Goal: Task Accomplishment & Management: Manage account settings

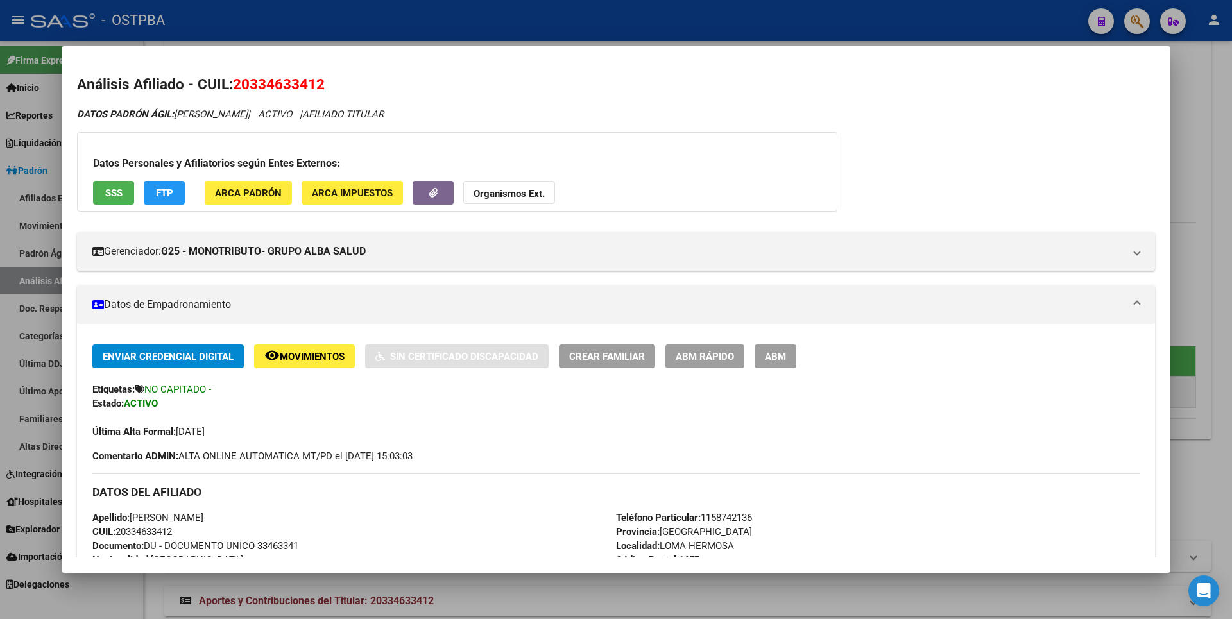
click at [1203, 164] on div at bounding box center [616, 309] width 1232 height 619
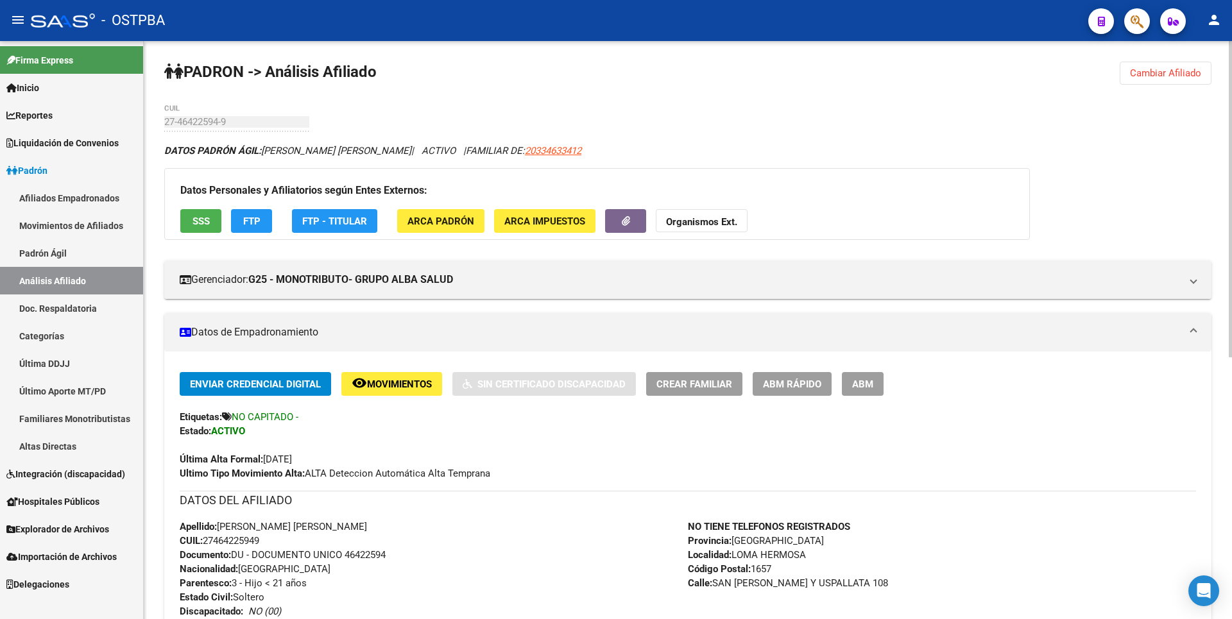
click at [1142, 69] on span "Cambiar Afiliado" at bounding box center [1165, 73] width 71 height 12
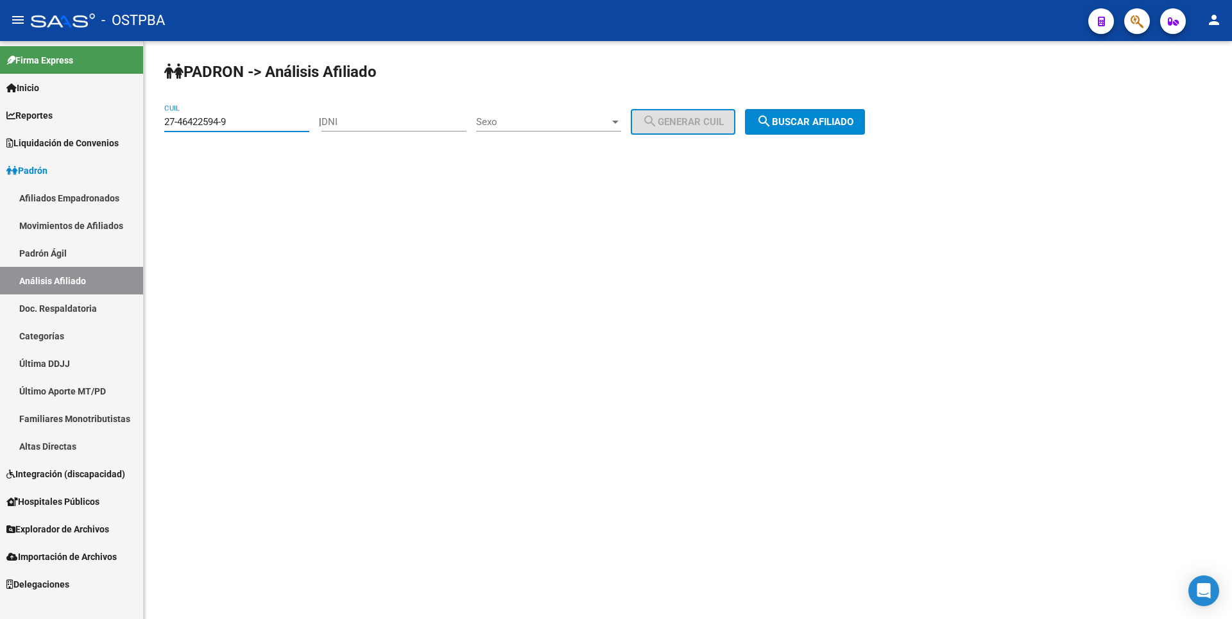
drag, startPoint x: 241, startPoint y: 126, endPoint x: 0, endPoint y: 126, distance: 241.3
click at [0, 126] on mat-sidenav-container "Firma Express Inicio Calendario SSS Instructivos Contacto OS Reportes Tablero d…" at bounding box center [616, 330] width 1232 height 578
paste input "3398881-2"
click at [838, 119] on span "search Buscar afiliado" at bounding box center [805, 122] width 97 height 12
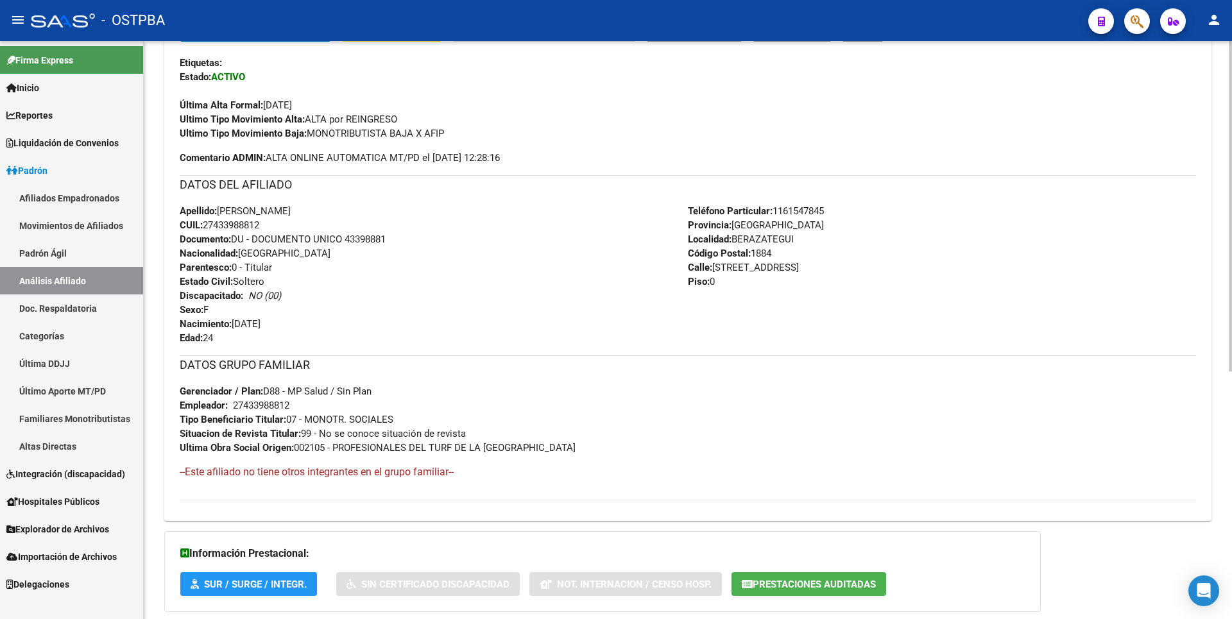
scroll to position [433, 0]
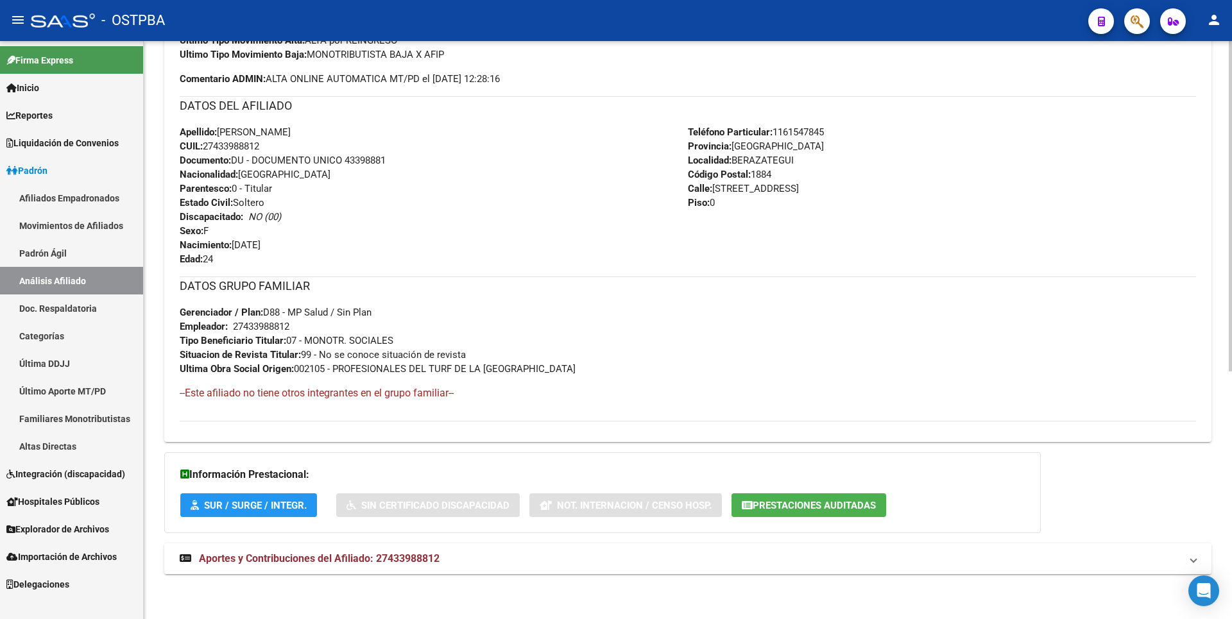
click at [408, 553] on span "Aportes y Contribuciones del Afiliado: 27433988812" at bounding box center [319, 559] width 241 height 12
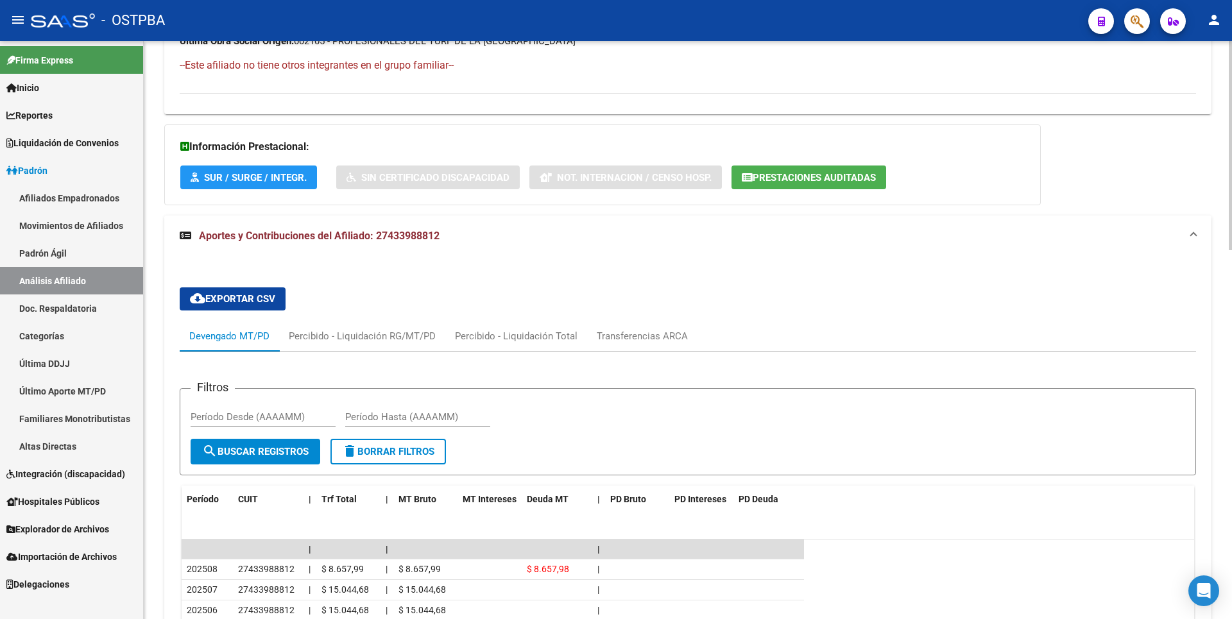
scroll to position [633, 0]
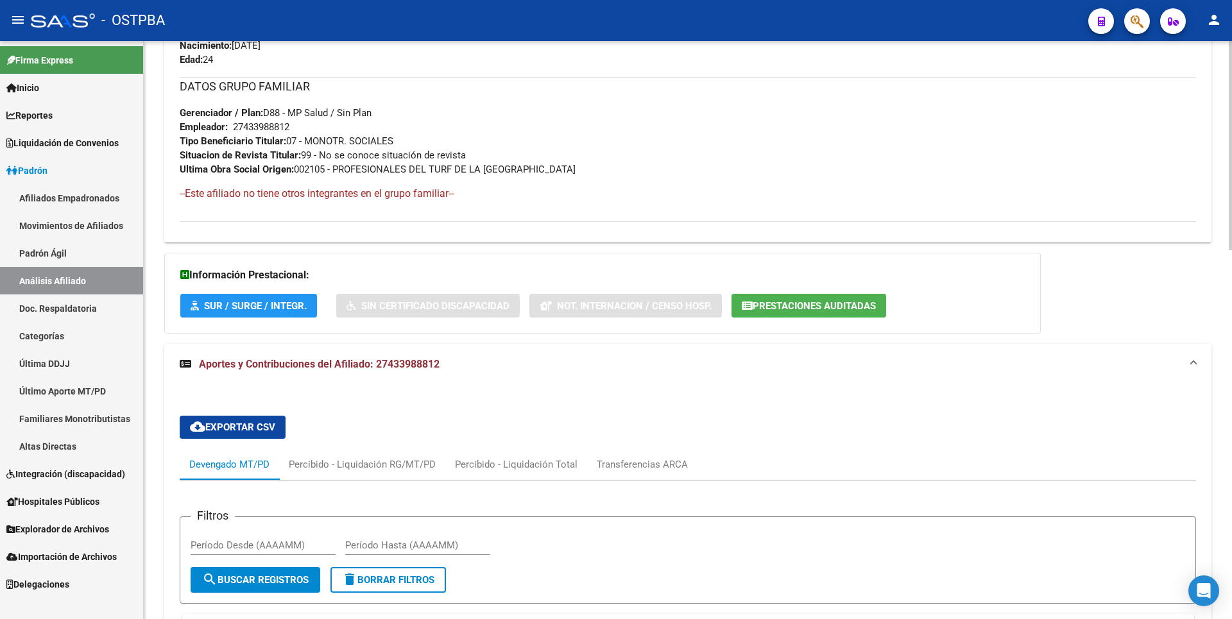
click at [802, 304] on span "Prestaciones Auditadas" at bounding box center [814, 306] width 123 height 12
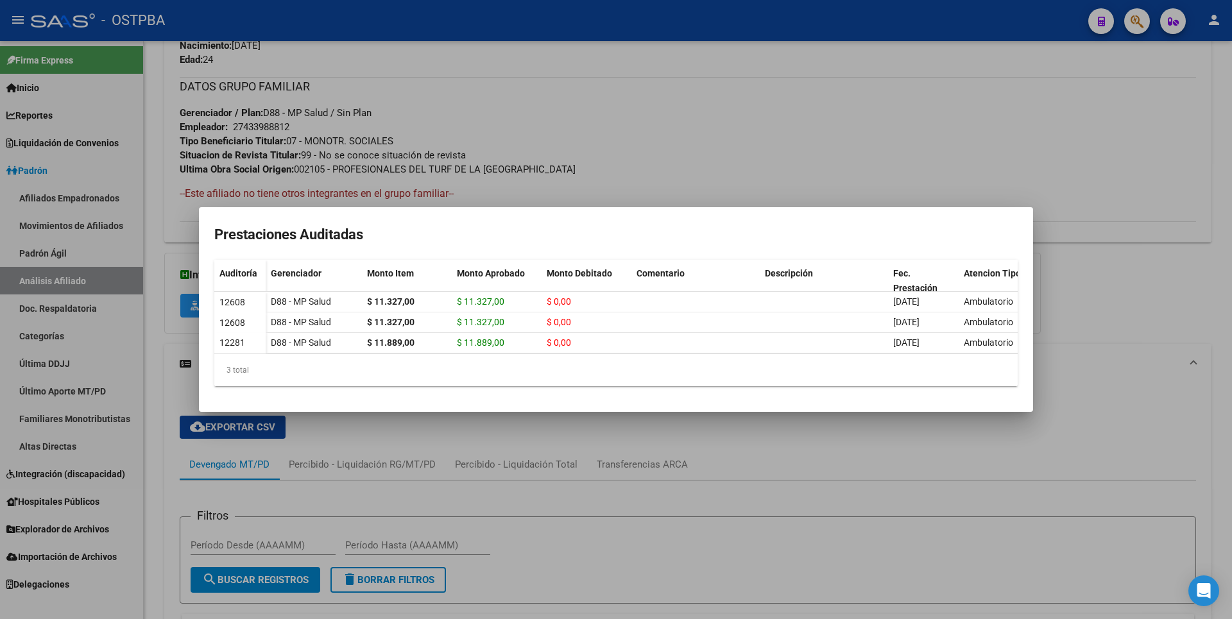
click at [1145, 283] on div at bounding box center [616, 309] width 1232 height 619
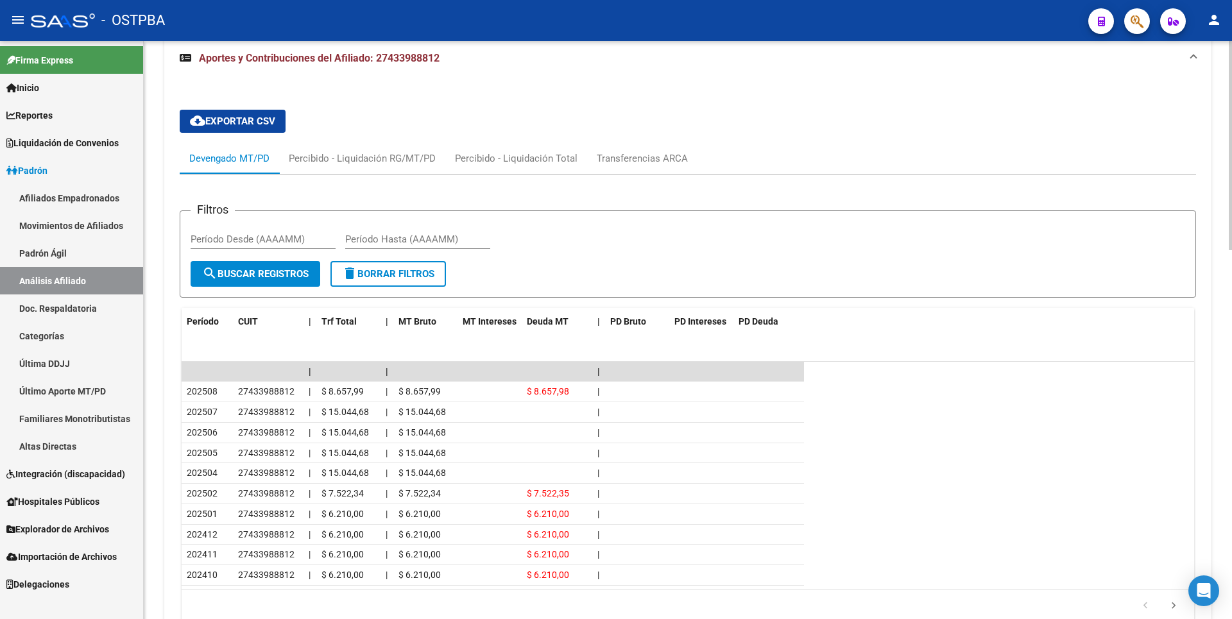
scroll to position [1018, 0]
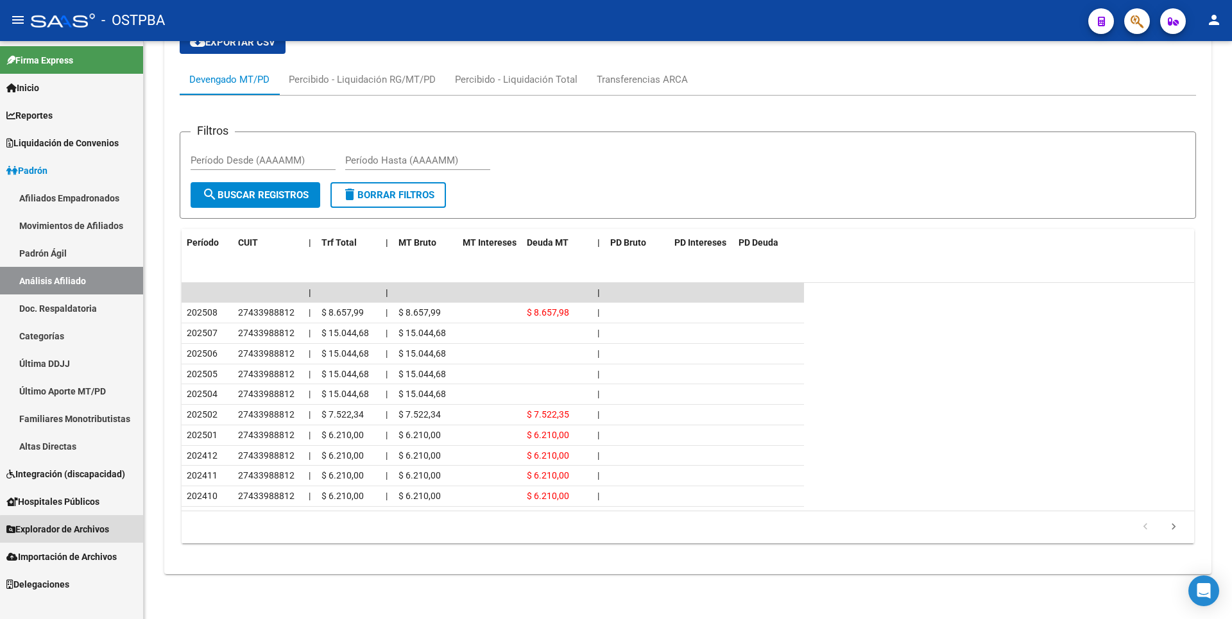
click at [82, 537] on link "Explorador de Archivos" at bounding box center [71, 529] width 143 height 28
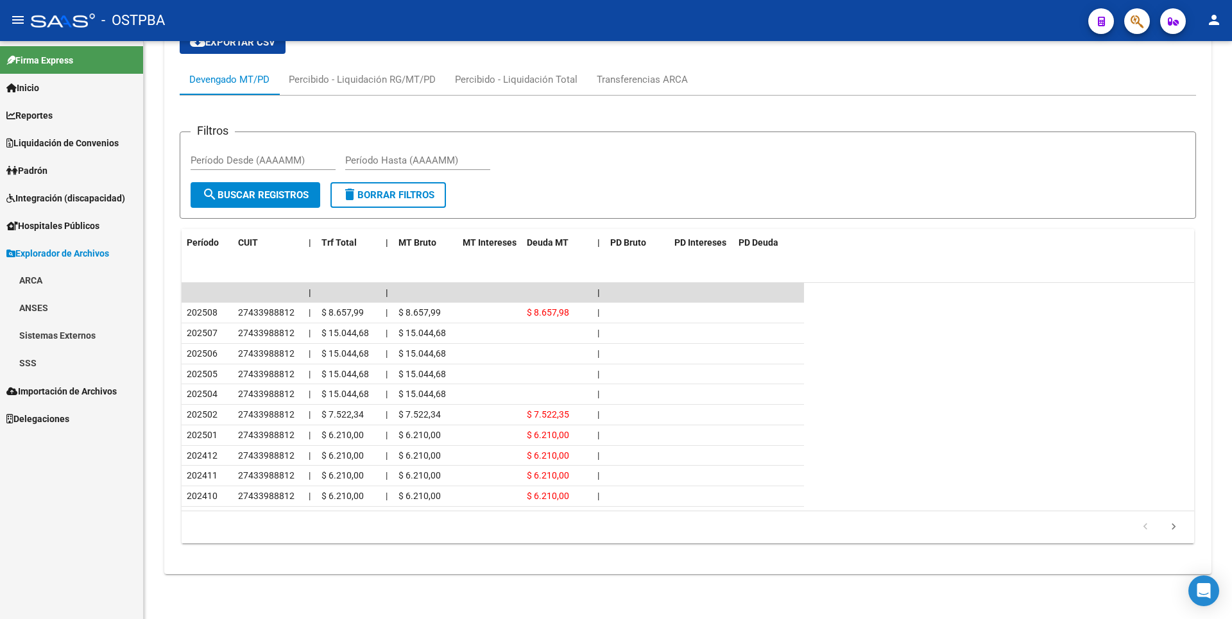
click at [20, 363] on link "SSS" at bounding box center [71, 364] width 143 height 28
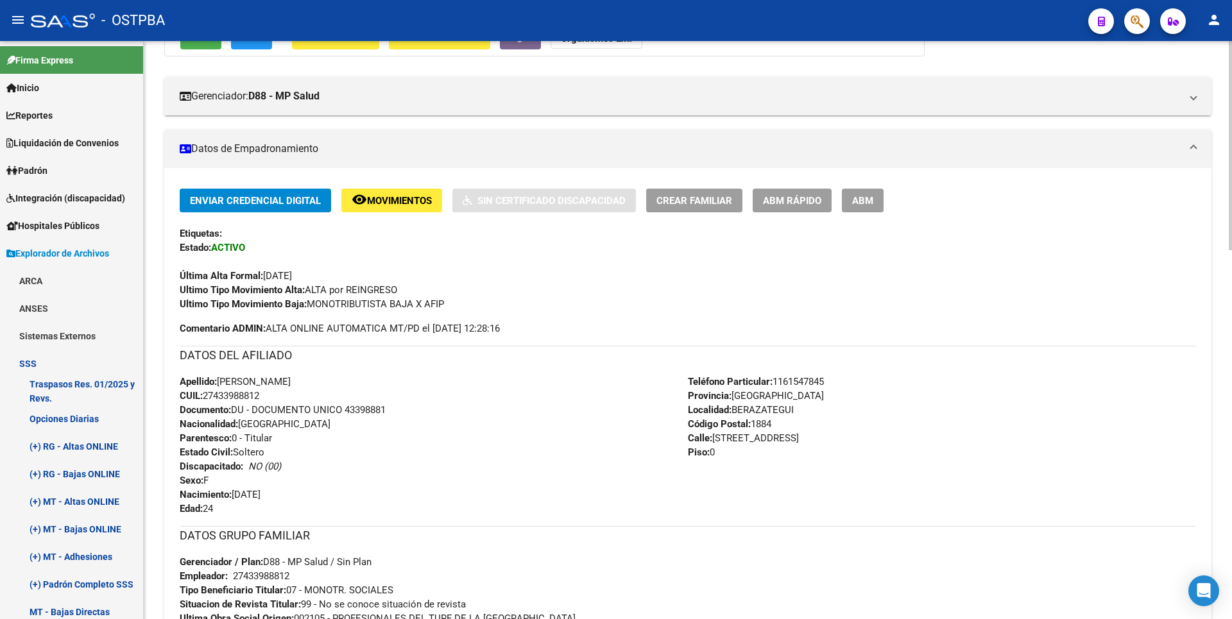
scroll to position [0, 0]
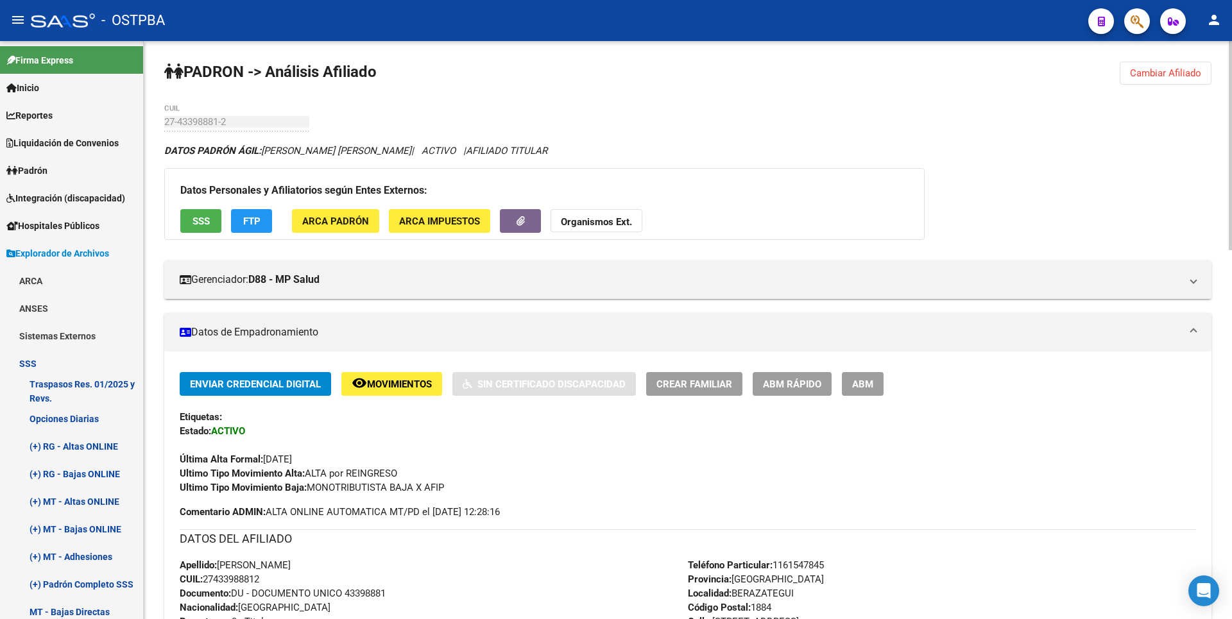
click at [1194, 78] on span "Cambiar Afiliado" at bounding box center [1165, 73] width 71 height 12
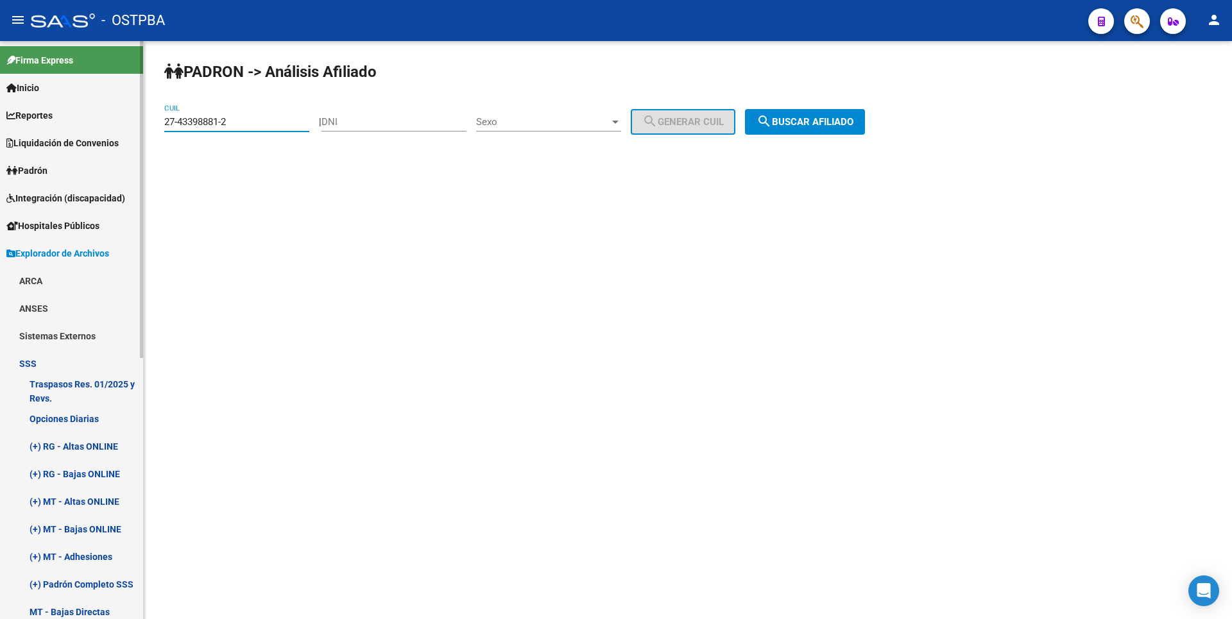
drag, startPoint x: 285, startPoint y: 124, endPoint x: 0, endPoint y: 131, distance: 285.0
click at [0, 131] on mat-sidenav-container "Firma Express Inicio Calendario SSS Instructivos Contacto OS Reportes Tablero d…" at bounding box center [616, 330] width 1232 height 578
type input "27-46422594-9"
click at [811, 135] on div "PADRON -> Análisis Afiliado 27-46422594-9 CUIL | DNI Sexo Sexo search Generar C…" at bounding box center [688, 108] width 1088 height 135
click at [804, 112] on button "search Buscar afiliado" at bounding box center [805, 122] width 120 height 26
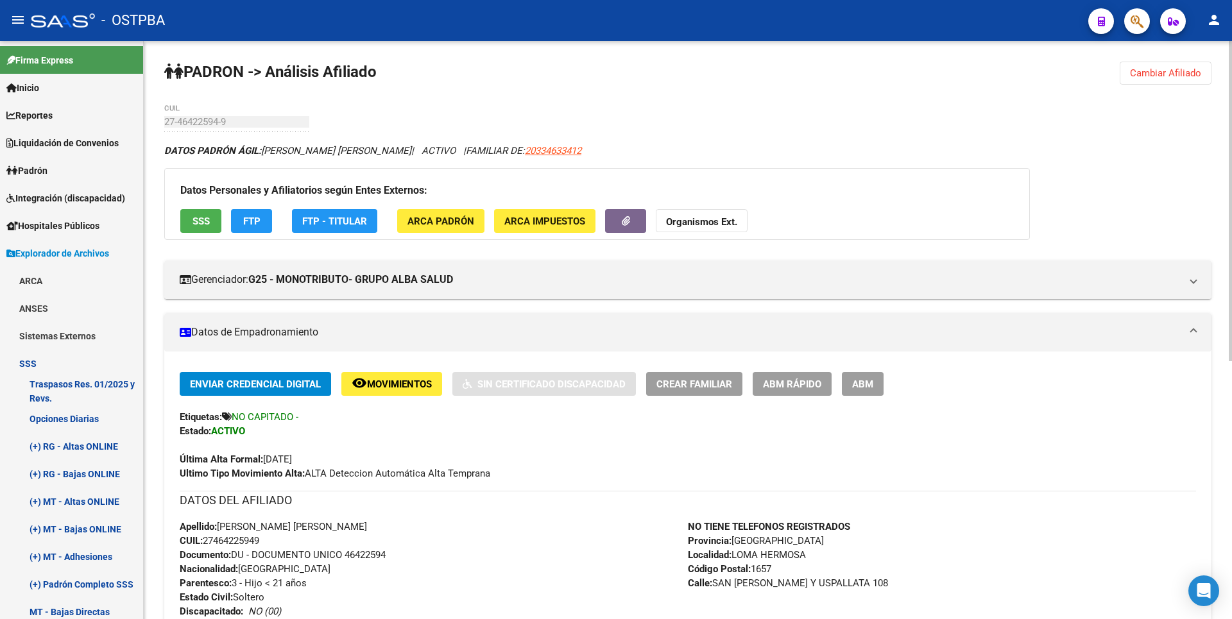
scroll to position [467, 0]
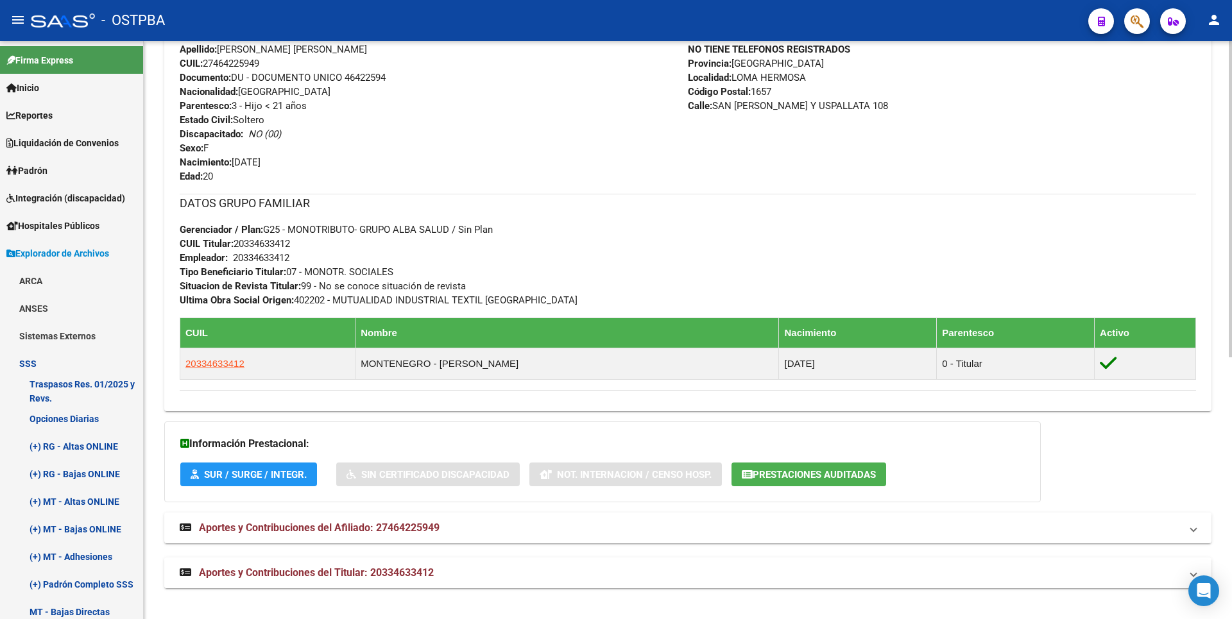
click at [356, 567] on span "Aportes y Contribuciones del Titular: 20334633412" at bounding box center [316, 573] width 235 height 12
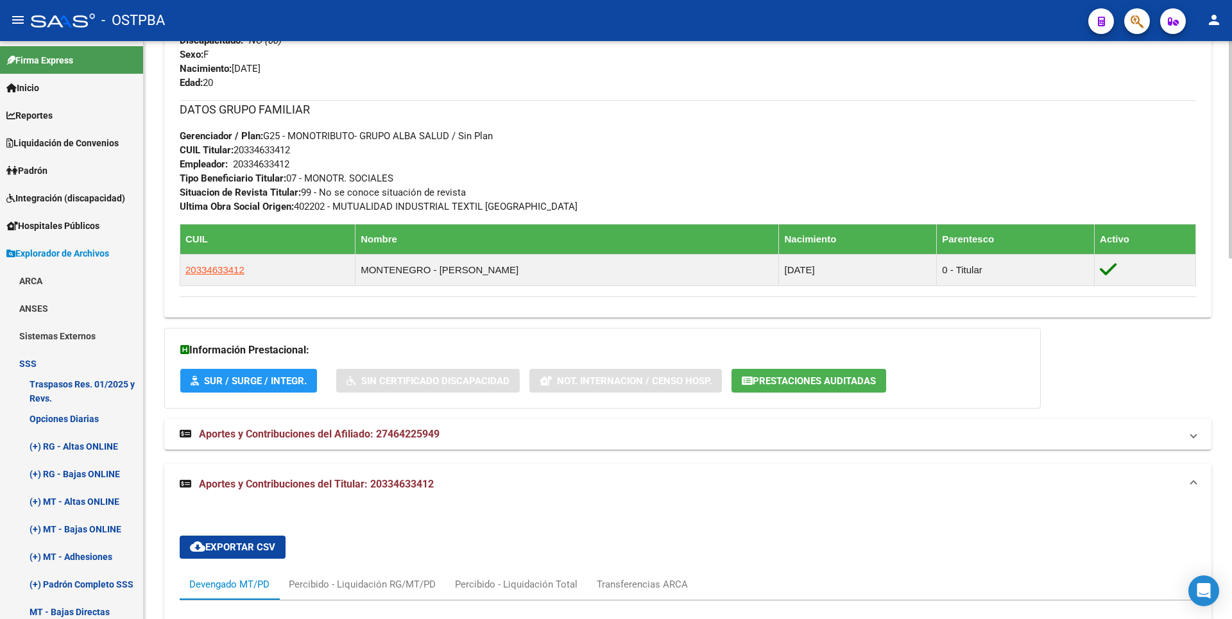
scroll to position [560, 0]
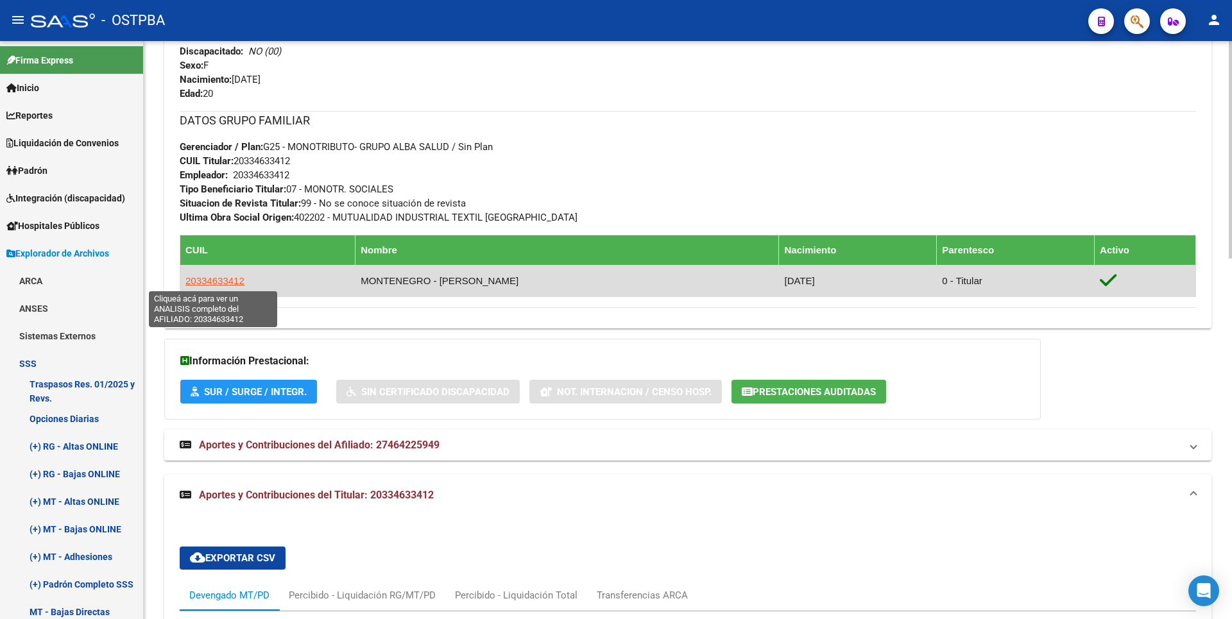
click at [223, 278] on span "20334633412" at bounding box center [214, 280] width 59 height 11
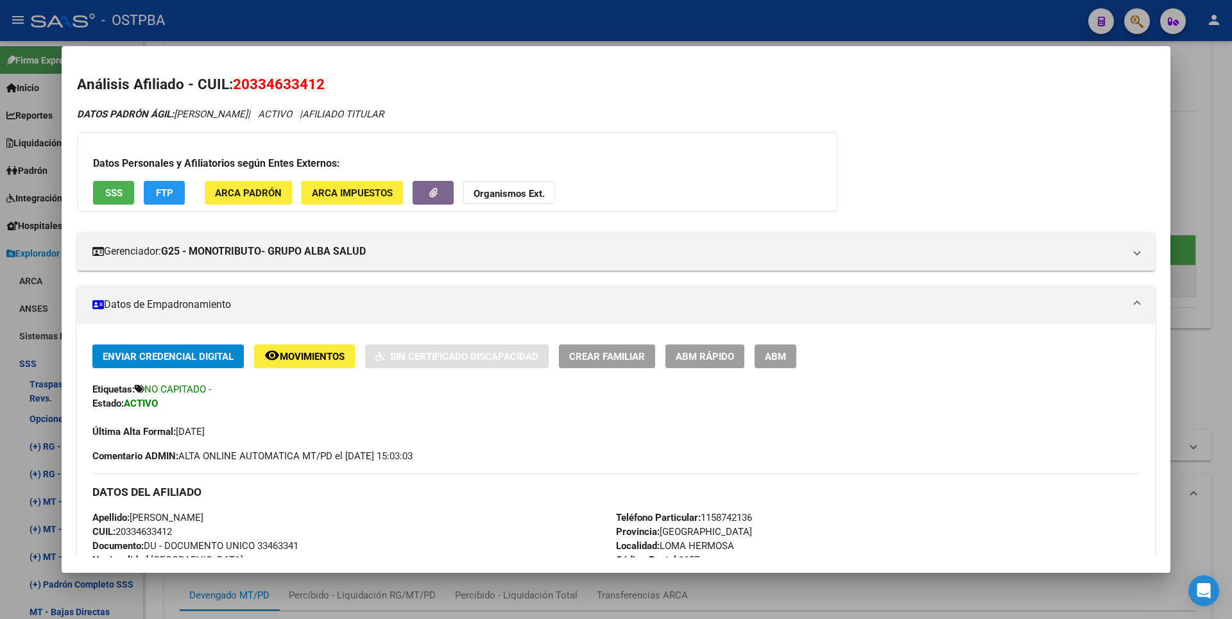
copy span "20334633412"
drag, startPoint x: 236, startPoint y: 82, endPoint x: 331, endPoint y: 82, distance: 95.0
click at [331, 82] on h2 "Análisis Afiliado - CUIL: 20334633412" at bounding box center [616, 85] width 1078 height 22
drag, startPoint x: 331, startPoint y: 82, endPoint x: 515, endPoint y: 187, distance: 212.7
click at [515, 187] on span "Organismos Ext." at bounding box center [509, 193] width 71 height 12
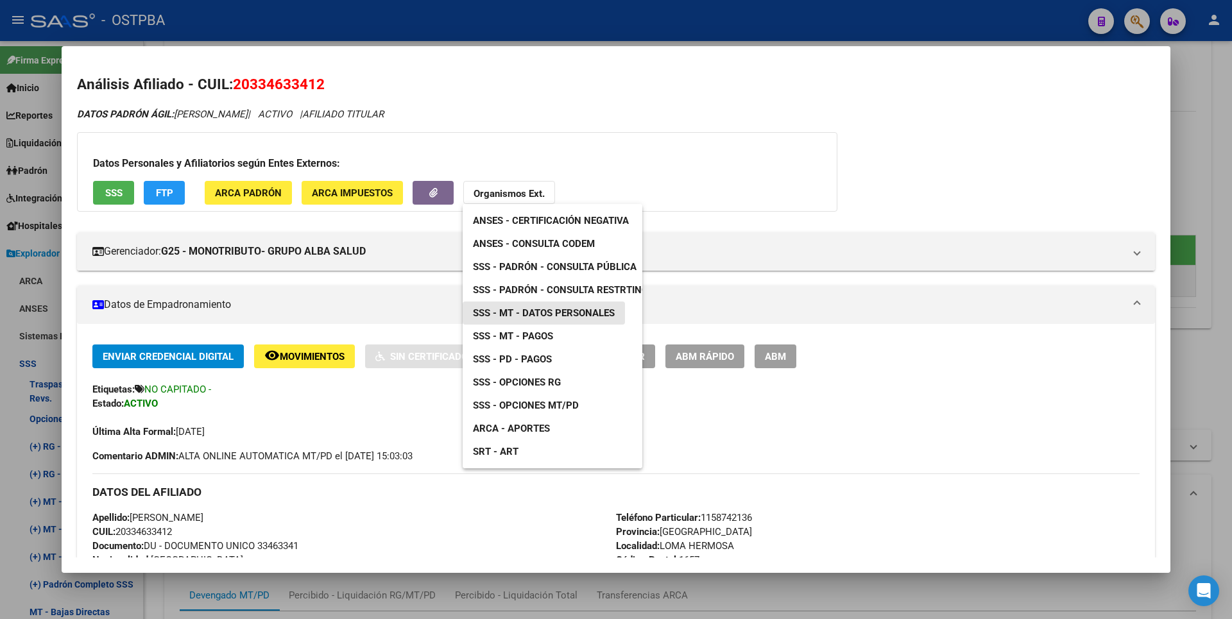
click at [565, 313] on span "SSS - MT - Datos Personales" at bounding box center [544, 313] width 142 height 12
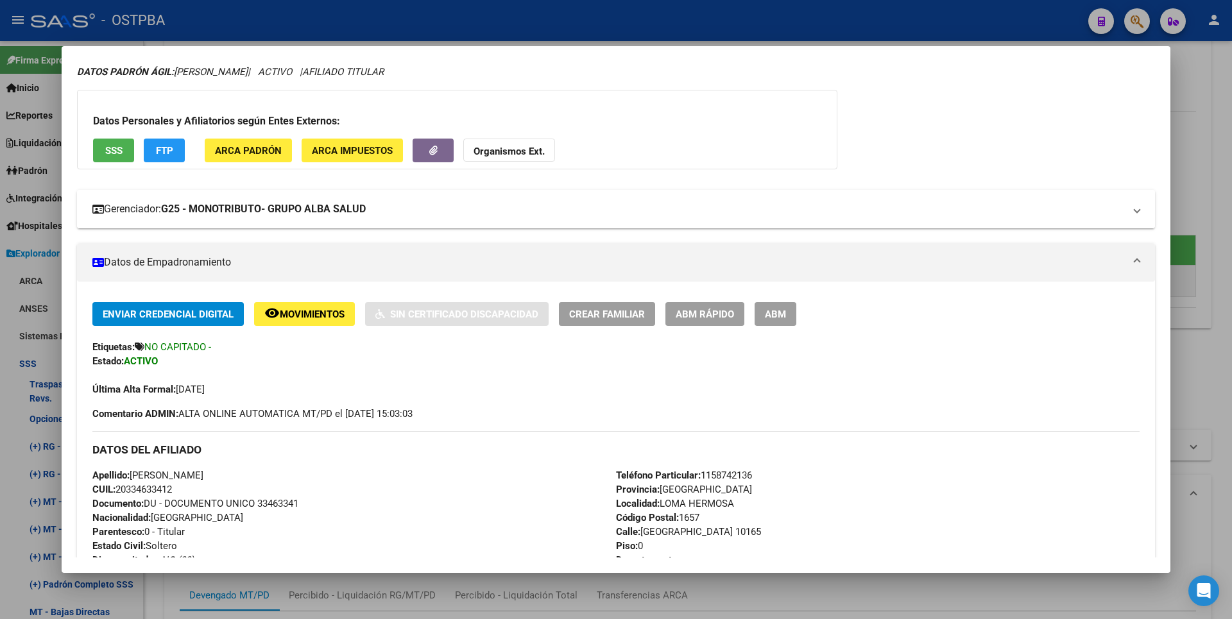
scroll to position [0, 0]
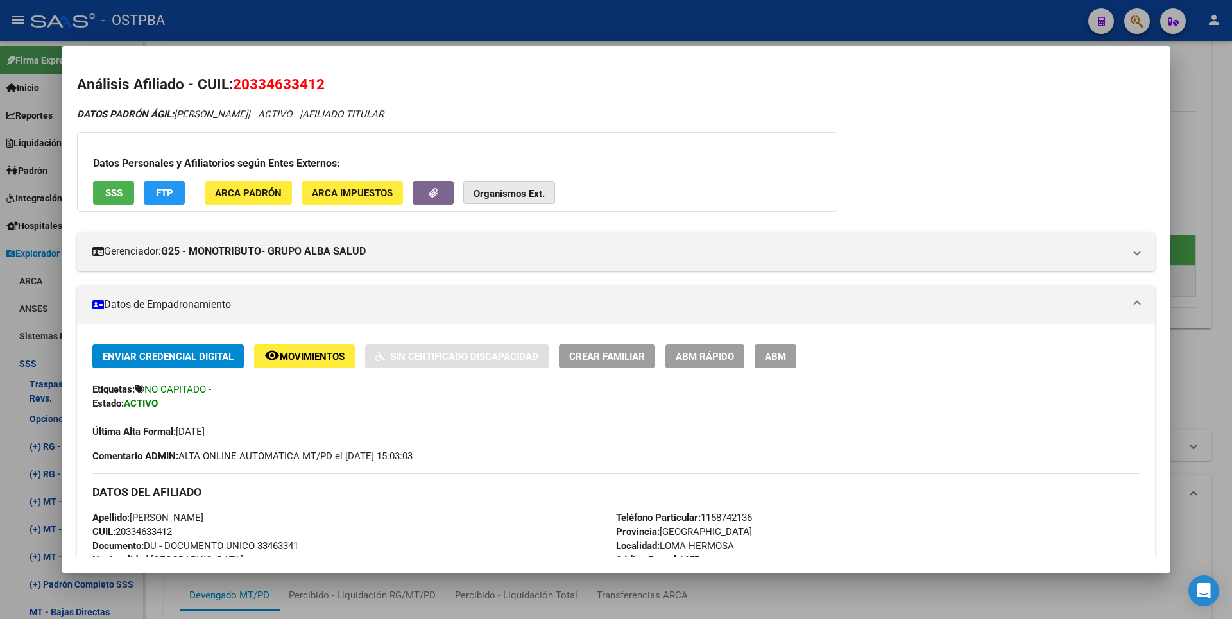
click at [512, 197] on strong "Organismos Ext." at bounding box center [509, 194] width 71 height 12
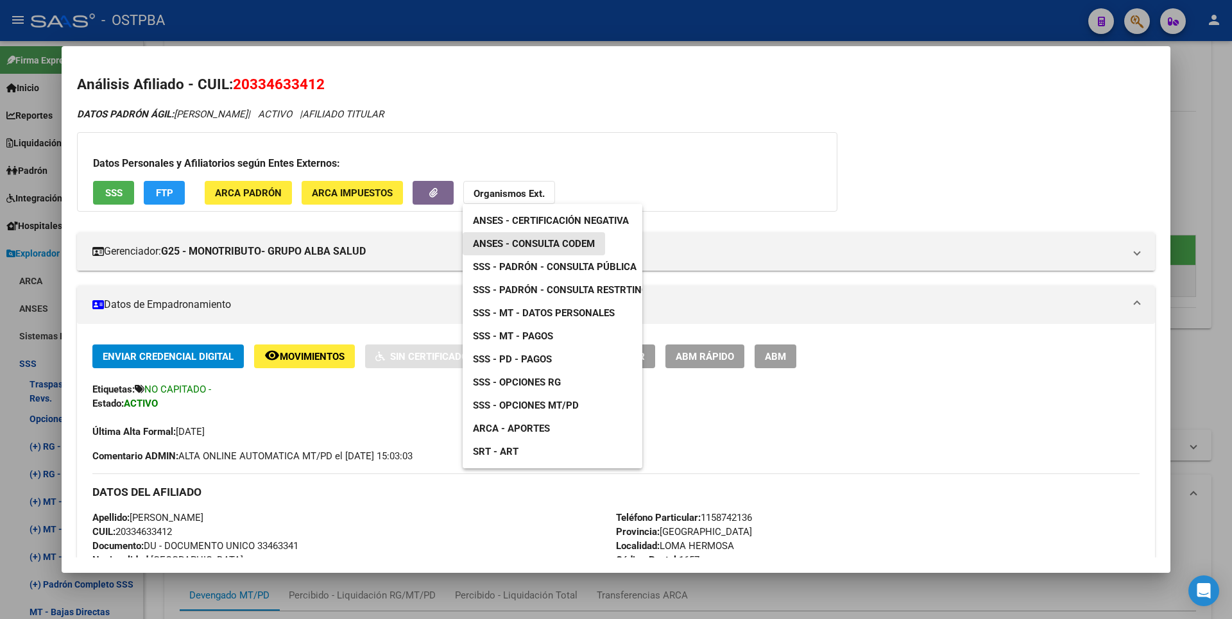
click at [556, 254] on link "ANSES - Consulta CODEM" at bounding box center [534, 243] width 142 height 23
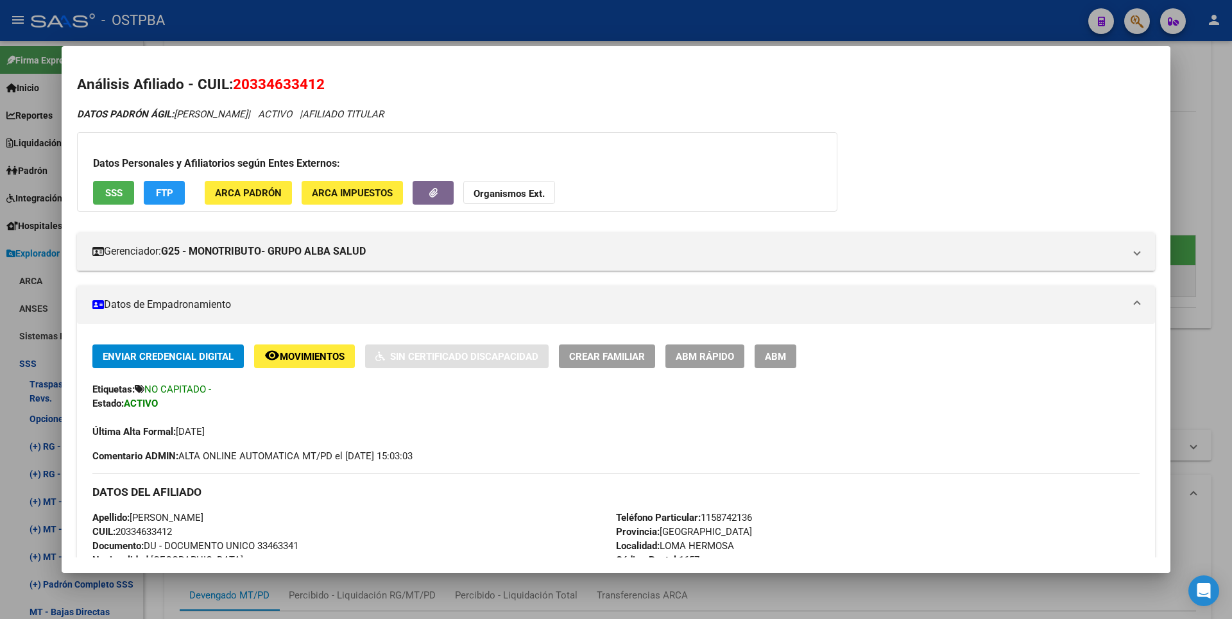
click at [1206, 159] on div at bounding box center [616, 309] width 1232 height 619
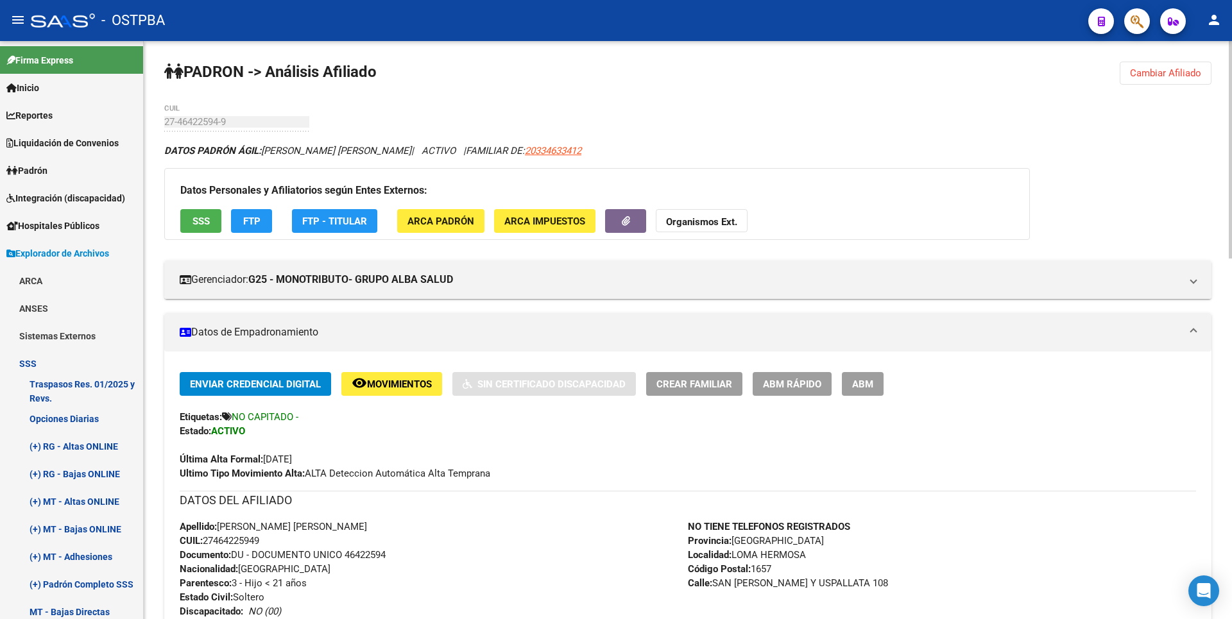
drag, startPoint x: 693, startPoint y: 227, endPoint x: 703, endPoint y: 225, distance: 10.4
click at [695, 225] on strong "Organismos Ext." at bounding box center [701, 222] width 71 height 12
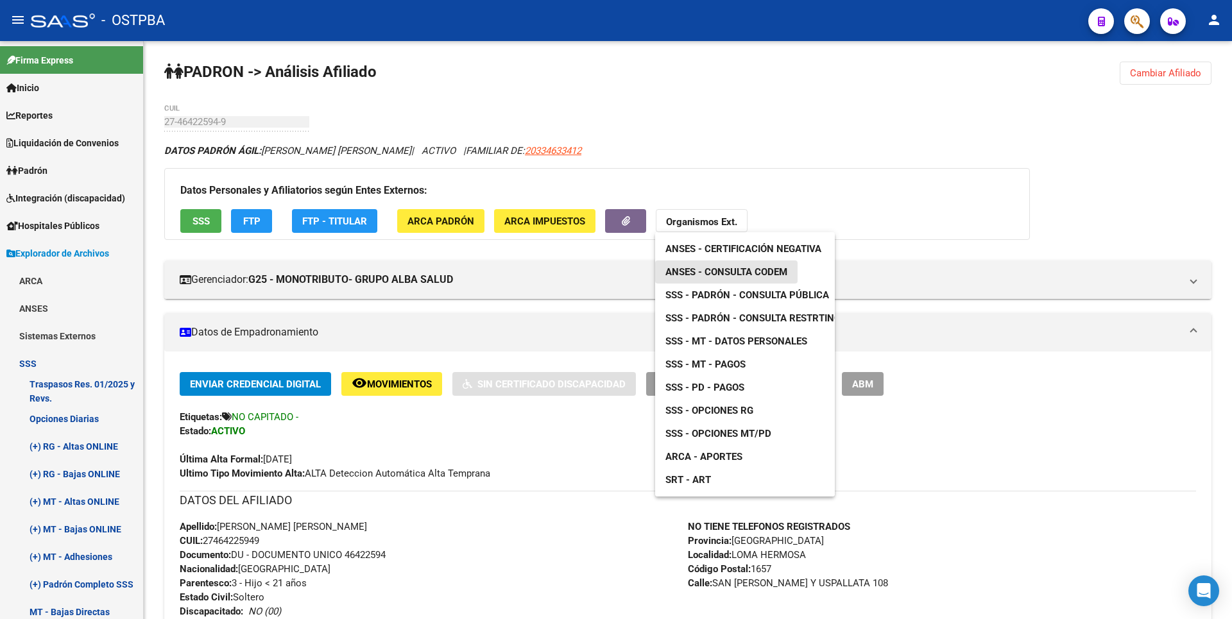
click at [766, 280] on link "ANSES - Consulta CODEM" at bounding box center [726, 272] width 142 height 23
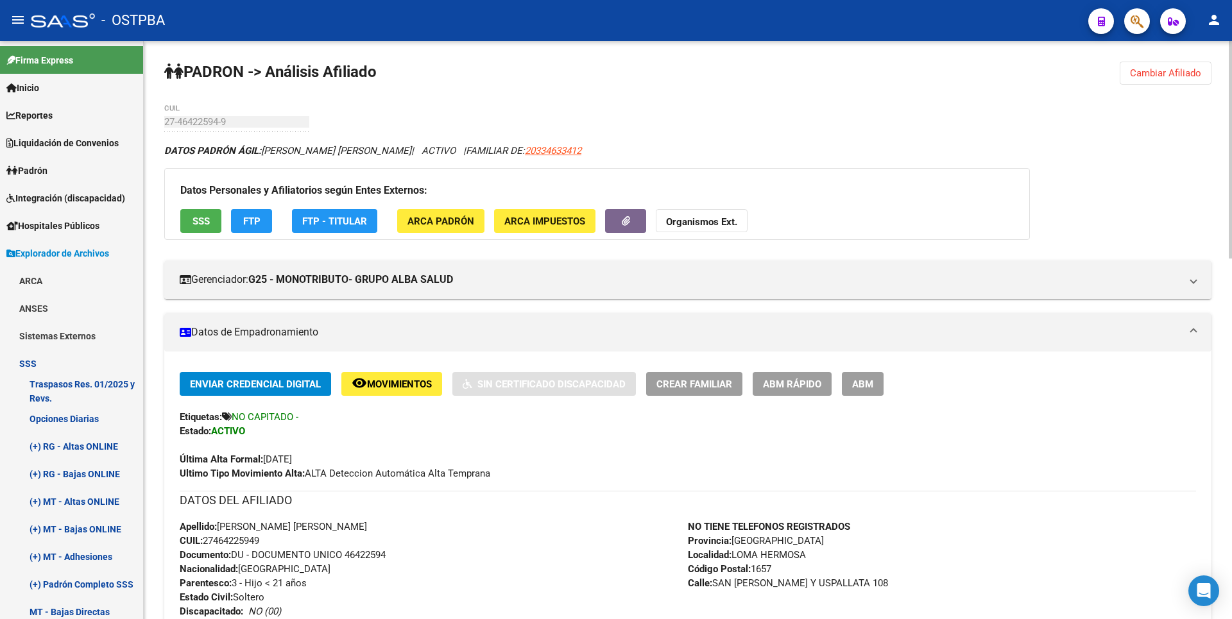
click at [207, 540] on span "CUIL: 27464225949" at bounding box center [220, 541] width 80 height 12
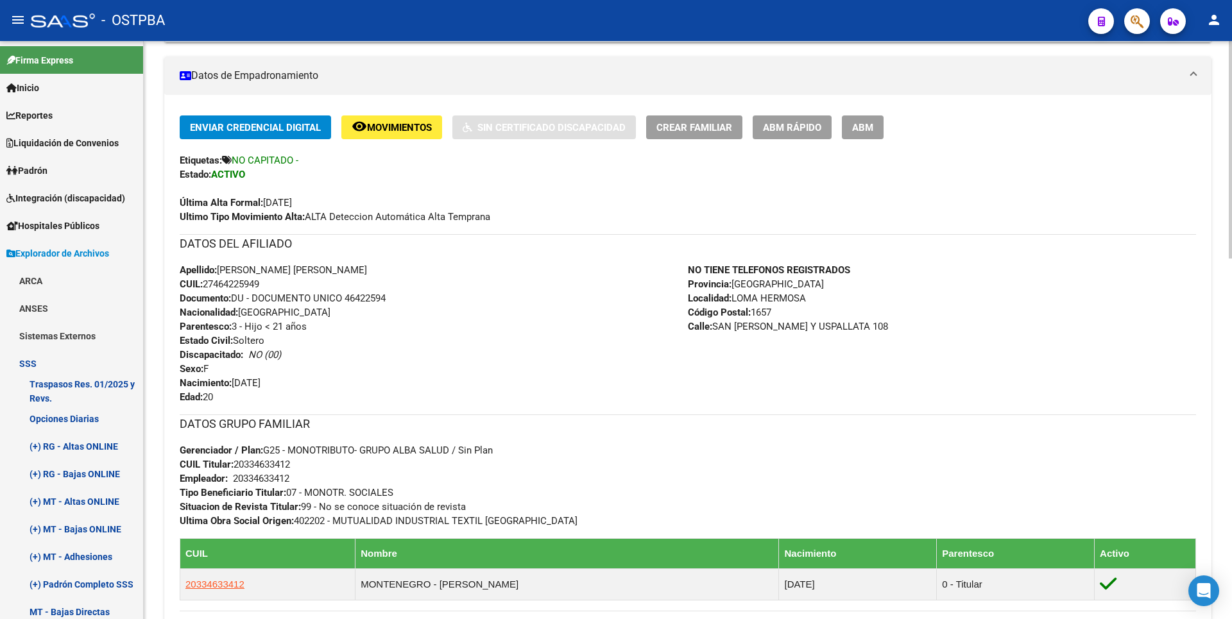
scroll to position [385, 0]
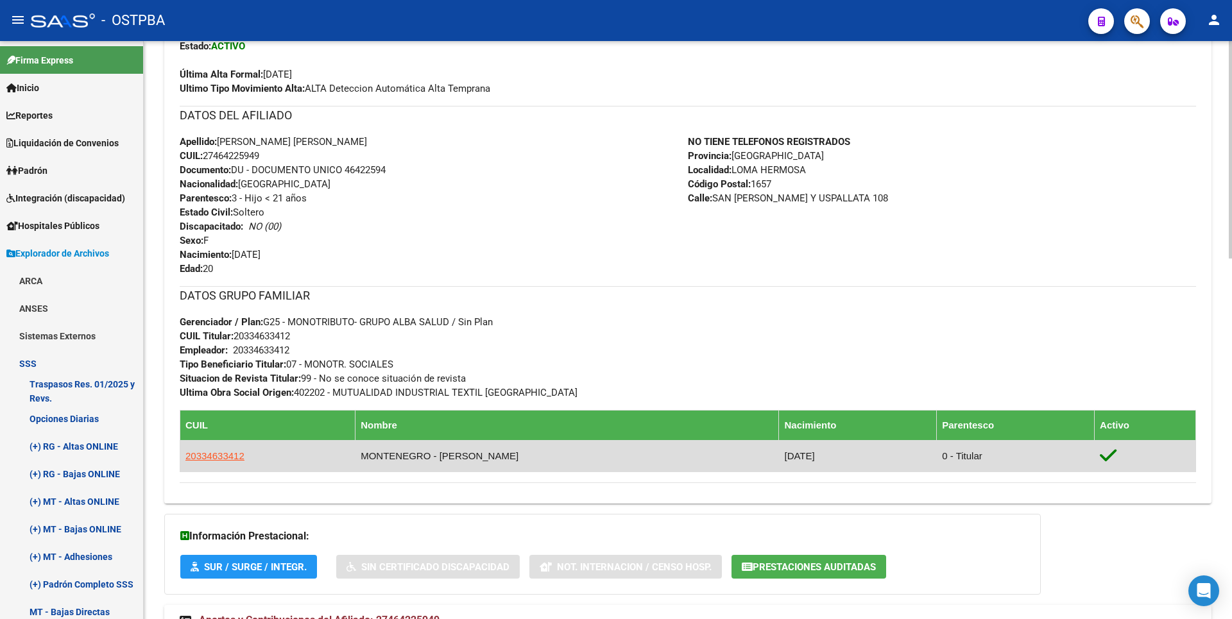
copy span "20334633412"
drag, startPoint x: 186, startPoint y: 458, endPoint x: 275, endPoint y: 465, distance: 89.5
click at [275, 465] on td "20334633412" at bounding box center [267, 455] width 175 height 31
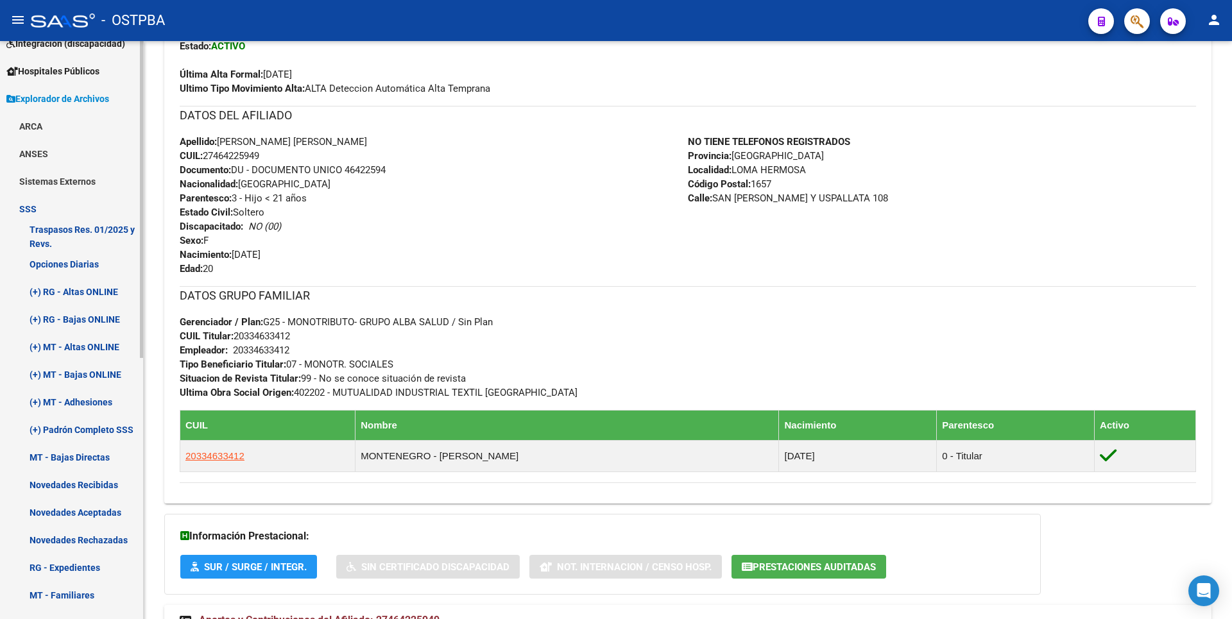
scroll to position [0, 0]
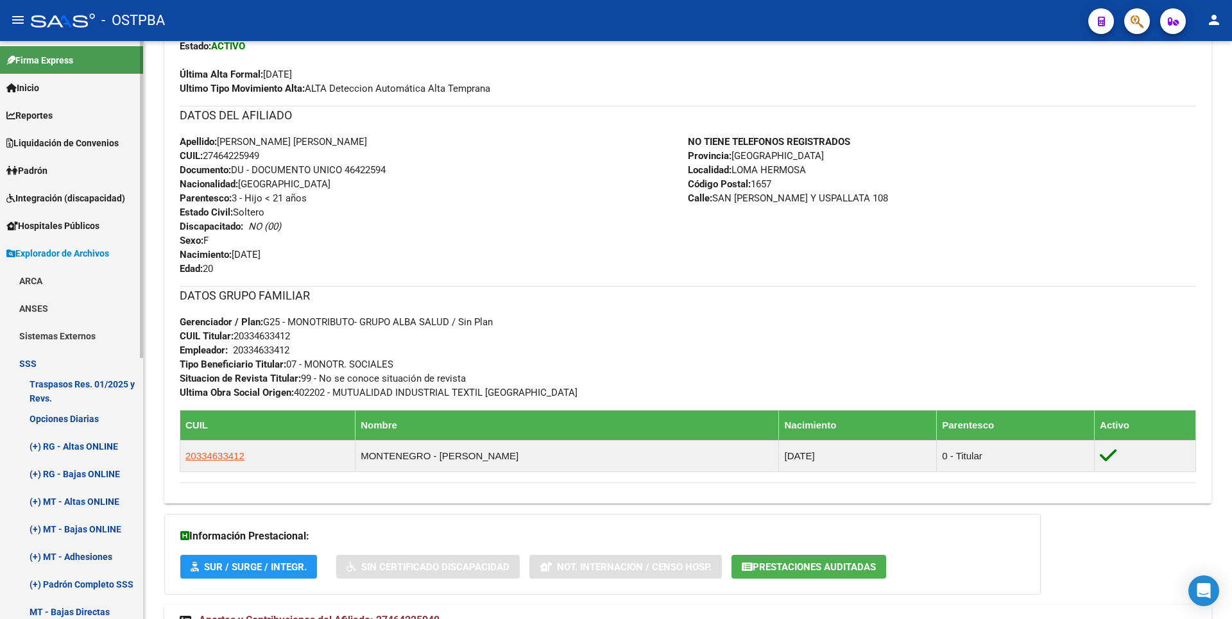
click at [63, 176] on link "Padrón" at bounding box center [71, 171] width 143 height 28
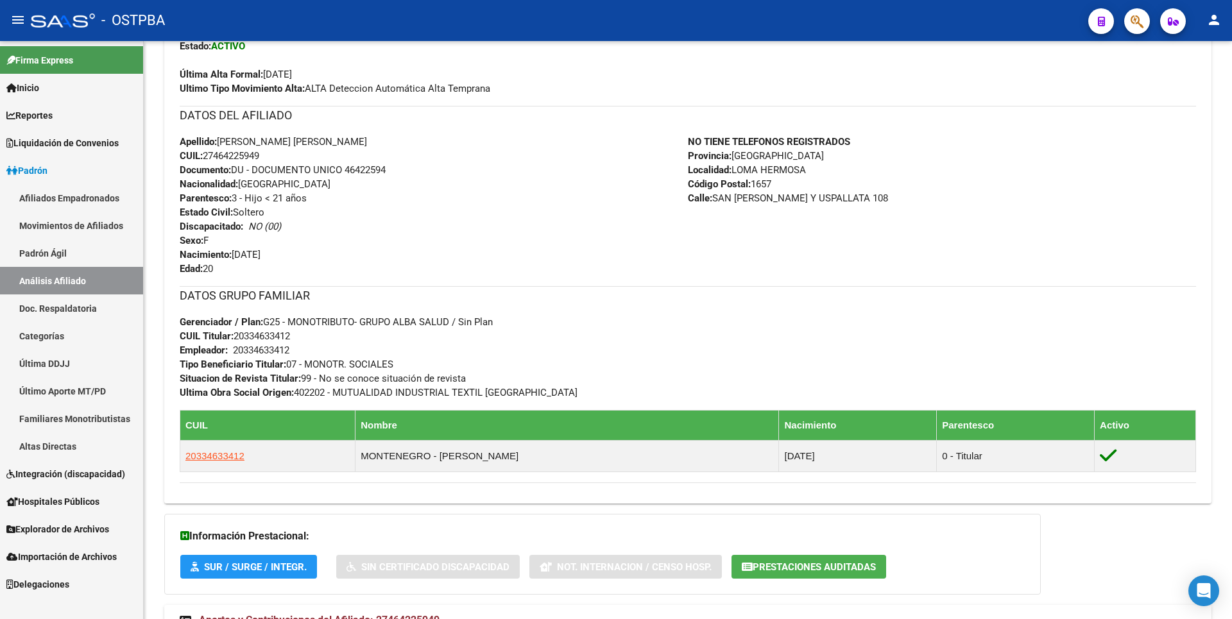
click at [55, 533] on span "Explorador de Archivos" at bounding box center [57, 529] width 103 height 14
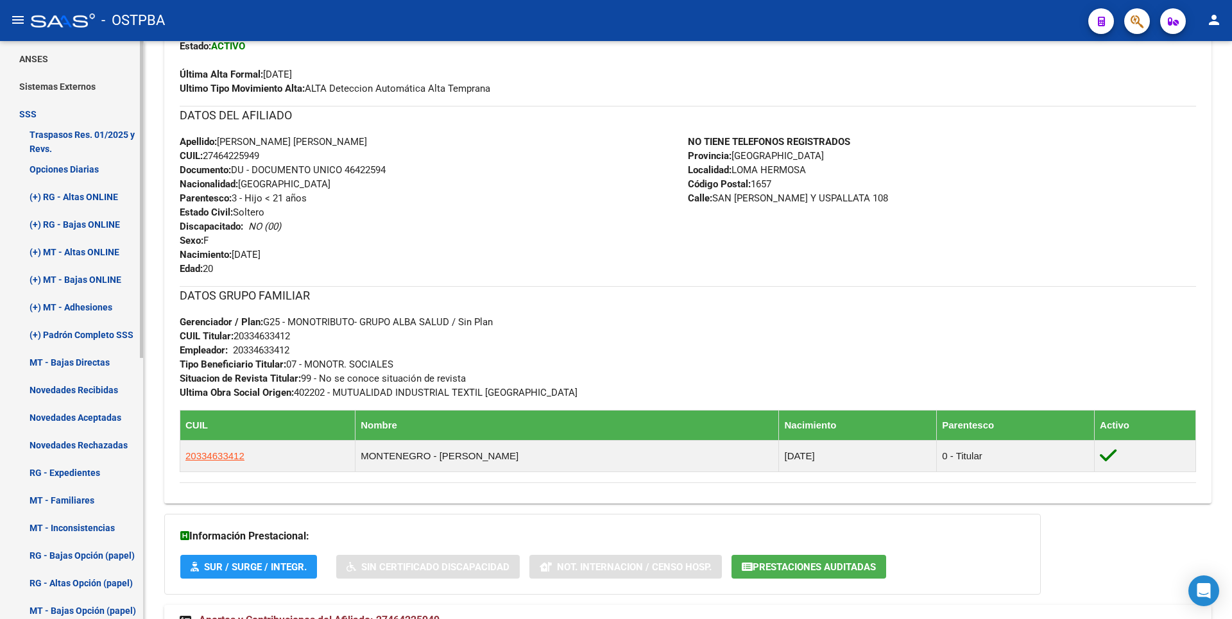
scroll to position [219, 0]
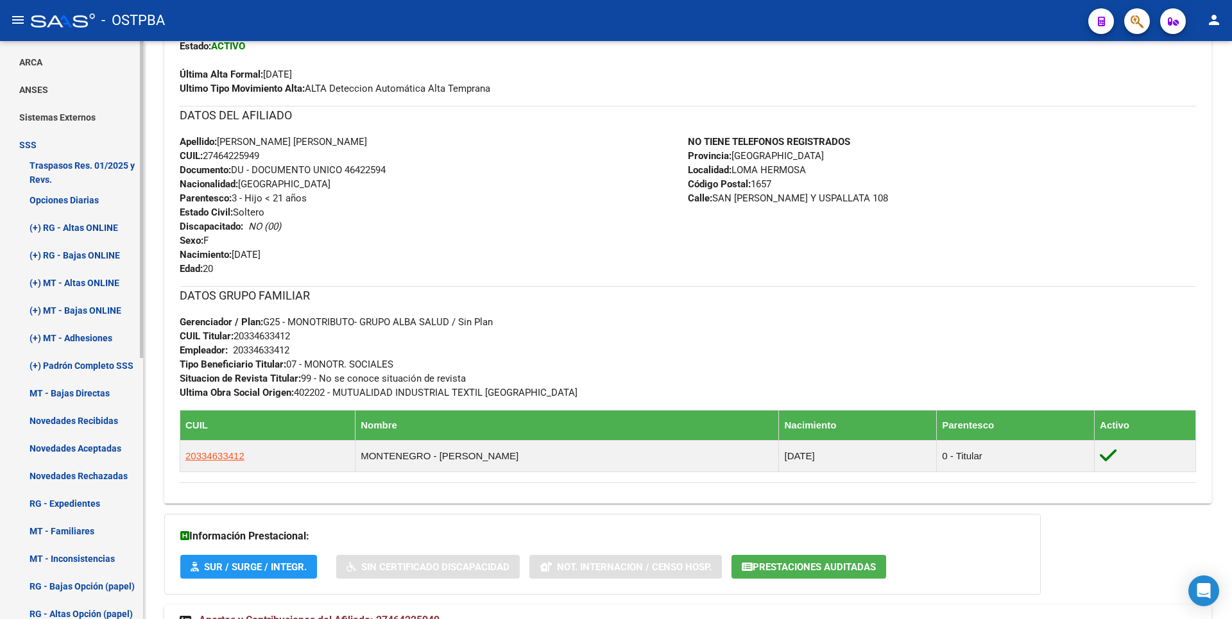
click at [30, 80] on link "ANSES" at bounding box center [71, 90] width 143 height 28
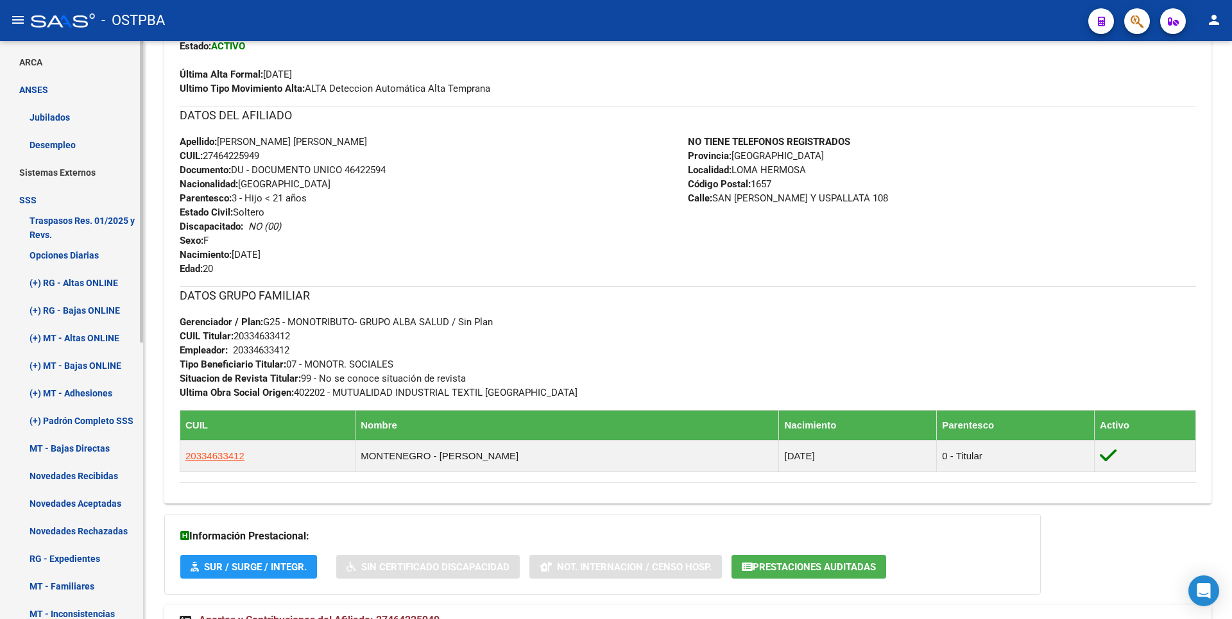
click at [58, 153] on link "Desempleo" at bounding box center [71, 145] width 143 height 28
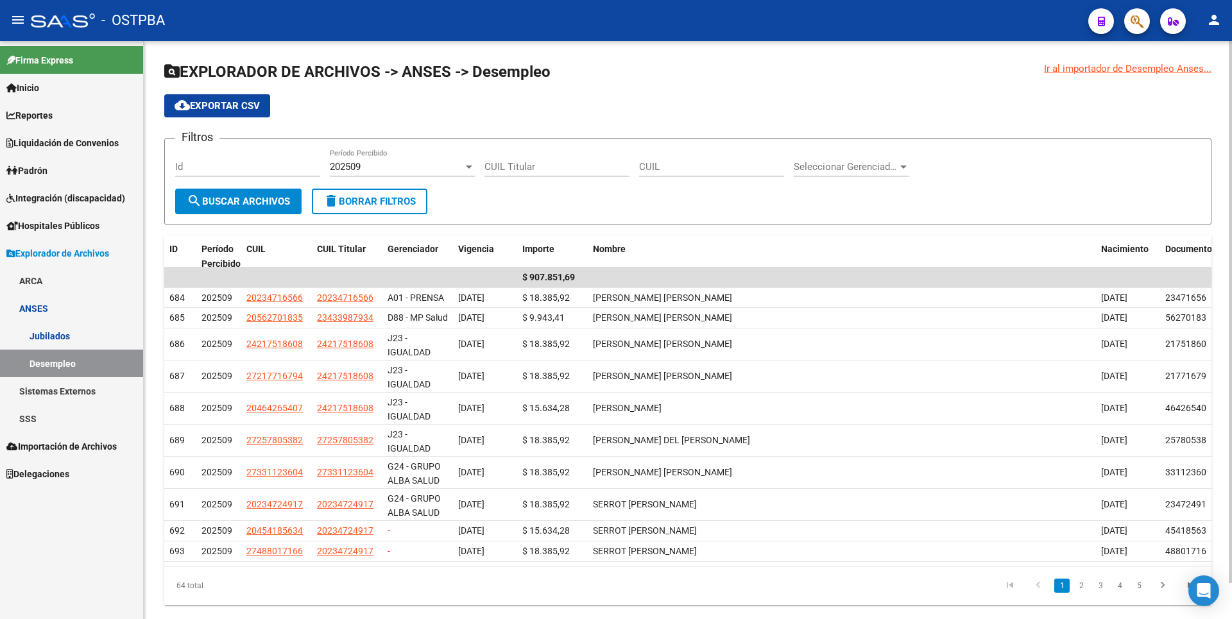
click at [469, 167] on div at bounding box center [469, 167] width 6 height 3
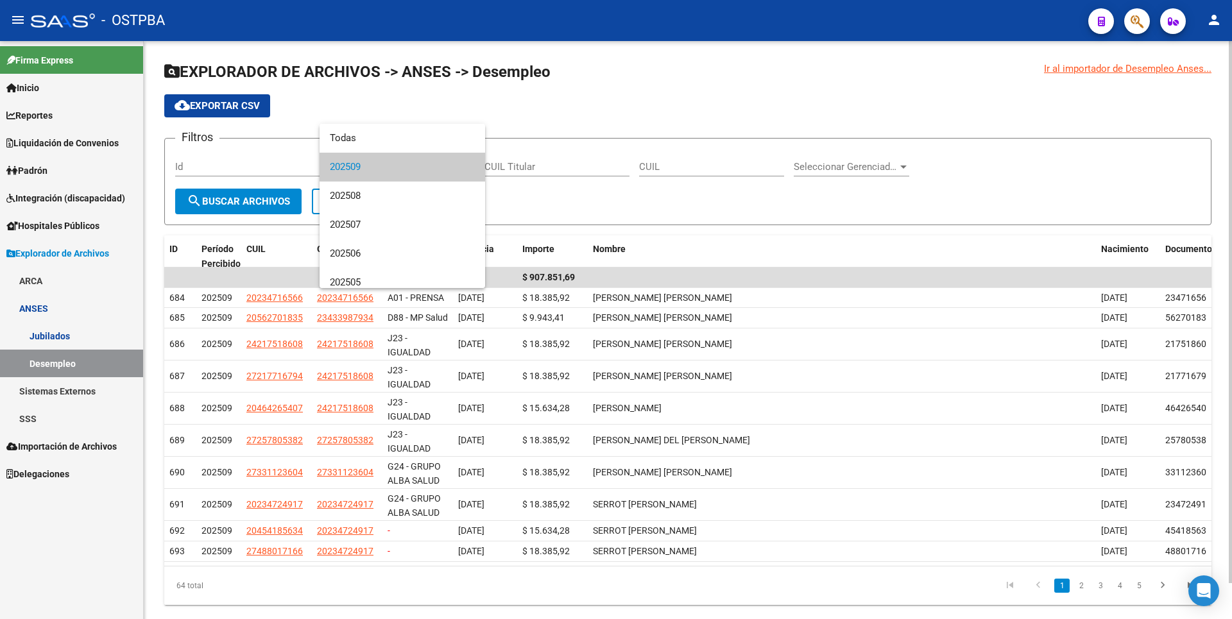
click at [469, 167] on mat-option "202509" at bounding box center [403, 167] width 166 height 29
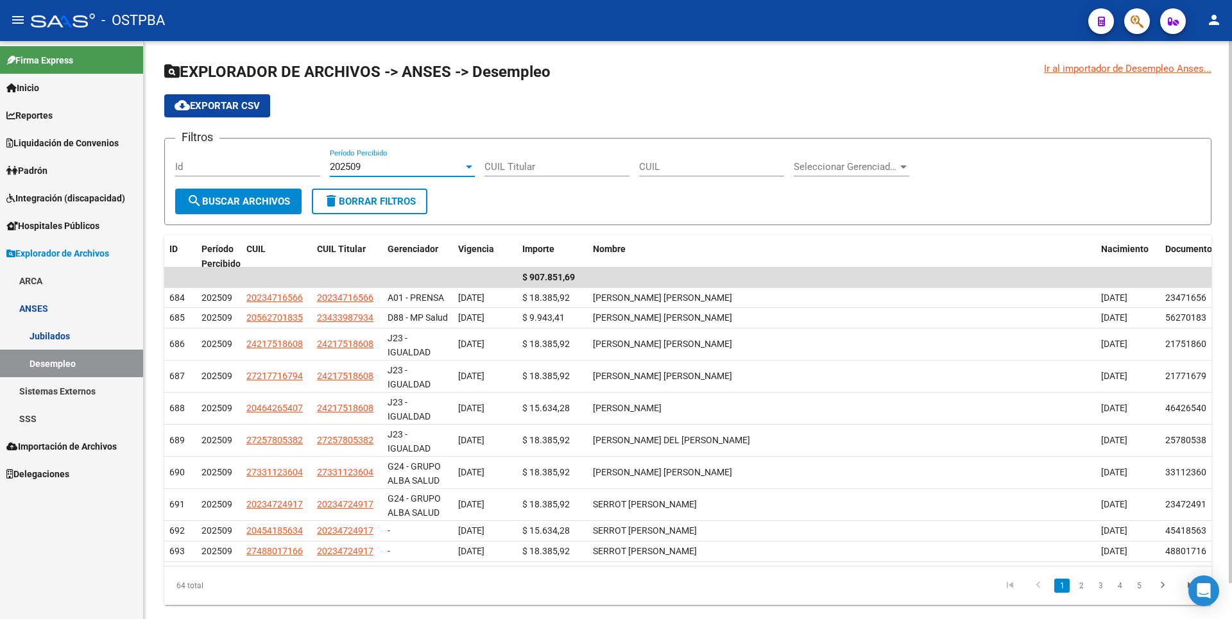
click at [581, 112] on div "cloud_download Exportar CSV" at bounding box center [687, 105] width 1047 height 23
click at [900, 169] on div at bounding box center [904, 167] width 12 height 10
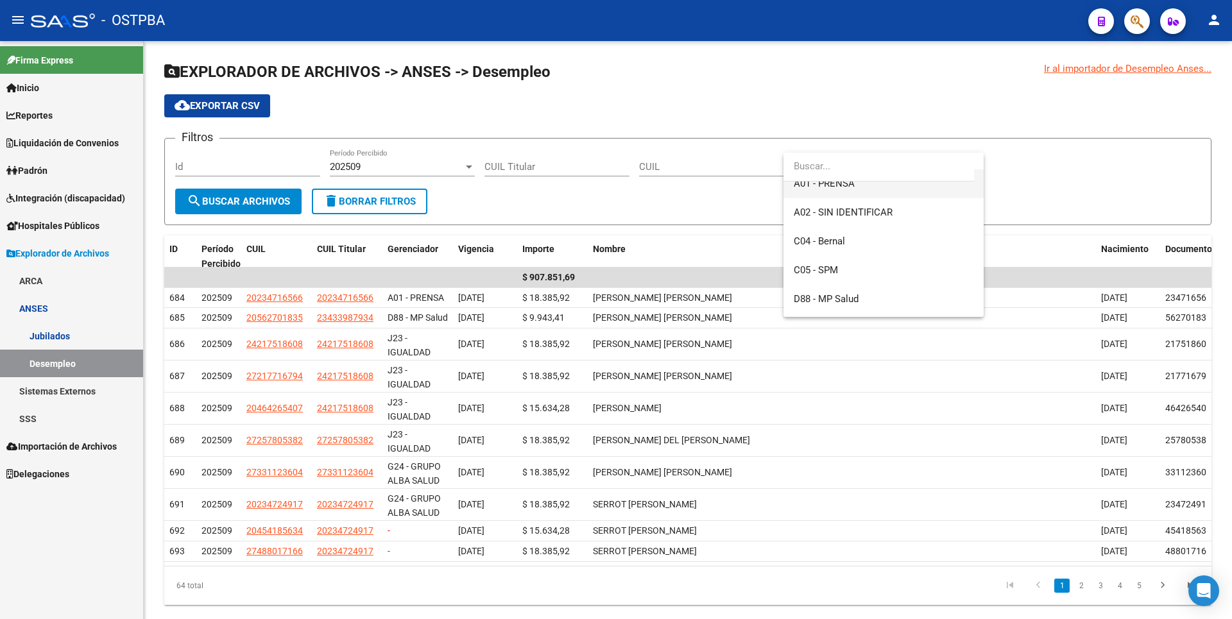
scroll to position [128, 0]
click at [865, 267] on span "G24 - GRUPO ALBA SALUD S.A." at bounding box center [861, 270] width 134 height 12
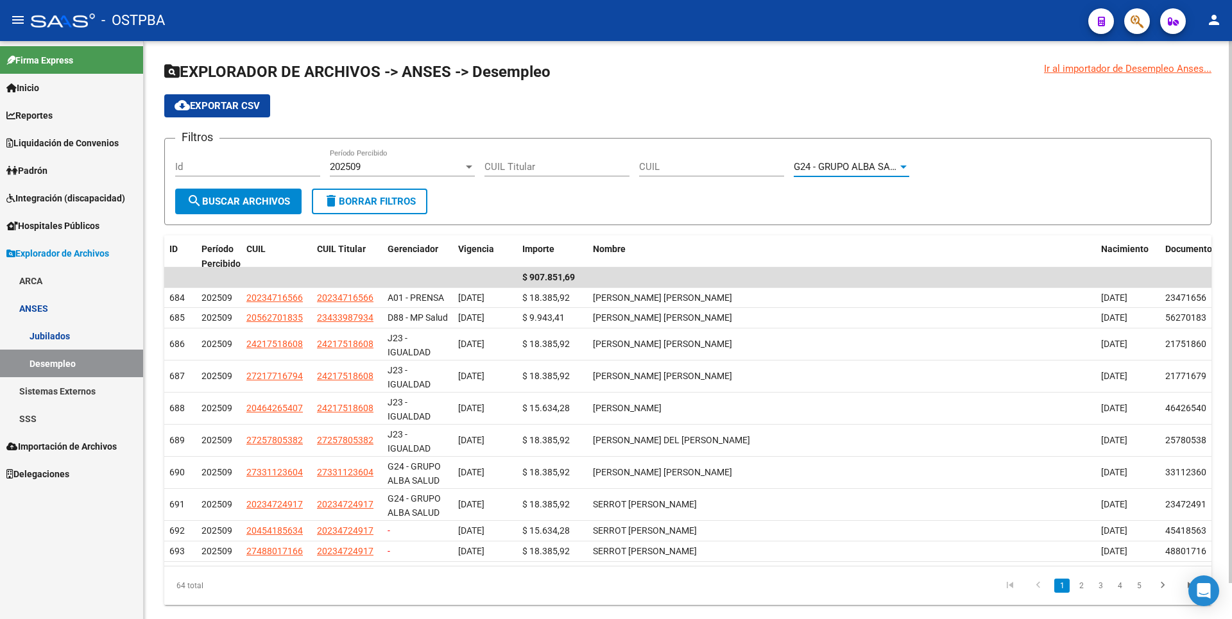
click at [219, 199] on span "search Buscar Archivos" at bounding box center [238, 202] width 103 height 12
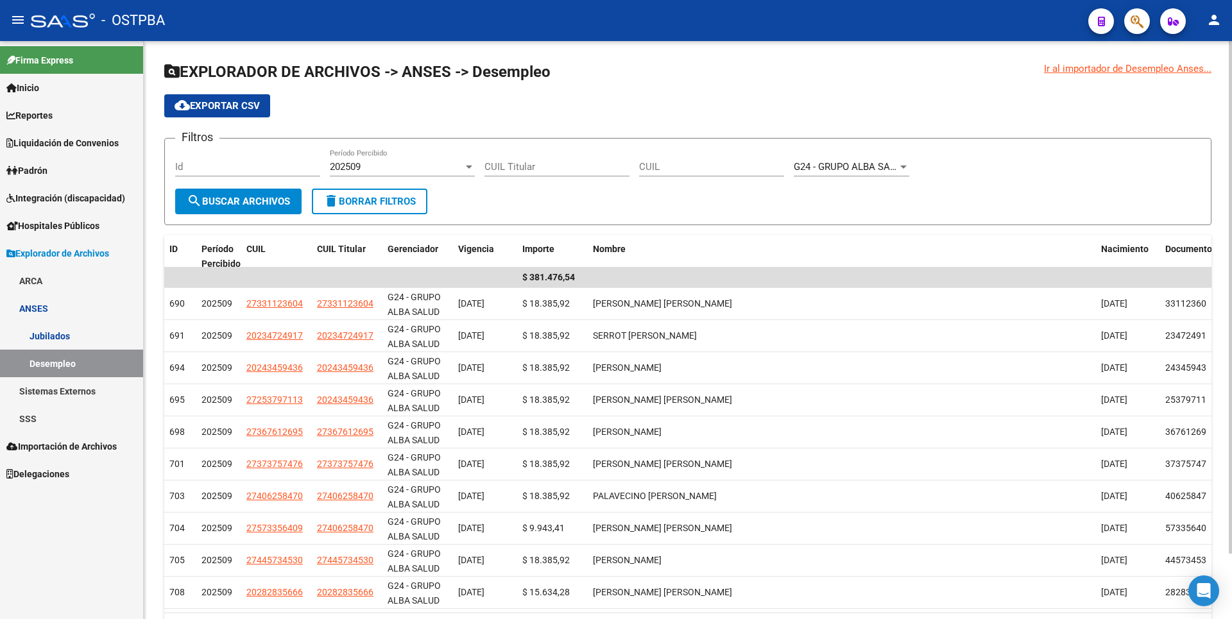
scroll to position [74, 0]
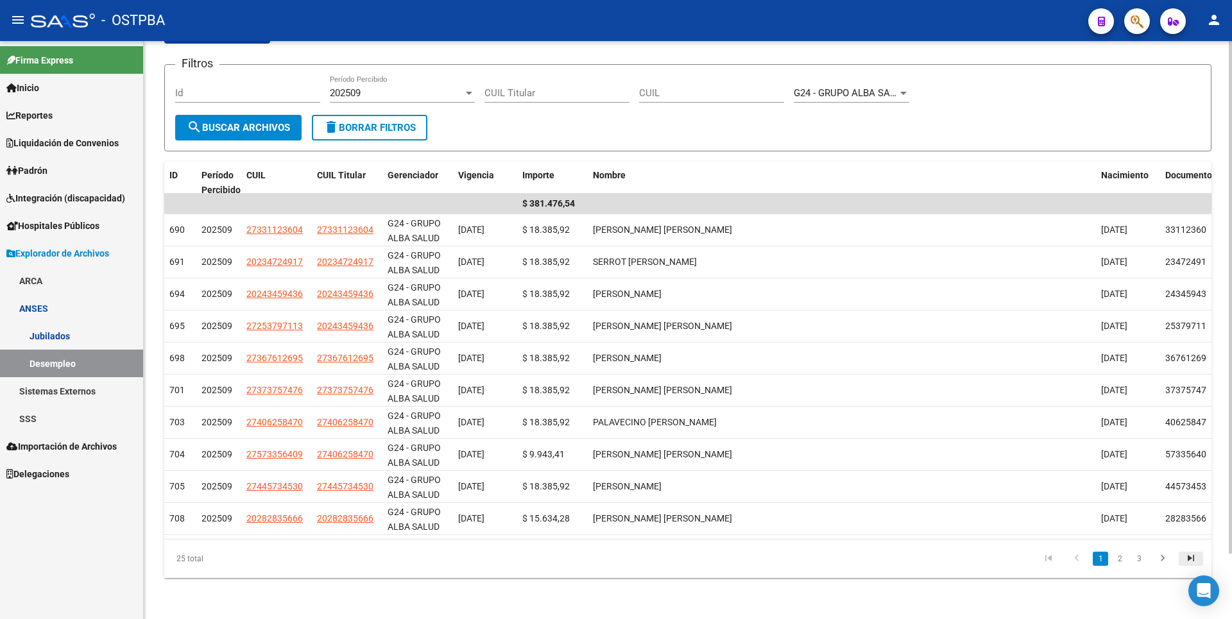
click at [1187, 556] on icon "go to last page" at bounding box center [1191, 560] width 17 height 15
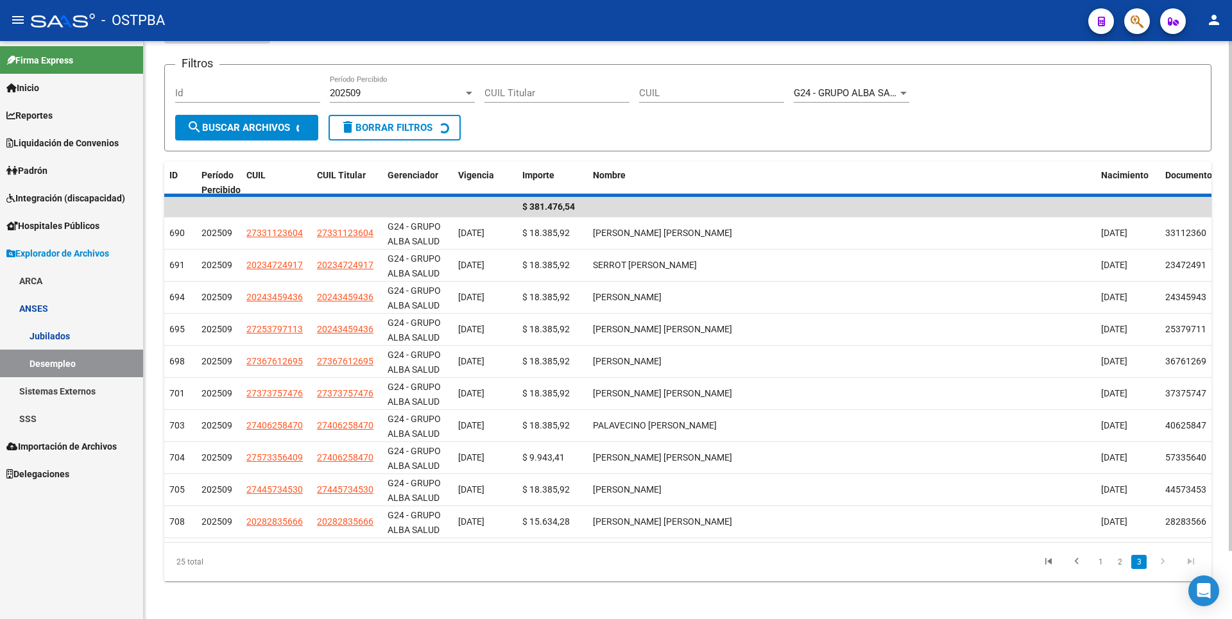
scroll to position [0, 0]
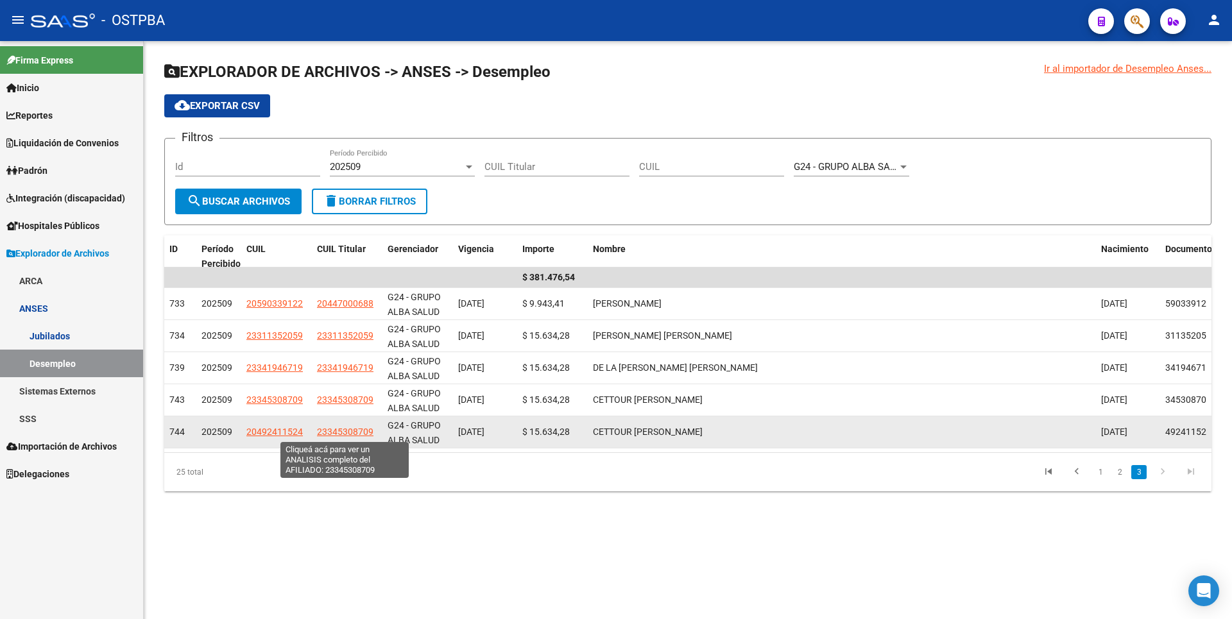
click at [339, 429] on span "23345308709" at bounding box center [345, 432] width 56 height 10
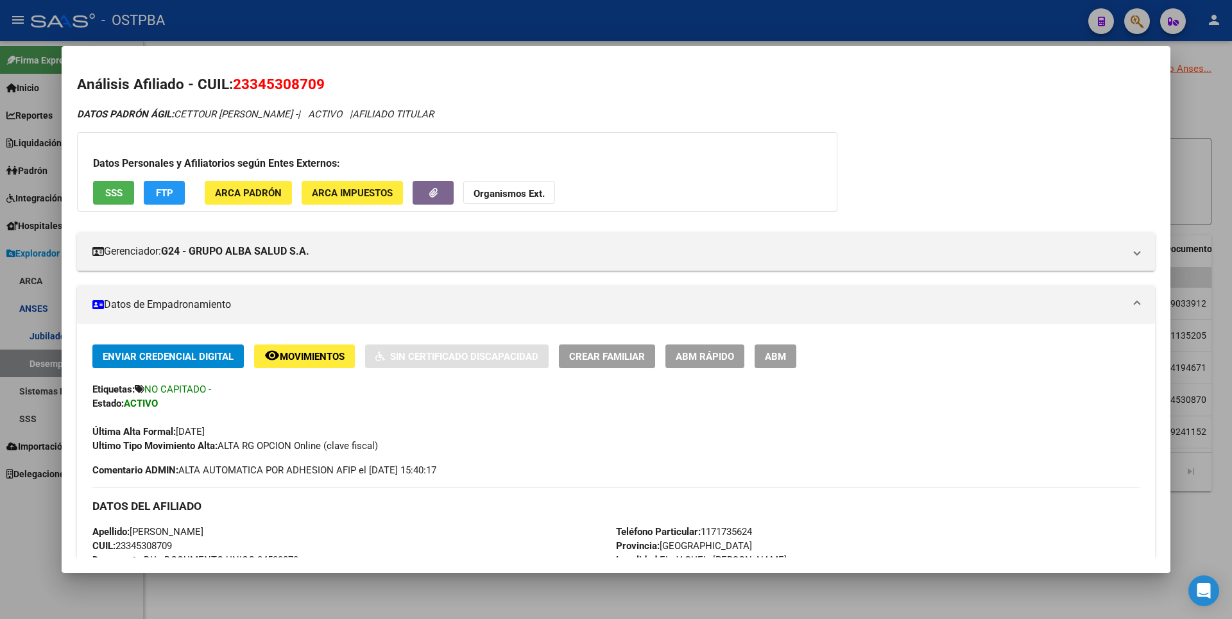
click at [391, 592] on div at bounding box center [616, 309] width 1232 height 619
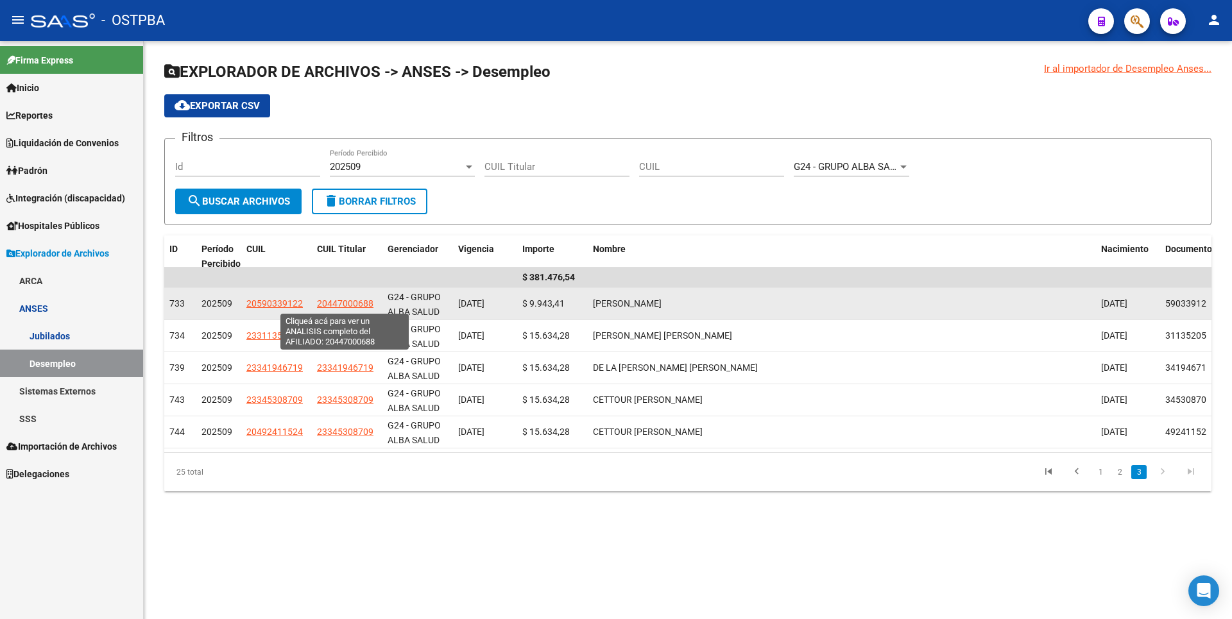
click at [358, 299] on span "20447000688" at bounding box center [345, 303] width 56 height 10
type textarea "20447000688"
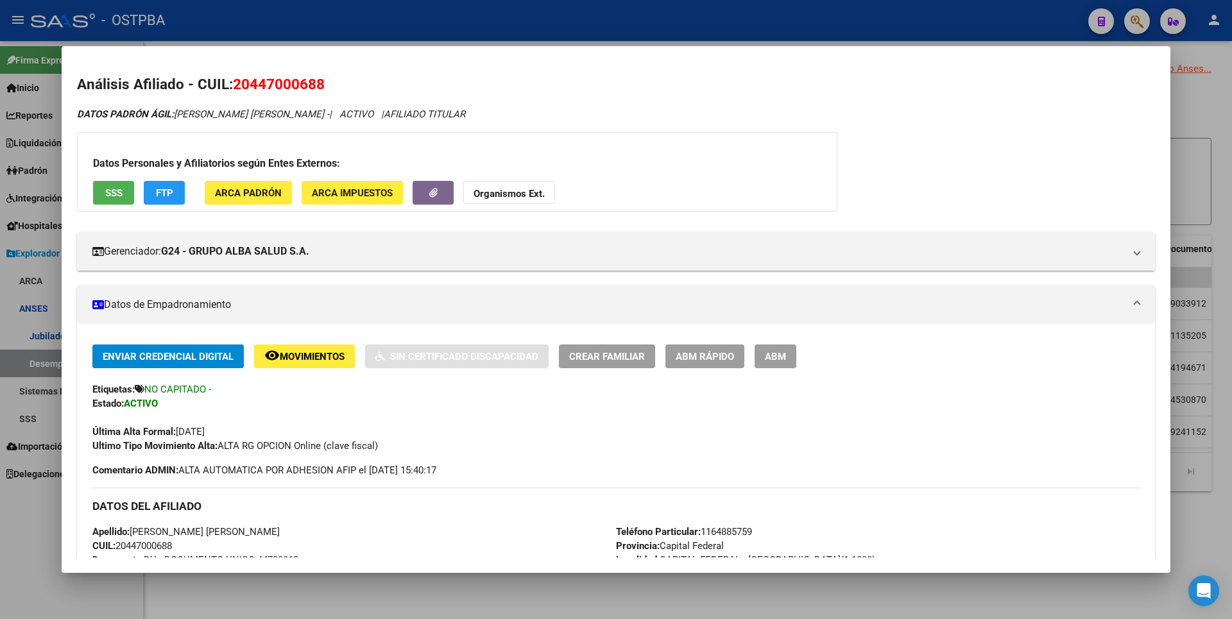
click at [478, 588] on div at bounding box center [616, 309] width 1232 height 619
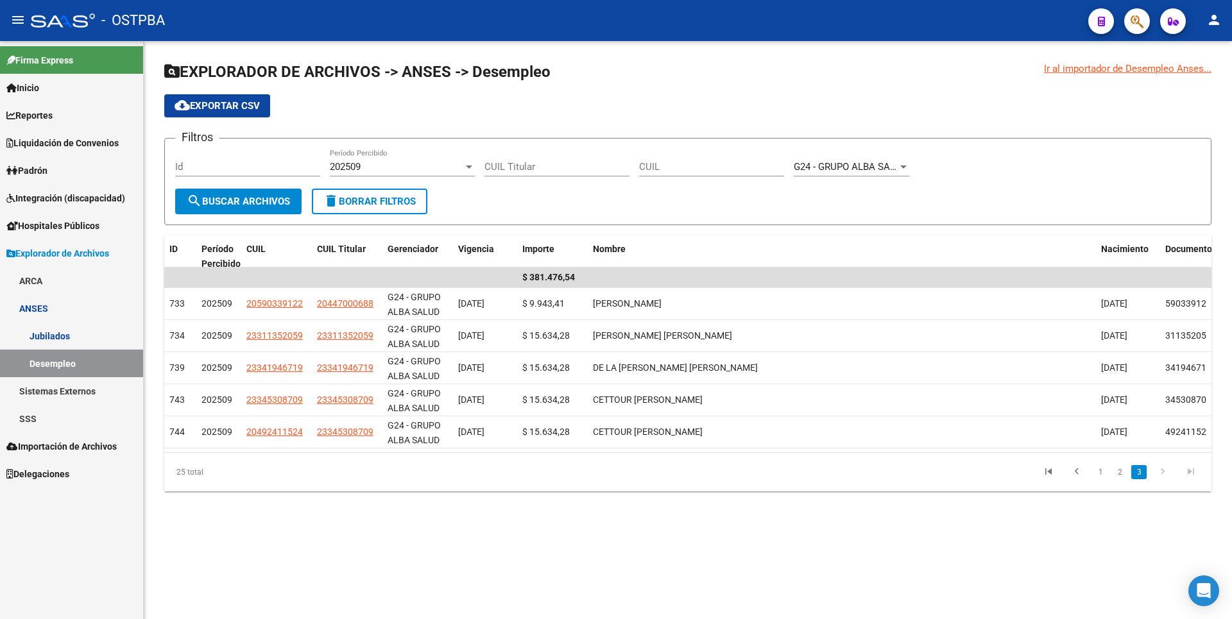
drag, startPoint x: 35, startPoint y: 173, endPoint x: 47, endPoint y: 178, distance: 12.6
click at [35, 172] on span "Padrón" at bounding box center [26, 171] width 41 height 14
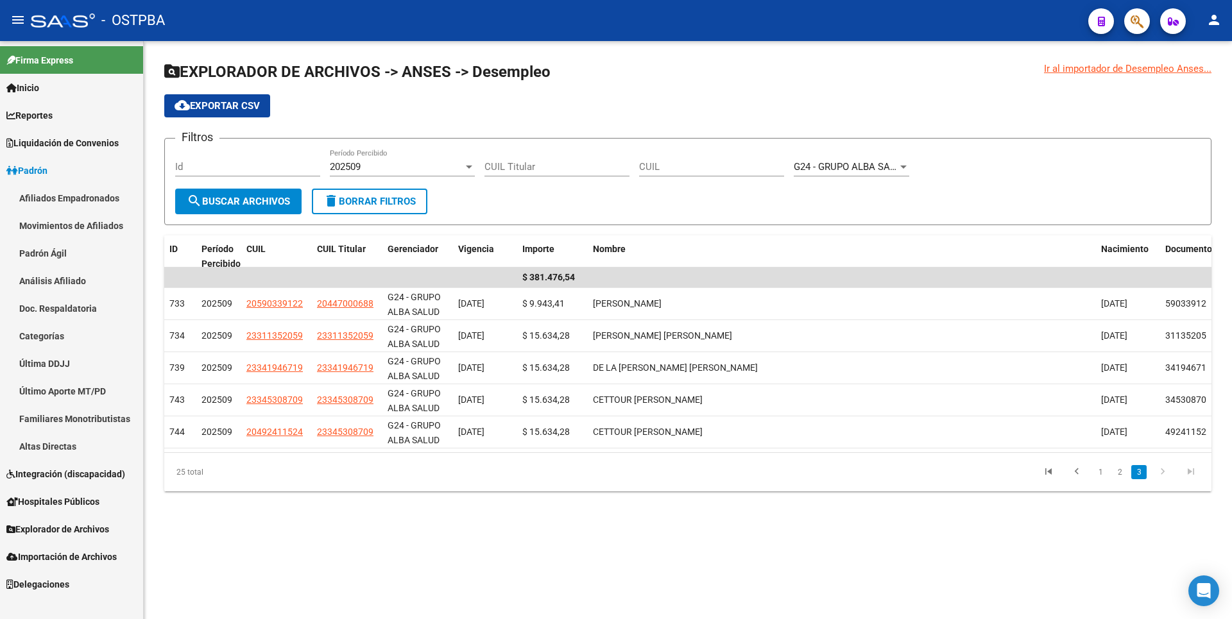
click at [62, 282] on link "Análisis Afiliado" at bounding box center [71, 281] width 143 height 28
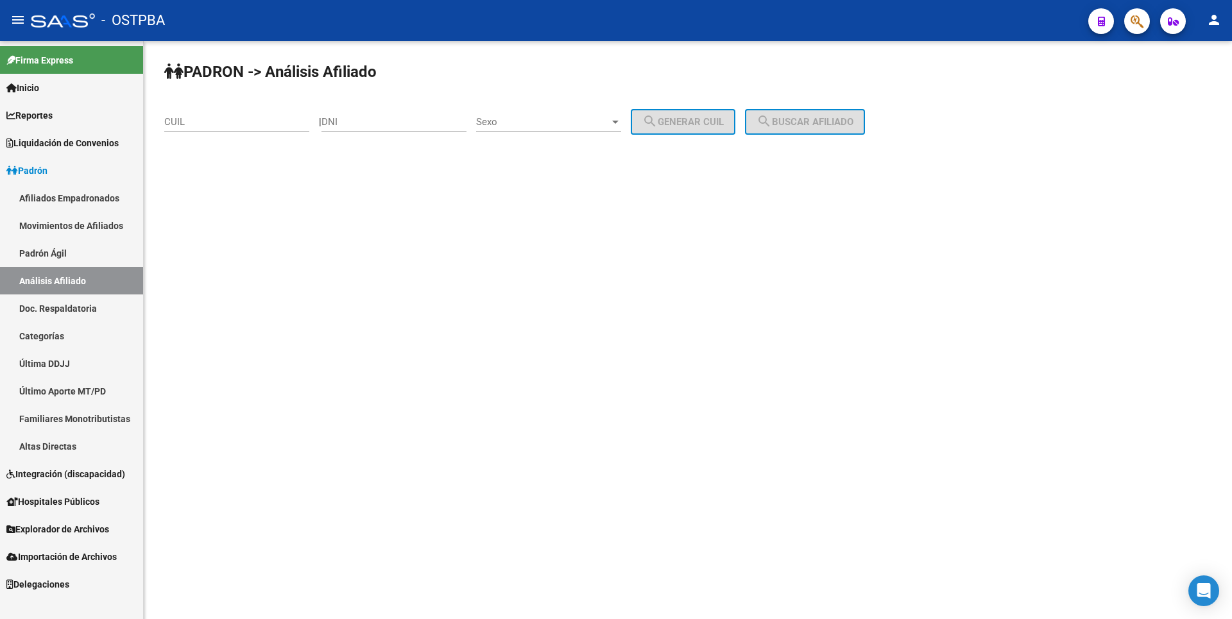
click at [183, 124] on input "CUIL" at bounding box center [236, 122] width 145 height 12
click at [280, 129] on div "CUIL" at bounding box center [236, 118] width 145 height 28
paste input "27-46422594-9"
type input "27-46422594-9"
click at [824, 122] on span "search Buscar afiliado" at bounding box center [805, 122] width 97 height 12
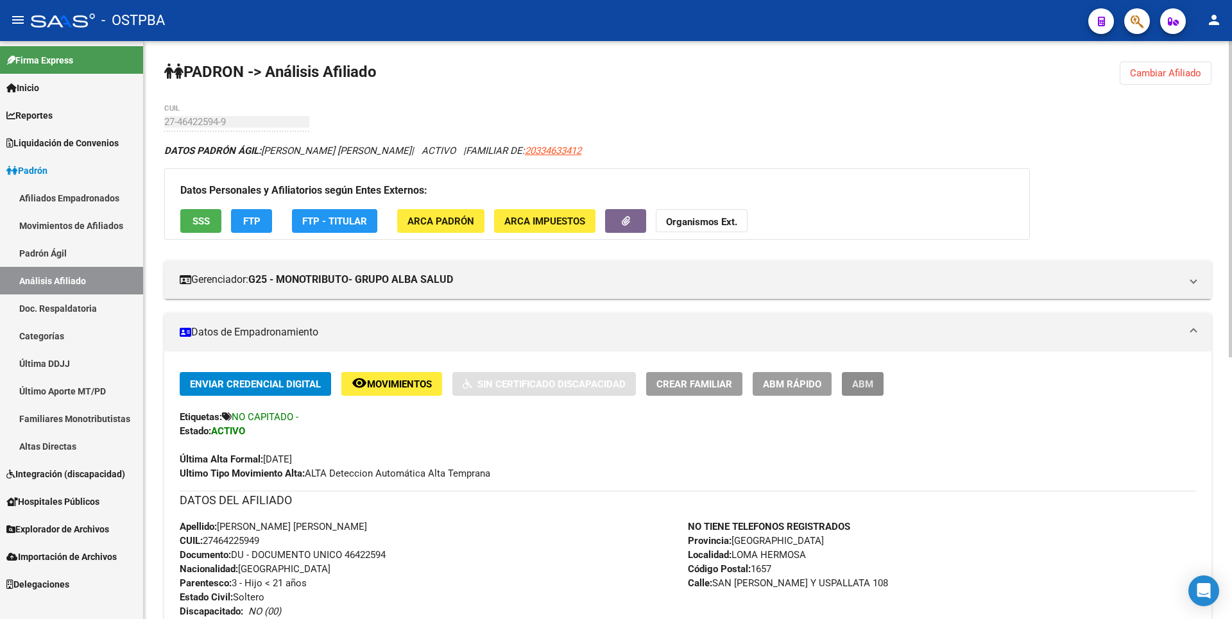
click at [861, 385] on span "ABM" at bounding box center [862, 385] width 21 height 12
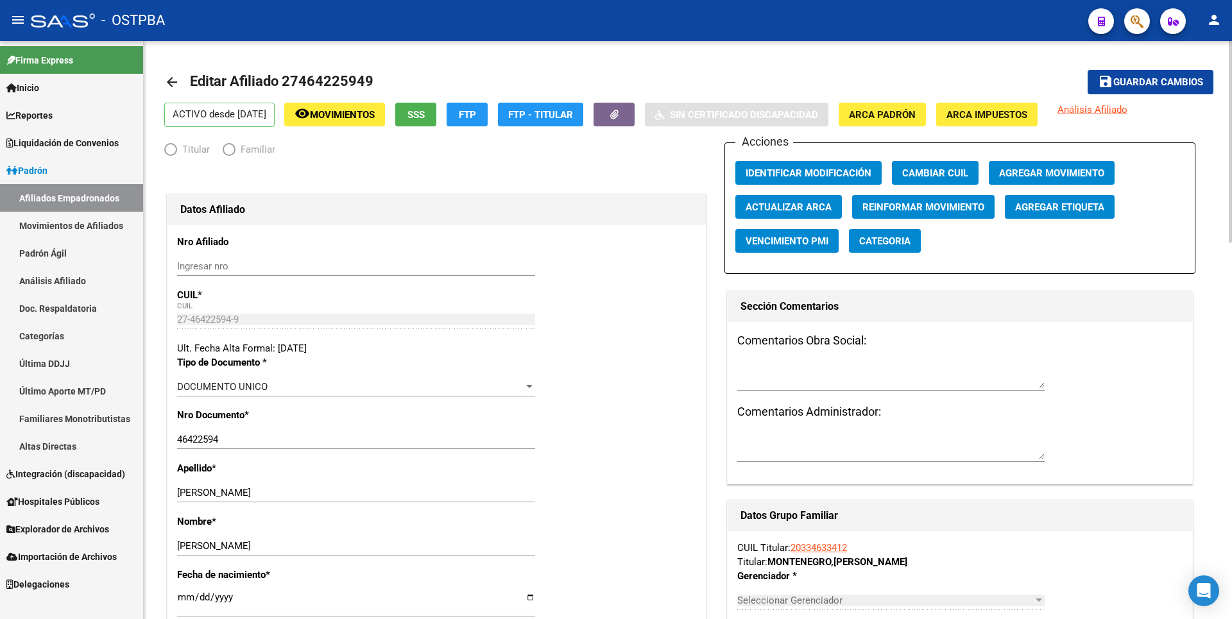
radio input "true"
type input "20-33463341-2"
click at [1035, 179] on span "Agregar Movimiento" at bounding box center [1051, 174] width 105 height 12
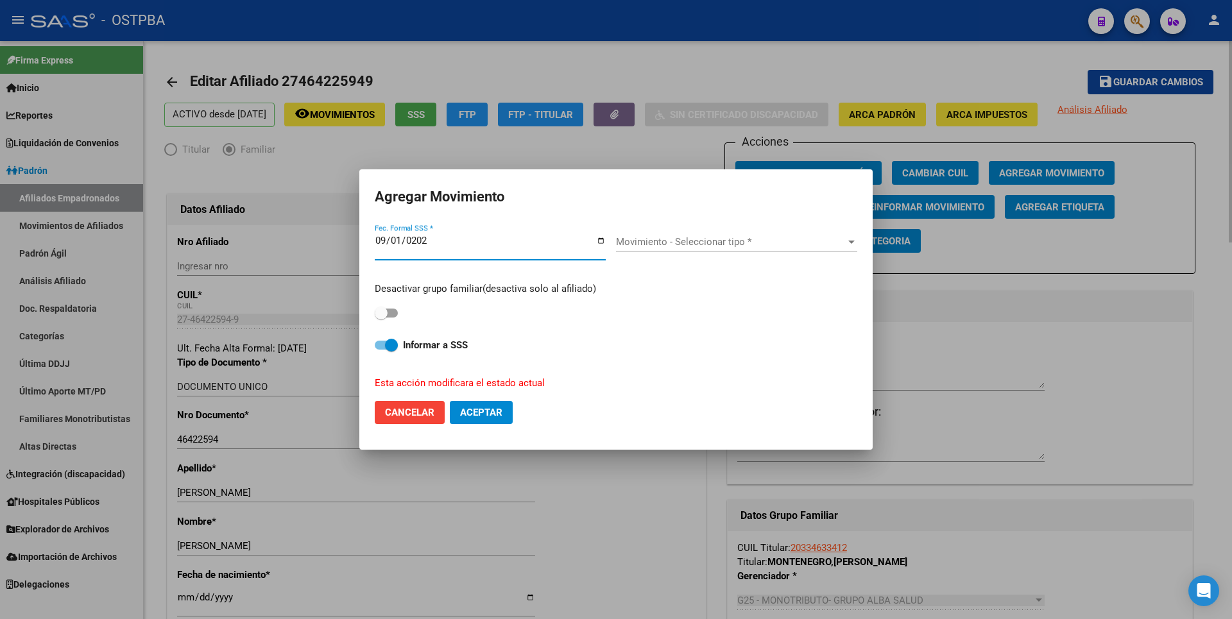
type input "2025-09-01"
click at [425, 420] on button "Cancelar" at bounding box center [410, 412] width 70 height 23
checkbox input "false"
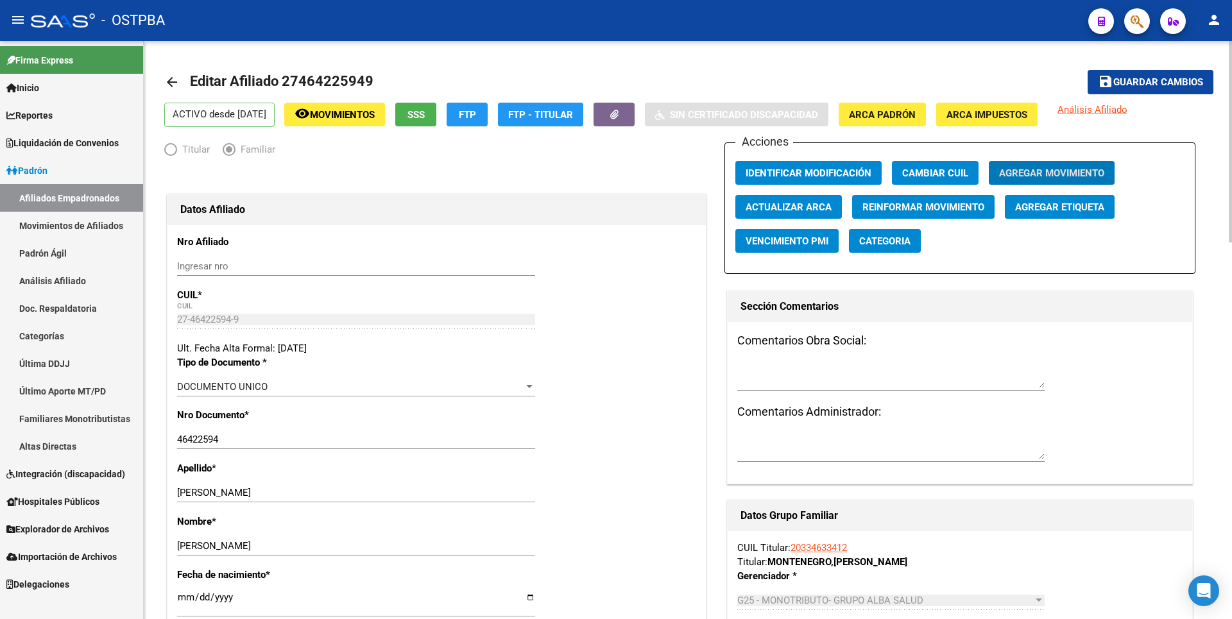
click at [1046, 168] on span "Agregar Movimiento" at bounding box center [1051, 174] width 105 height 12
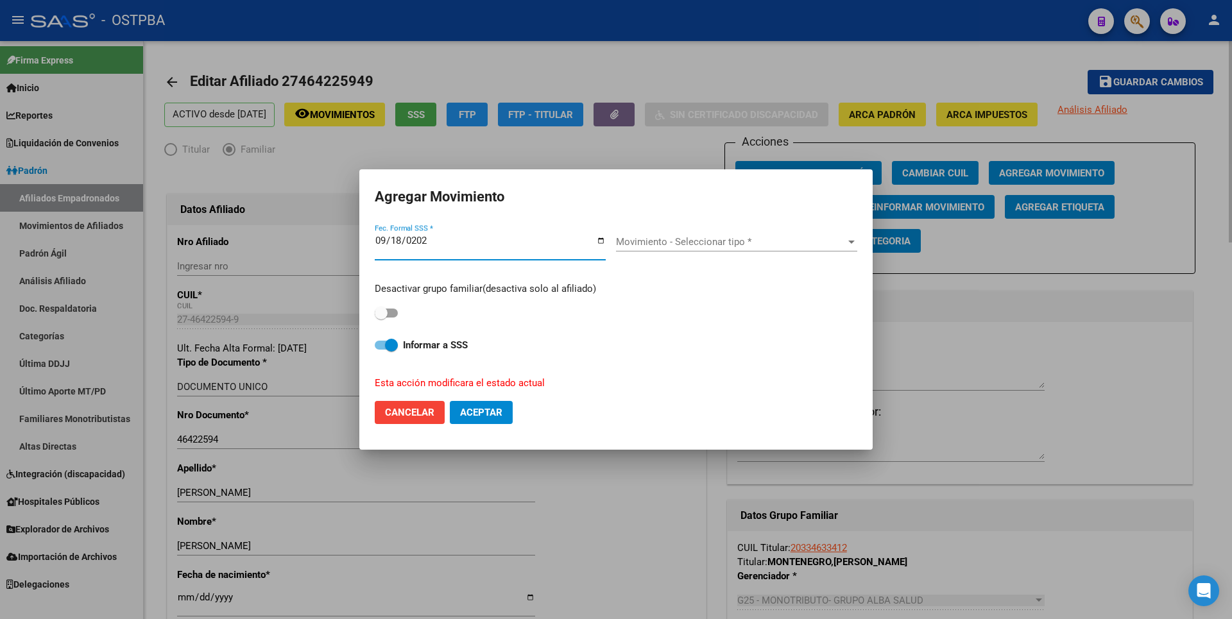
type input "2025-09-18"
click at [400, 314] on div "Desactivar grupo familiar(desactiva solo al afiliado)" at bounding box center [616, 302] width 483 height 40
click at [393, 314] on span at bounding box center [386, 313] width 23 height 9
click at [381, 318] on input "checkbox" at bounding box center [381, 318] width 1 height 1
checkbox input "true"
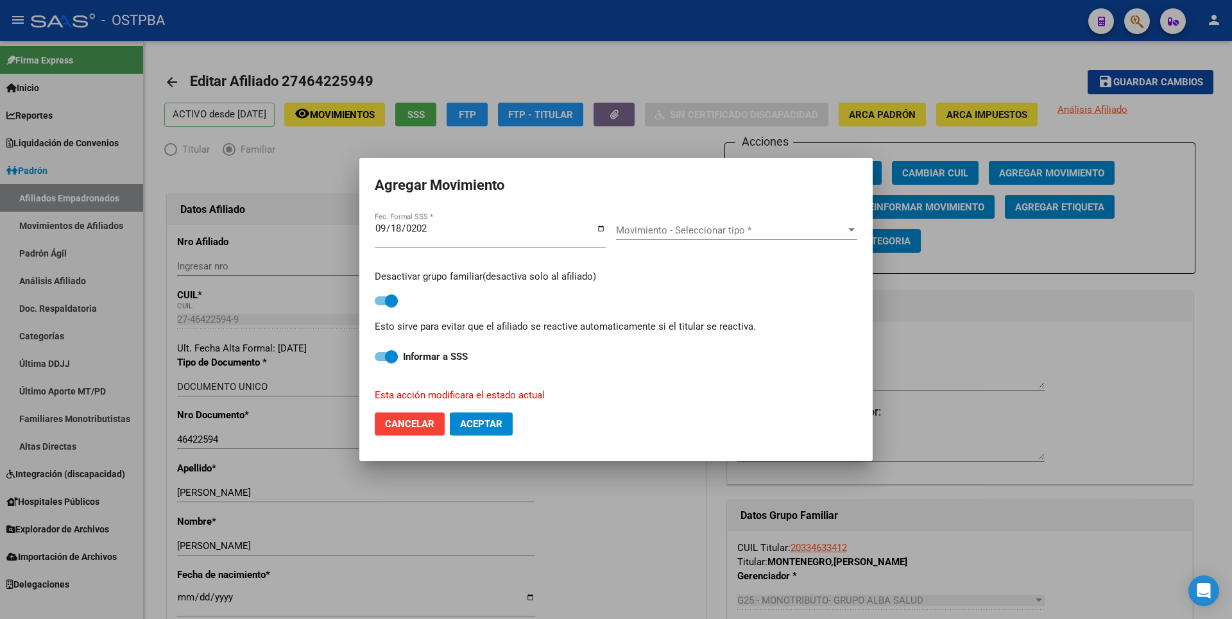
click at [854, 223] on div "Movimiento - Seleccionar tipo * Movimiento - Seleccionar tipo *" at bounding box center [736, 230] width 241 height 19
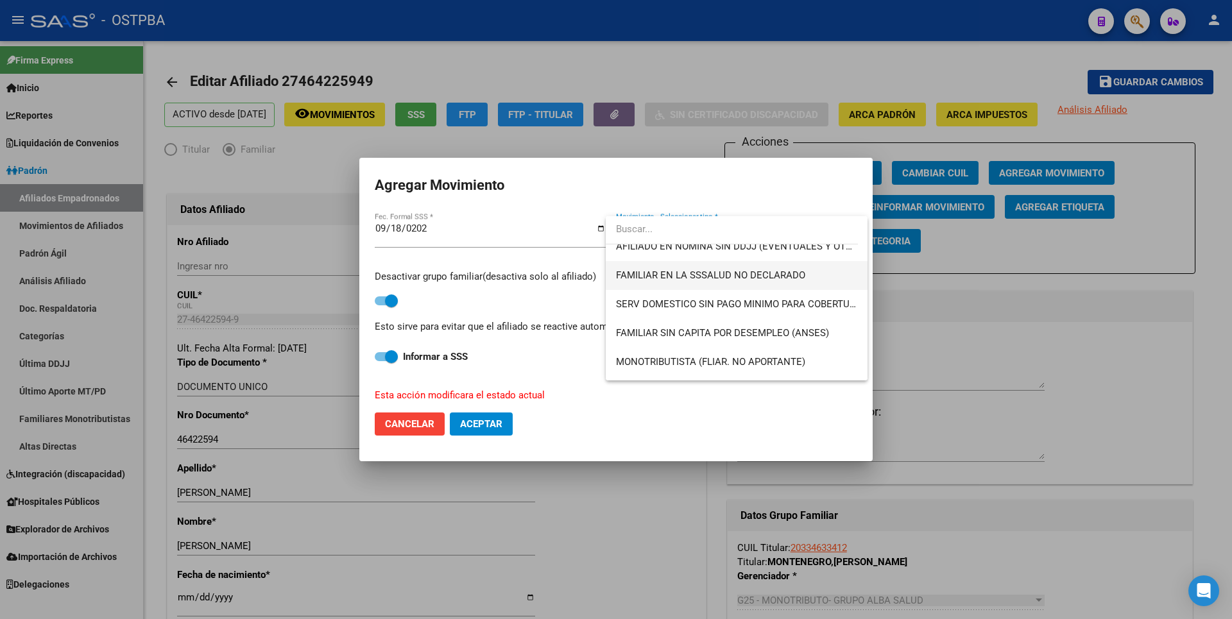
scroll to position [770, 0]
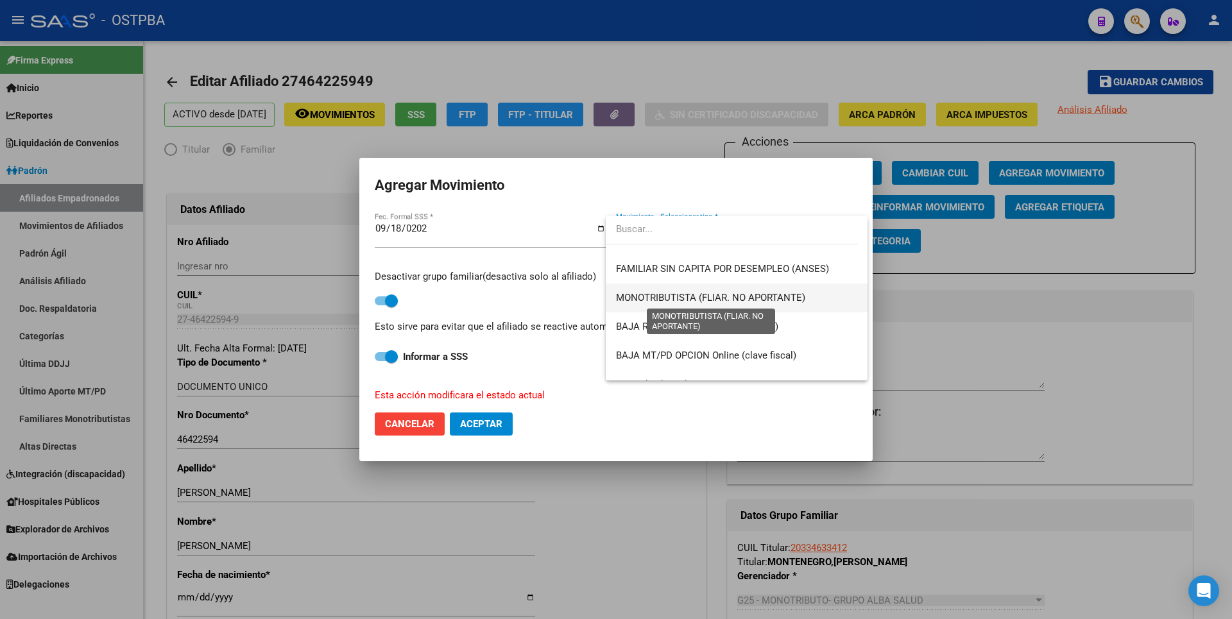
click at [743, 302] on span "MONOTRIBUTISTA (FLIAR. NO APORTANTE)" at bounding box center [710, 298] width 189 height 12
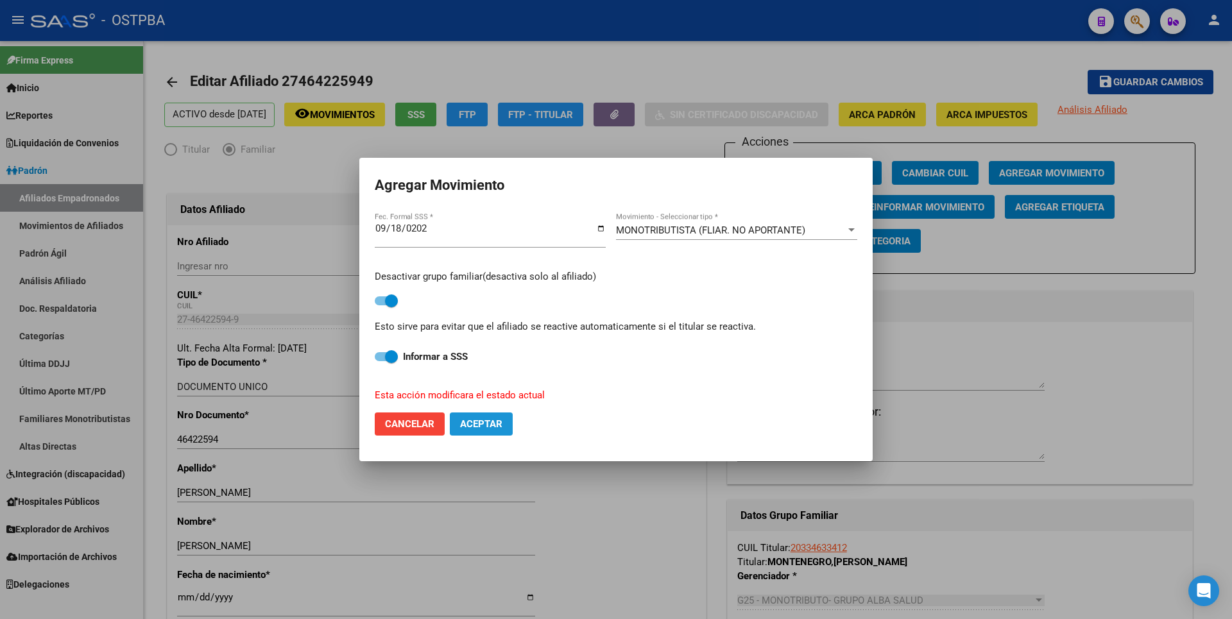
click at [487, 424] on span "Aceptar" at bounding box center [481, 424] width 42 height 12
checkbox input "false"
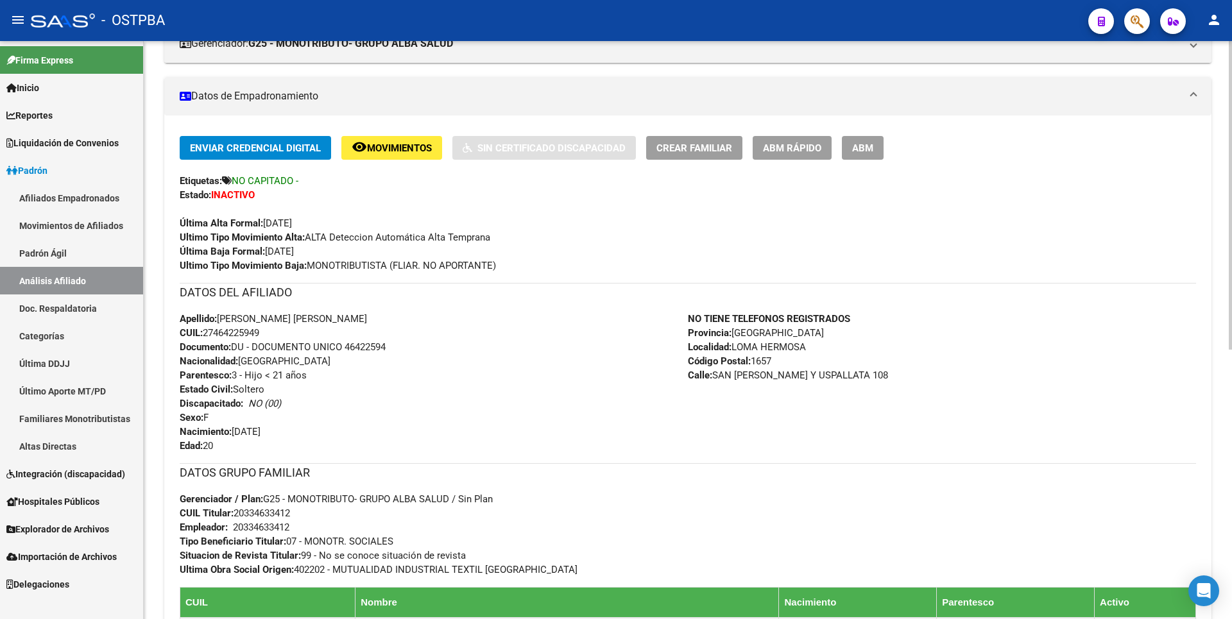
scroll to position [506, 0]
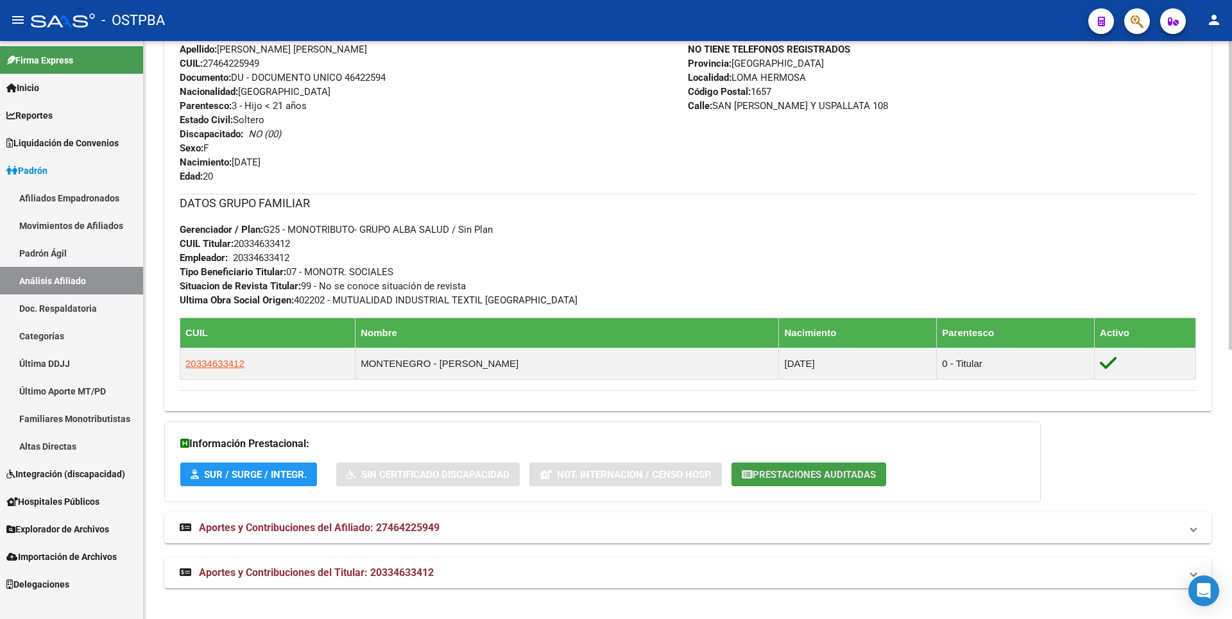
click at [788, 476] on span "Prestaciones Auditadas" at bounding box center [814, 475] width 123 height 12
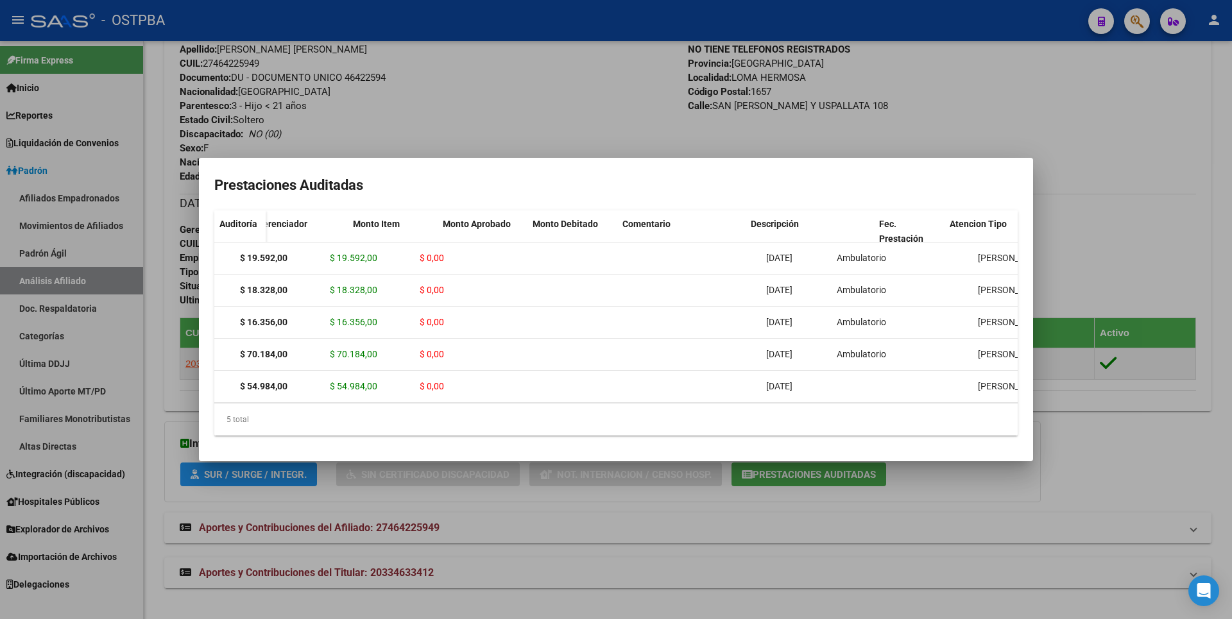
scroll to position [0, 0]
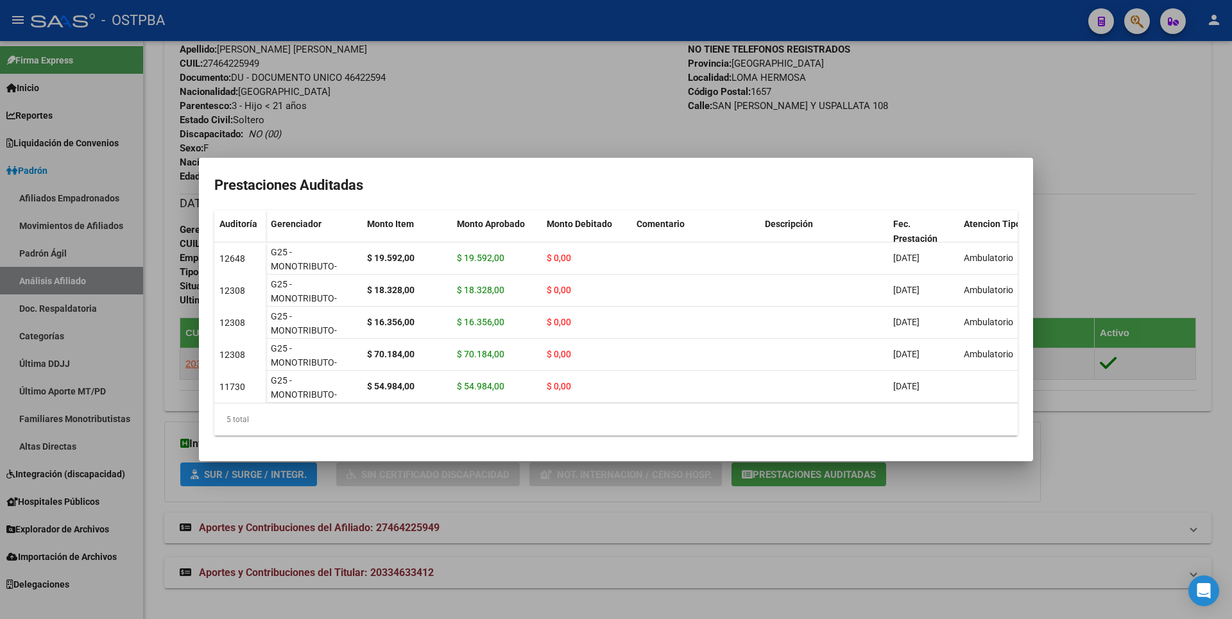
click at [504, 95] on div at bounding box center [616, 309] width 1232 height 619
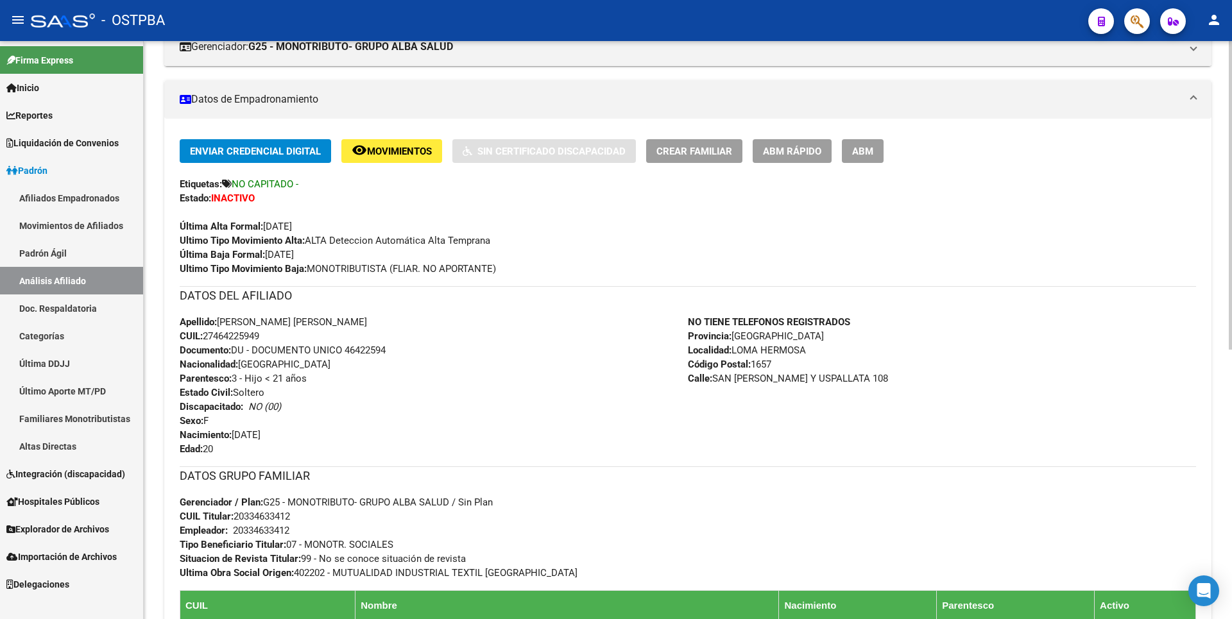
scroll to position [56, 0]
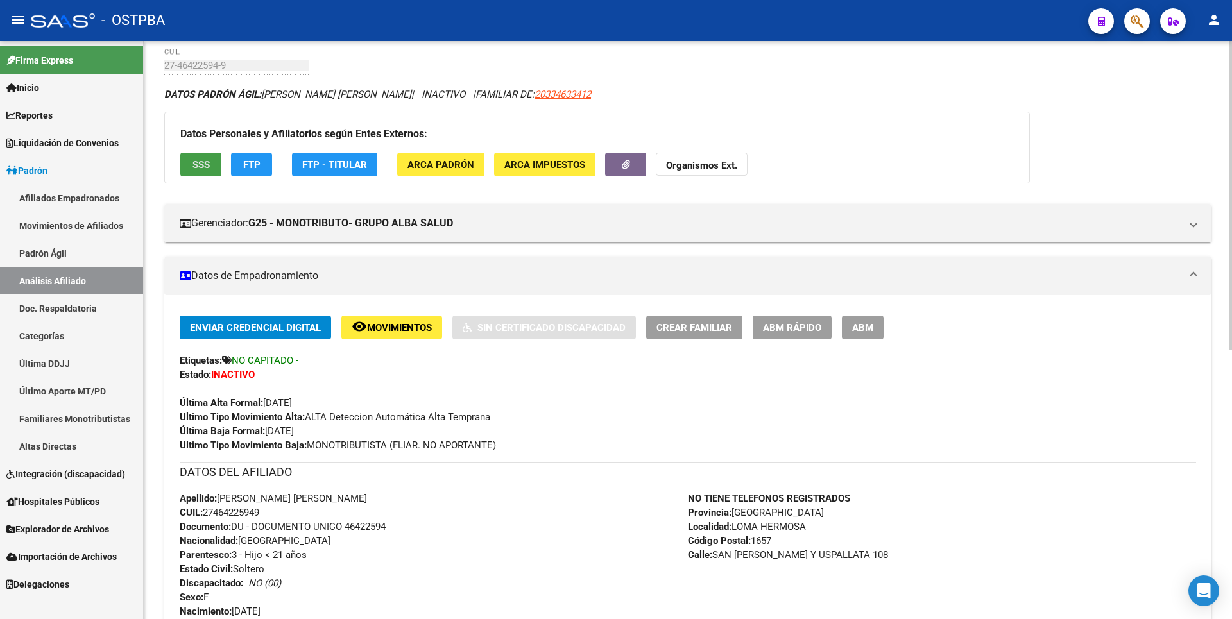
click at [196, 164] on span "SSS" at bounding box center [201, 165] width 17 height 12
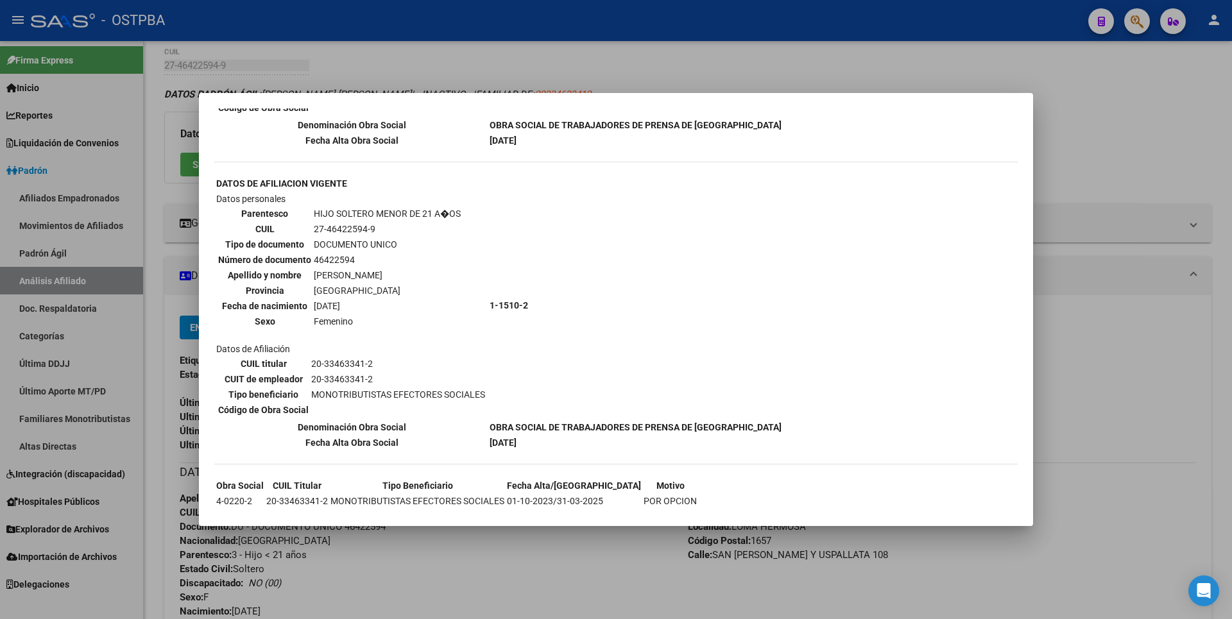
scroll to position [309, 0]
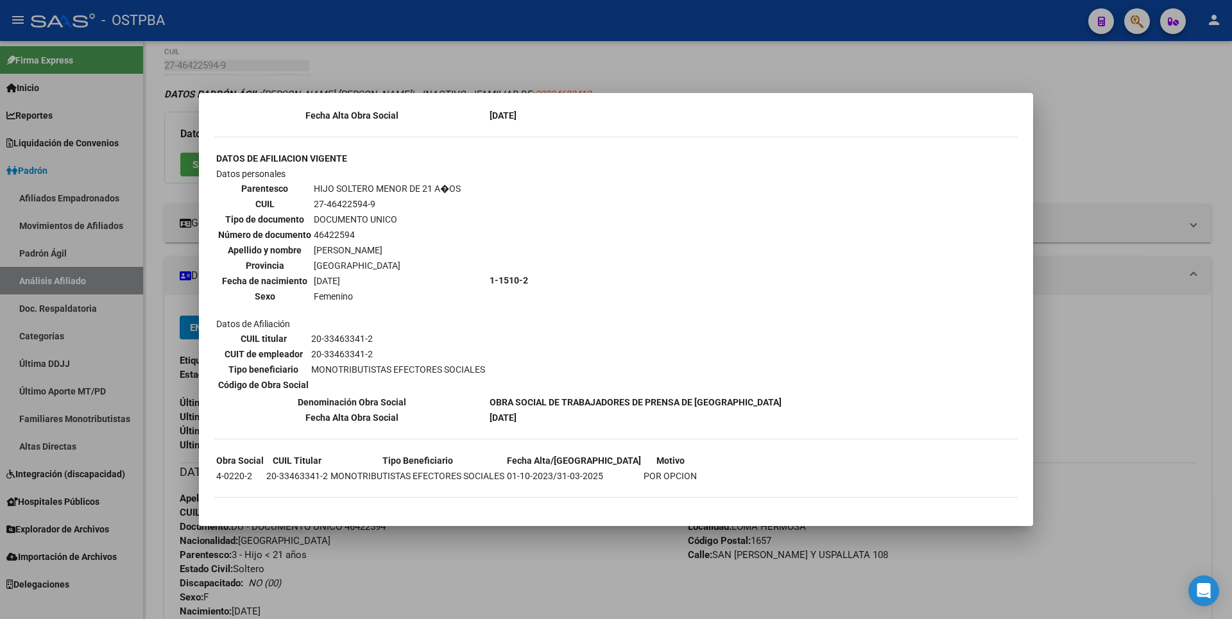
click at [1167, 179] on div at bounding box center [616, 309] width 1232 height 619
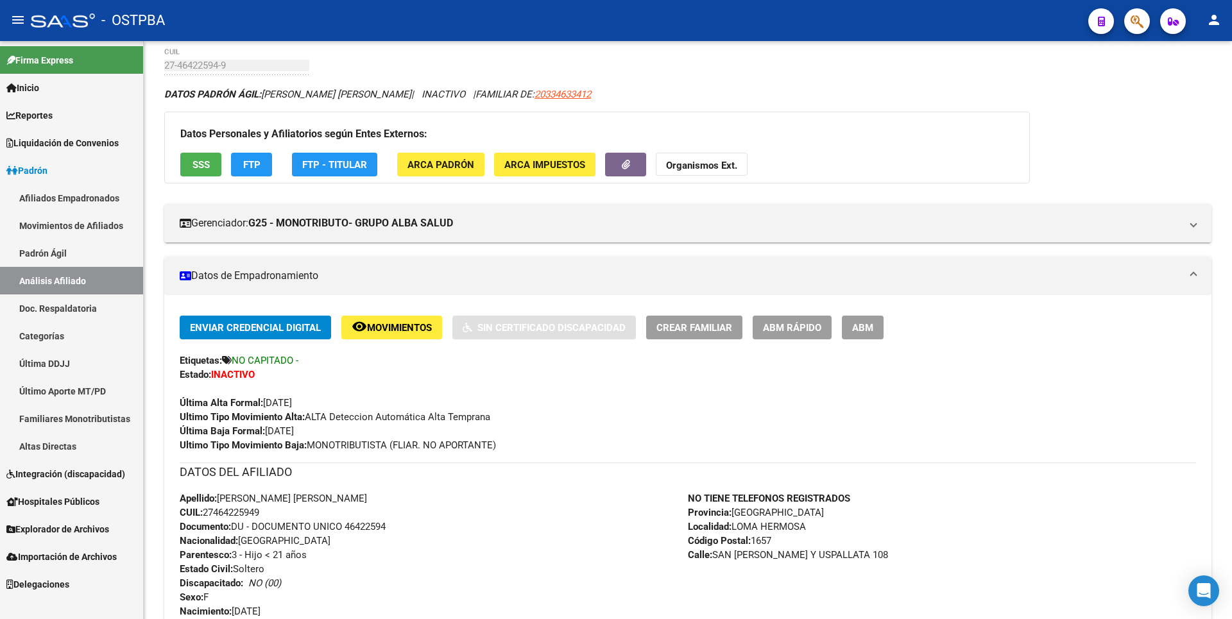
scroll to position [82, 0]
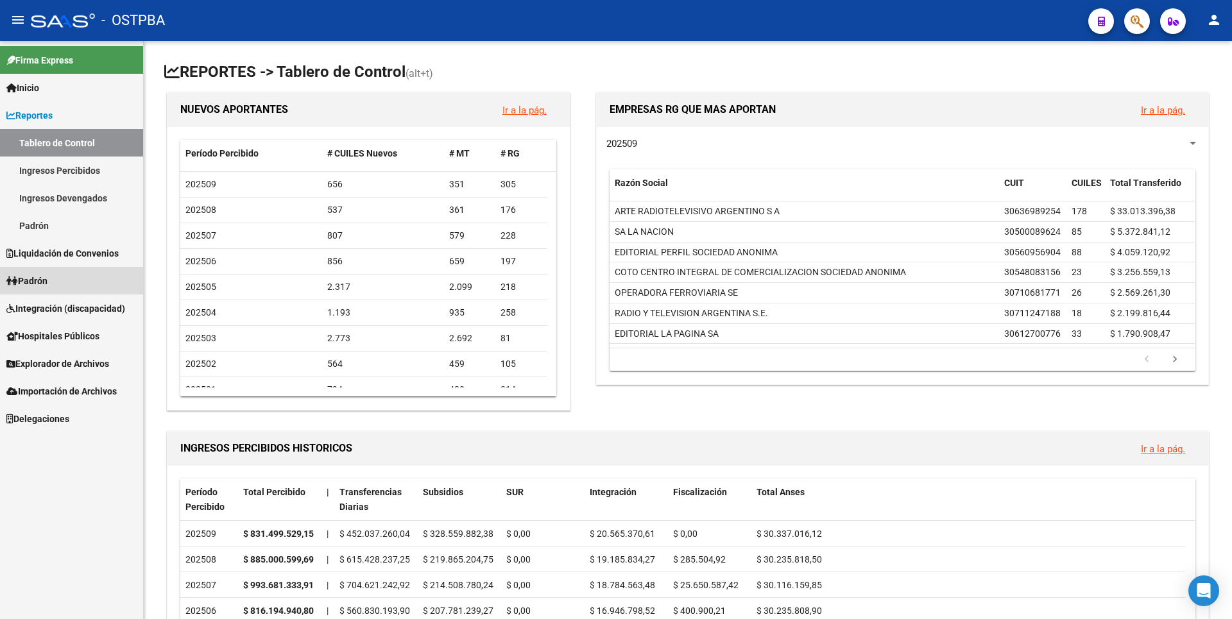
click at [39, 277] on span "Padrón" at bounding box center [26, 281] width 41 height 14
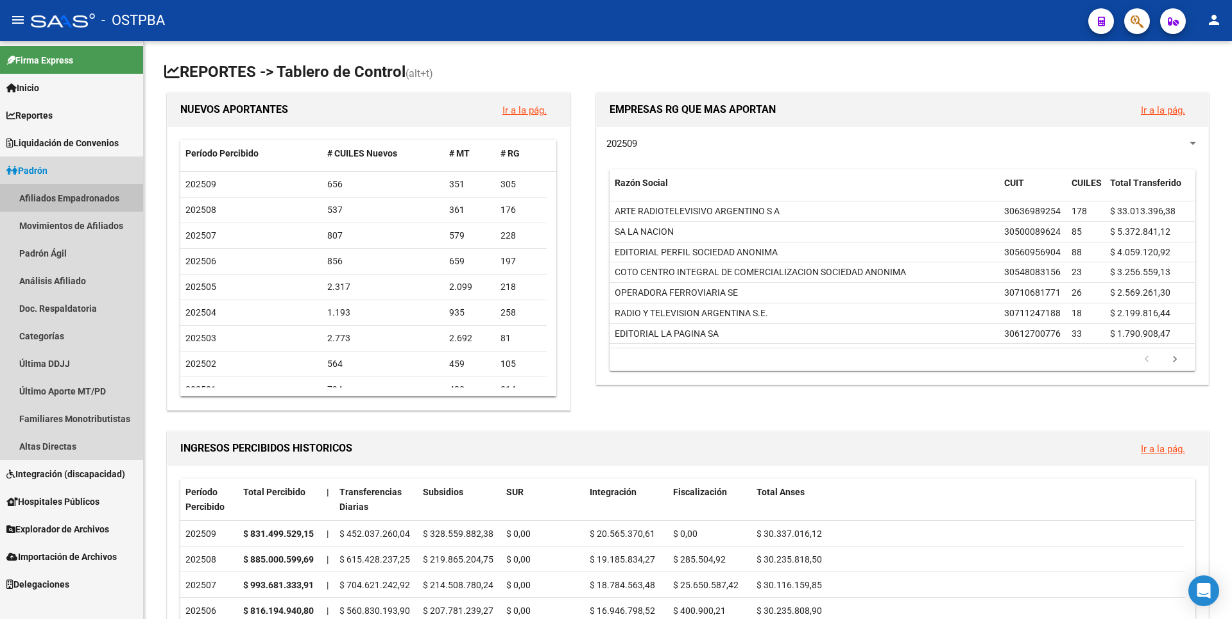
click at [89, 194] on link "Afiliados Empadronados" at bounding box center [71, 198] width 143 height 28
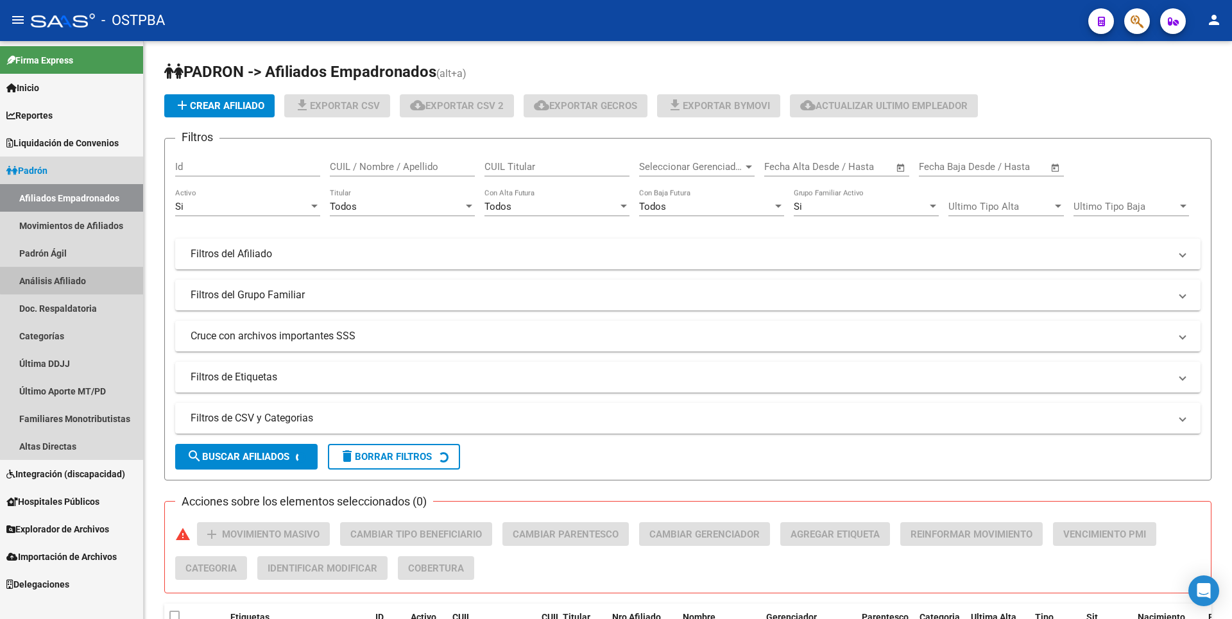
click at [76, 274] on link "Análisis Afiliado" at bounding box center [71, 281] width 143 height 28
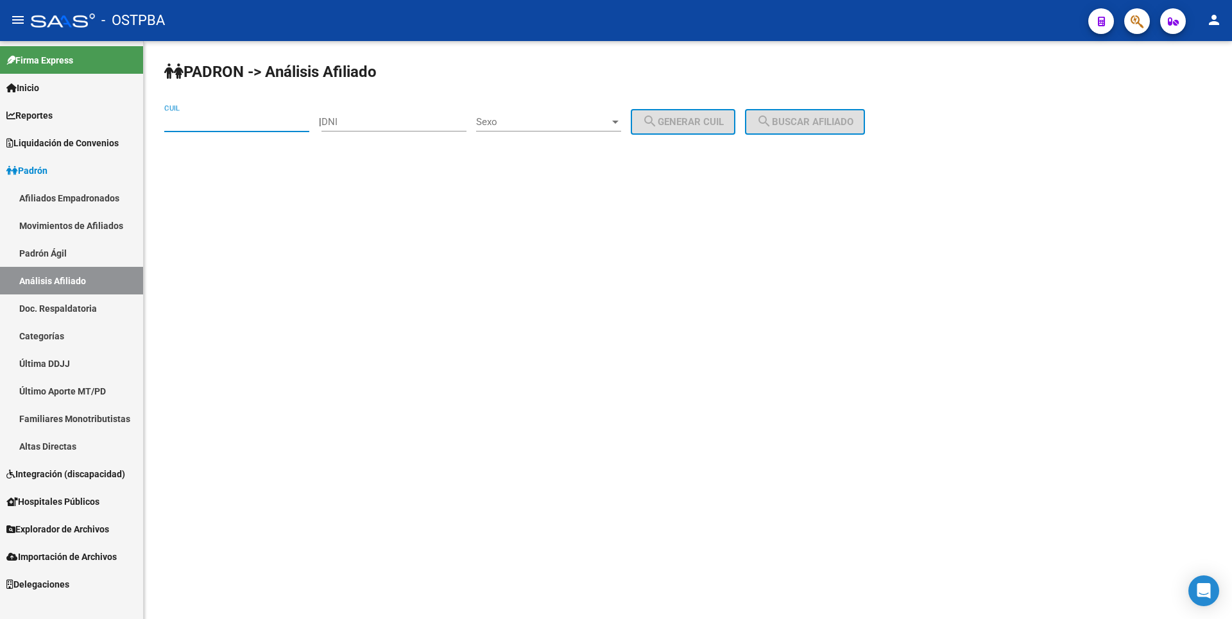
click at [228, 117] on input "CUIL" at bounding box center [236, 122] width 145 height 12
type input "20-13645424-3"
click at [827, 121] on span "search Buscar afiliado" at bounding box center [805, 122] width 97 height 12
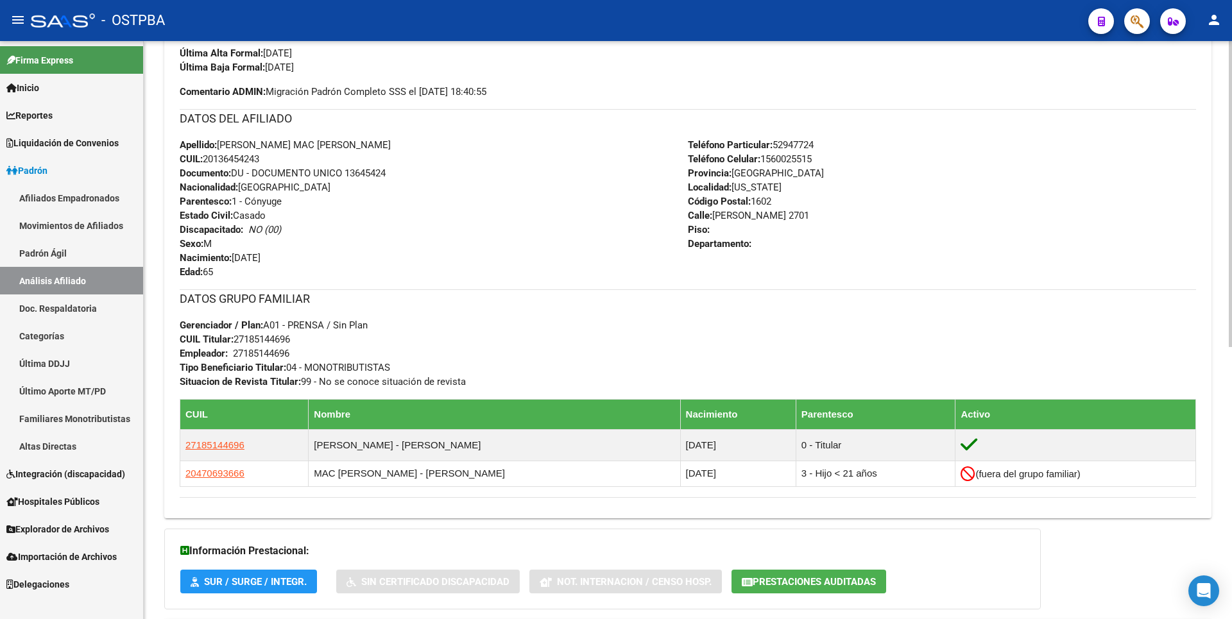
scroll to position [513, 0]
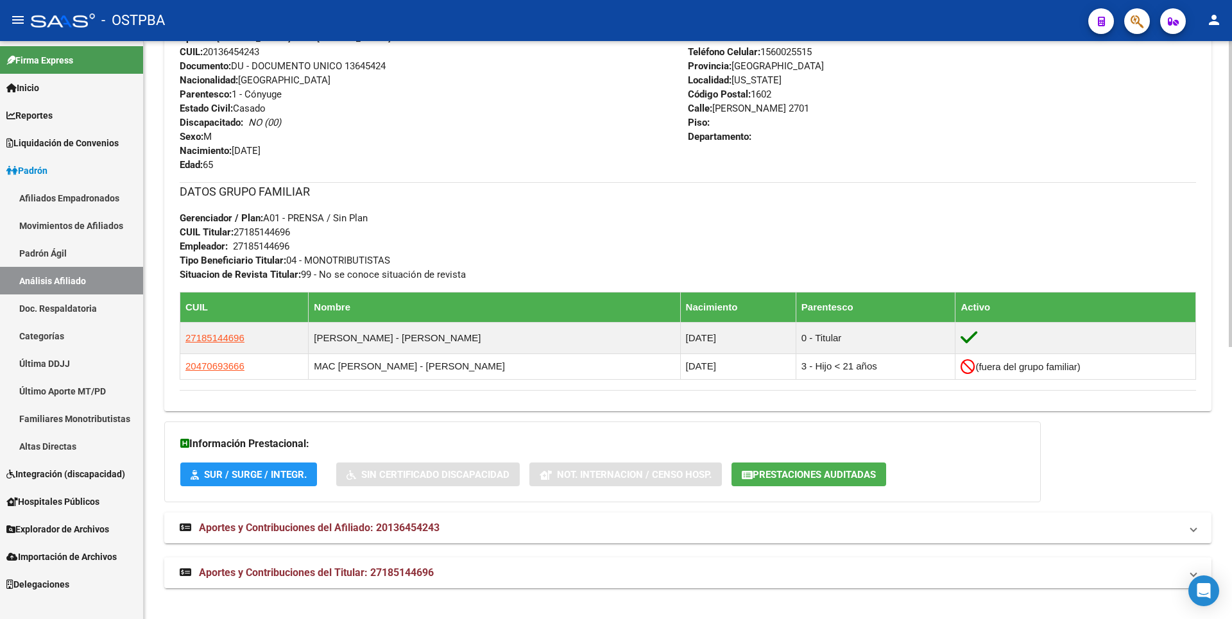
click at [405, 565] on mat-expansion-panel-header "Aportes y Contribuciones del Titular: 27185144696" at bounding box center [687, 573] width 1047 height 31
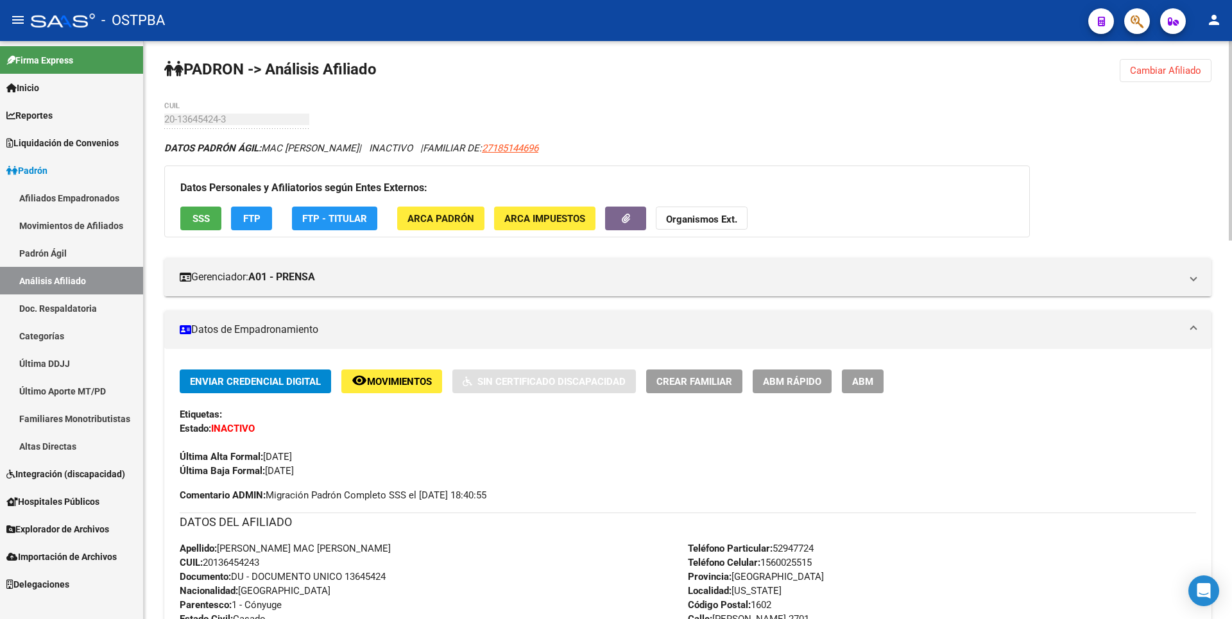
scroll to position [0, 0]
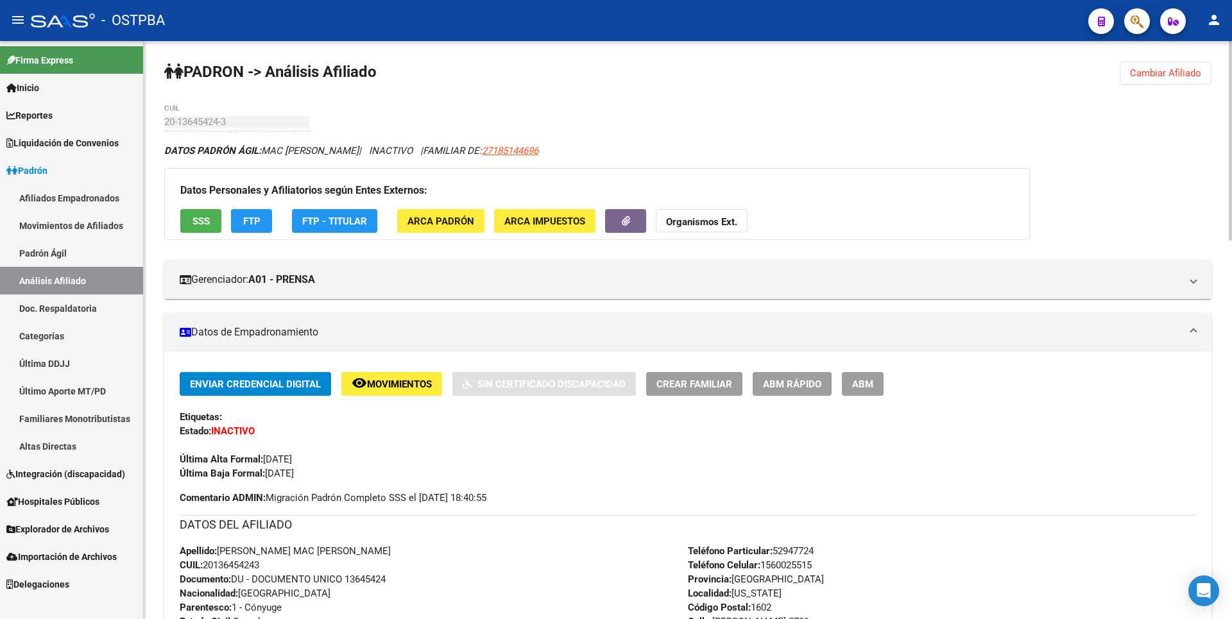
click at [781, 384] on span "ABM Rápido" at bounding box center [792, 385] width 58 height 12
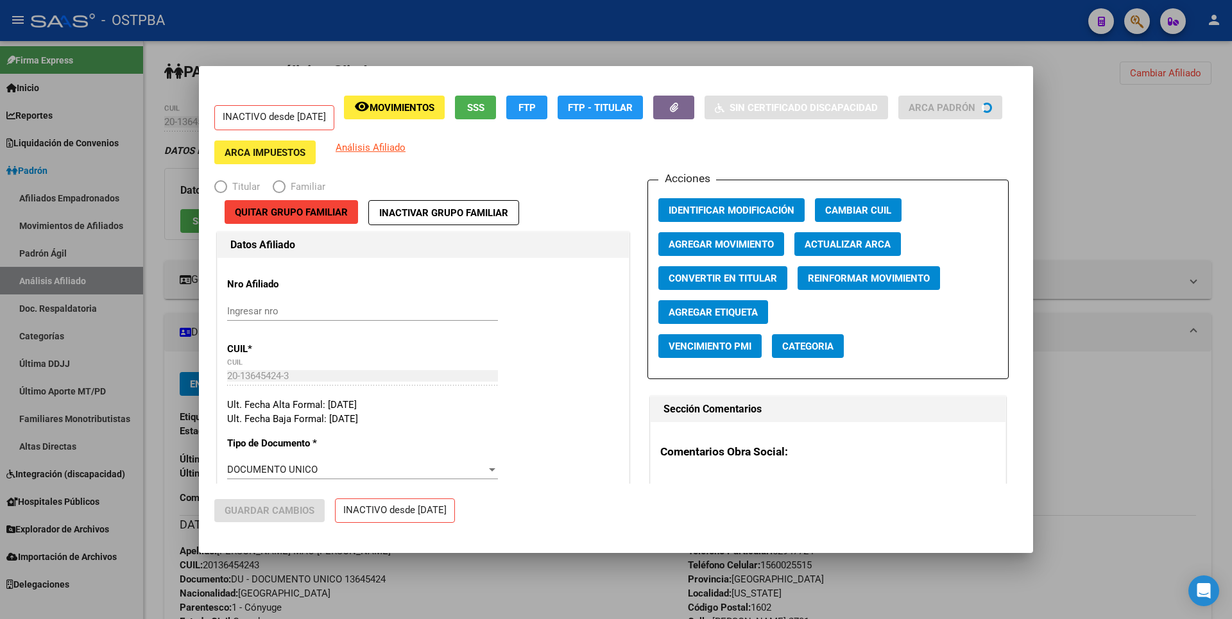
radio input "true"
type input "27-18514469-6"
click at [1106, 148] on div at bounding box center [616, 309] width 1232 height 619
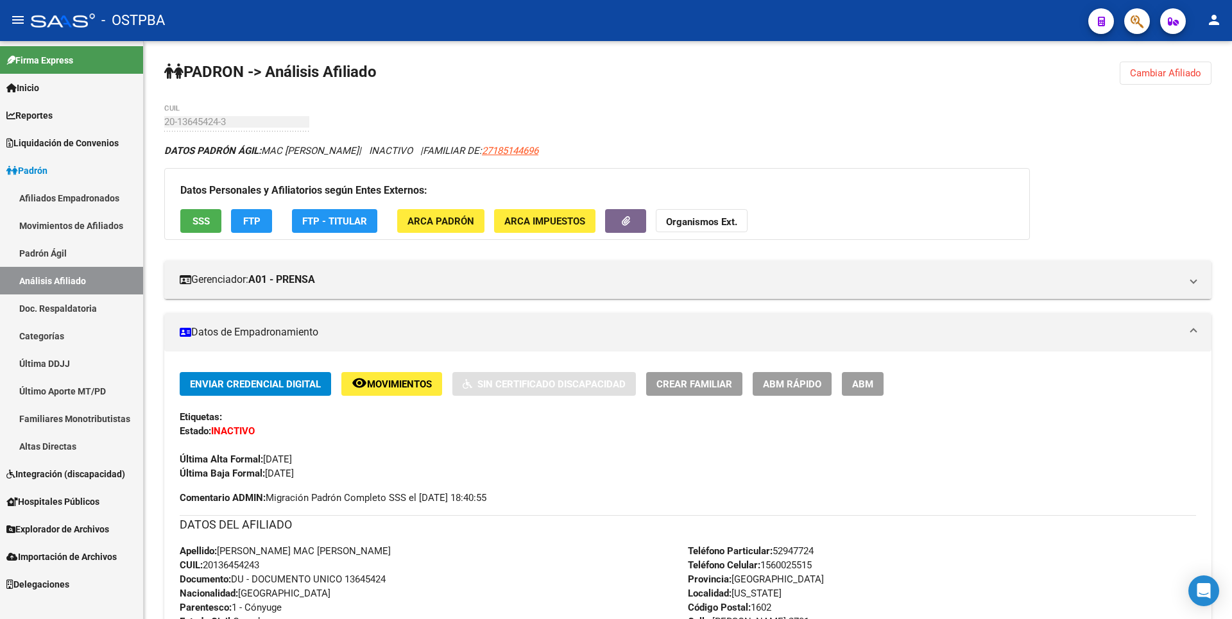
click at [96, 195] on link "Afiliados Empadronados" at bounding box center [71, 198] width 143 height 28
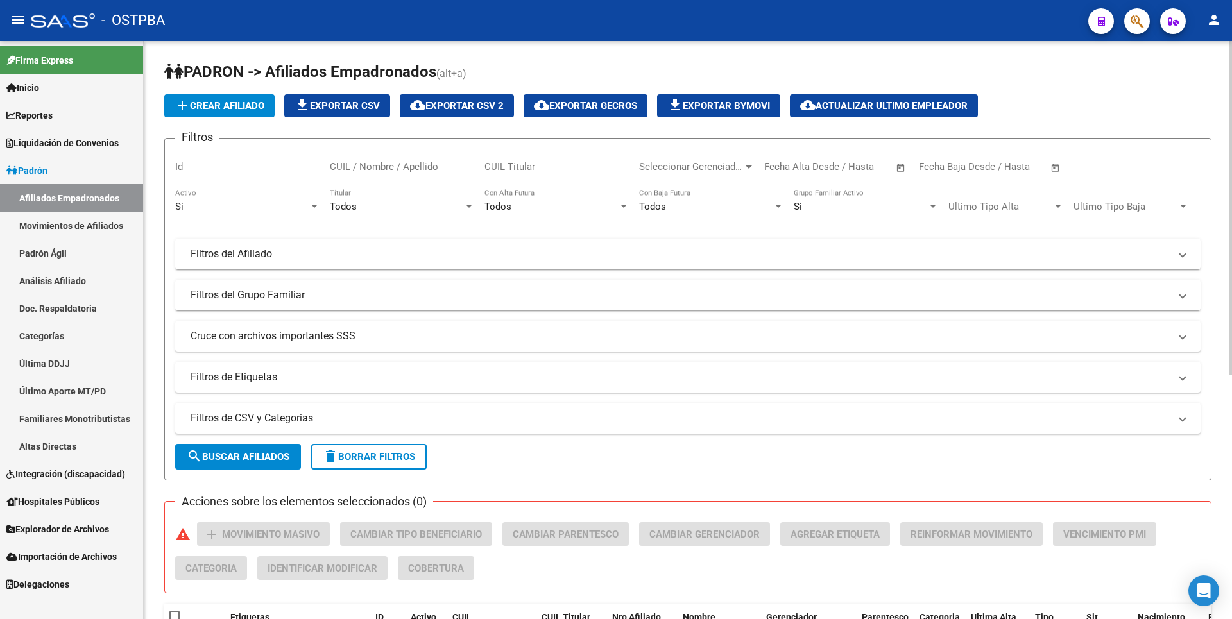
click at [224, 99] on button "add Crear Afiliado" at bounding box center [219, 105] width 110 height 23
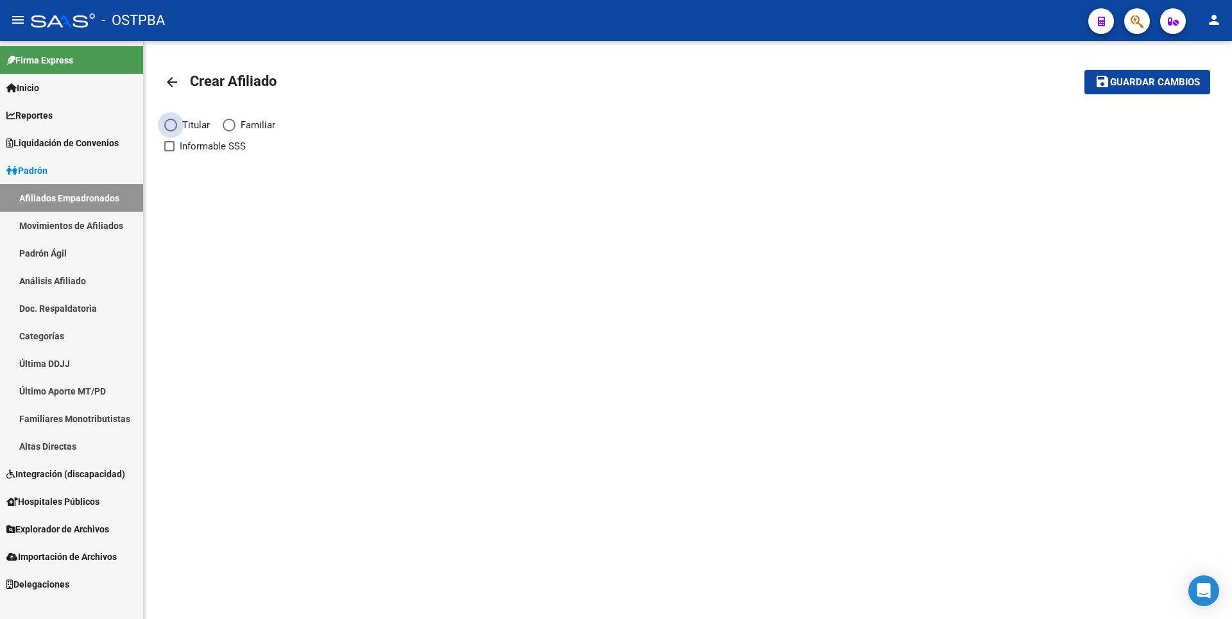
click at [169, 118] on label "Titular" at bounding box center [193, 125] width 58 height 14
click at [169, 119] on input "Titular" at bounding box center [170, 125] width 13 height 13
radio input "true"
checkbox input "true"
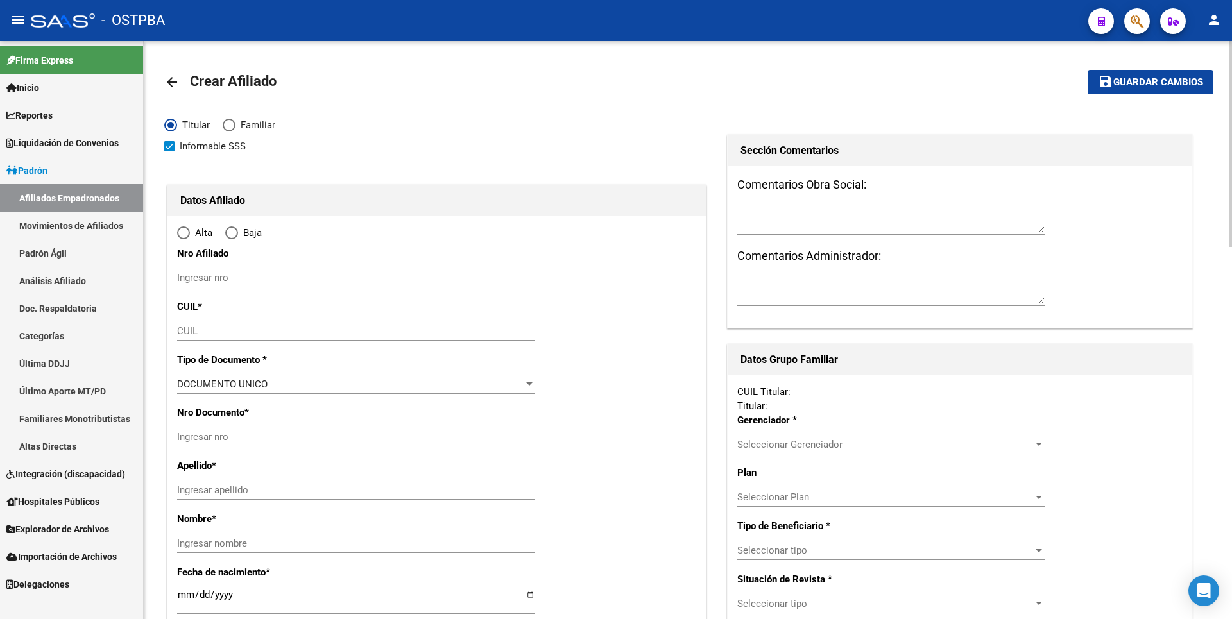
radio input "true"
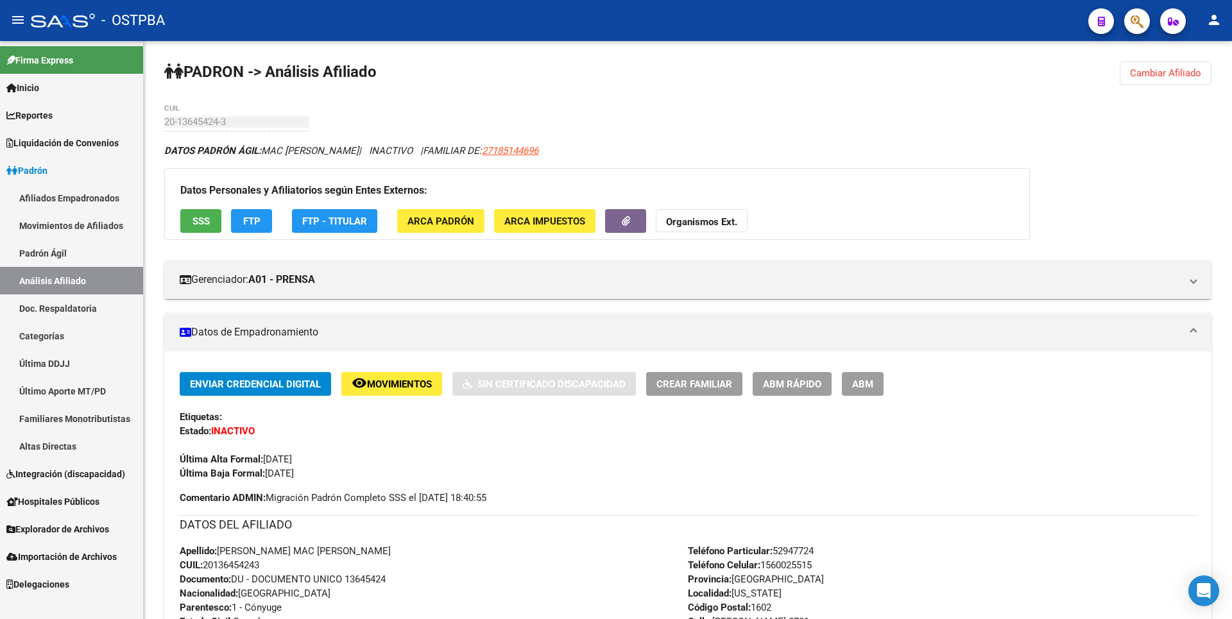
click at [87, 221] on link "Movimientos de Afiliados" at bounding box center [71, 226] width 143 height 28
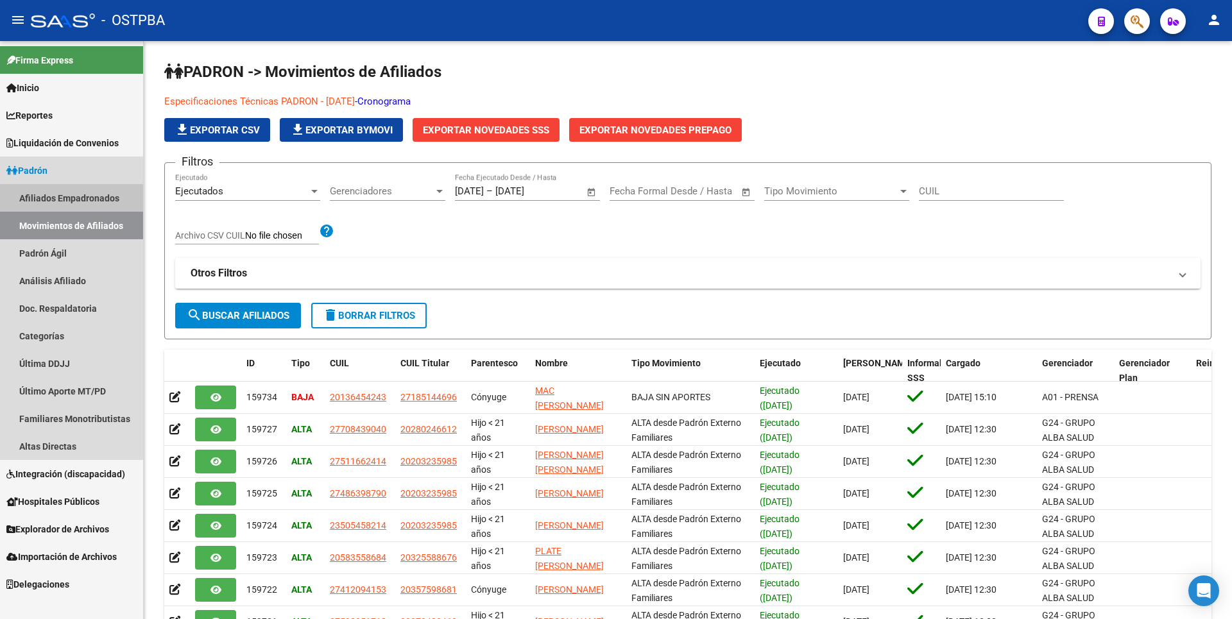
click at [46, 193] on link "Afiliados Empadronados" at bounding box center [71, 198] width 143 height 28
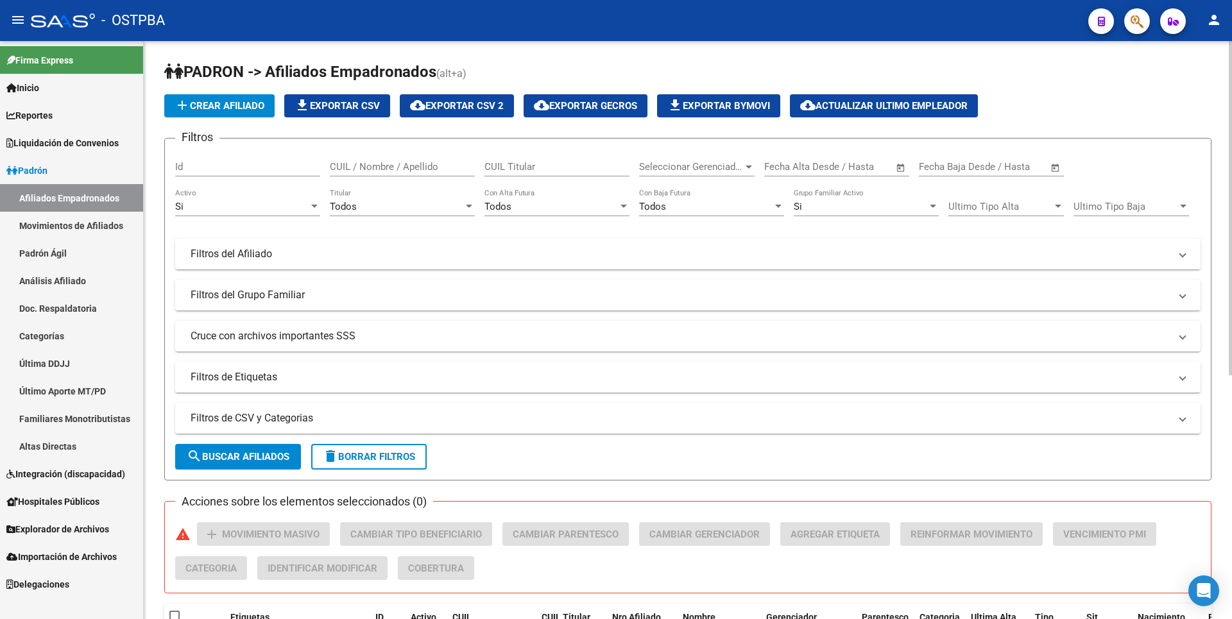
click at [230, 108] on span "add Crear Afiliado" at bounding box center [220, 106] width 90 height 12
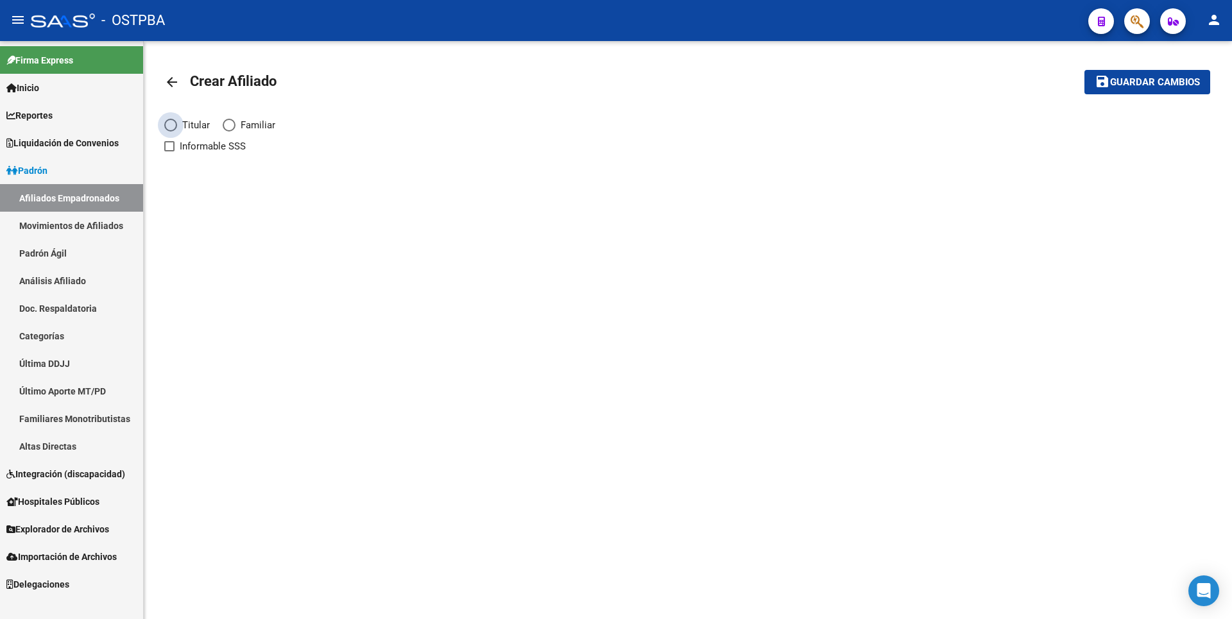
click at [173, 128] on span "Elija una opción" at bounding box center [170, 125] width 13 height 13
click at [173, 128] on input "Titular" at bounding box center [170, 125] width 13 height 13
radio input "true"
checkbox input "true"
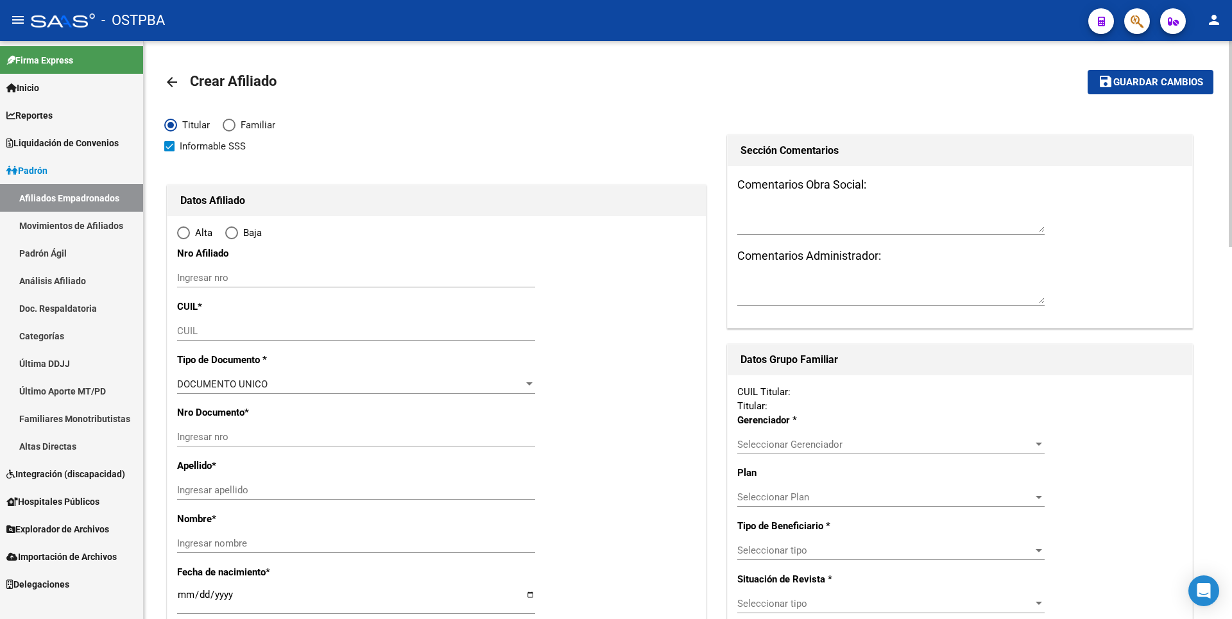
radio input "true"
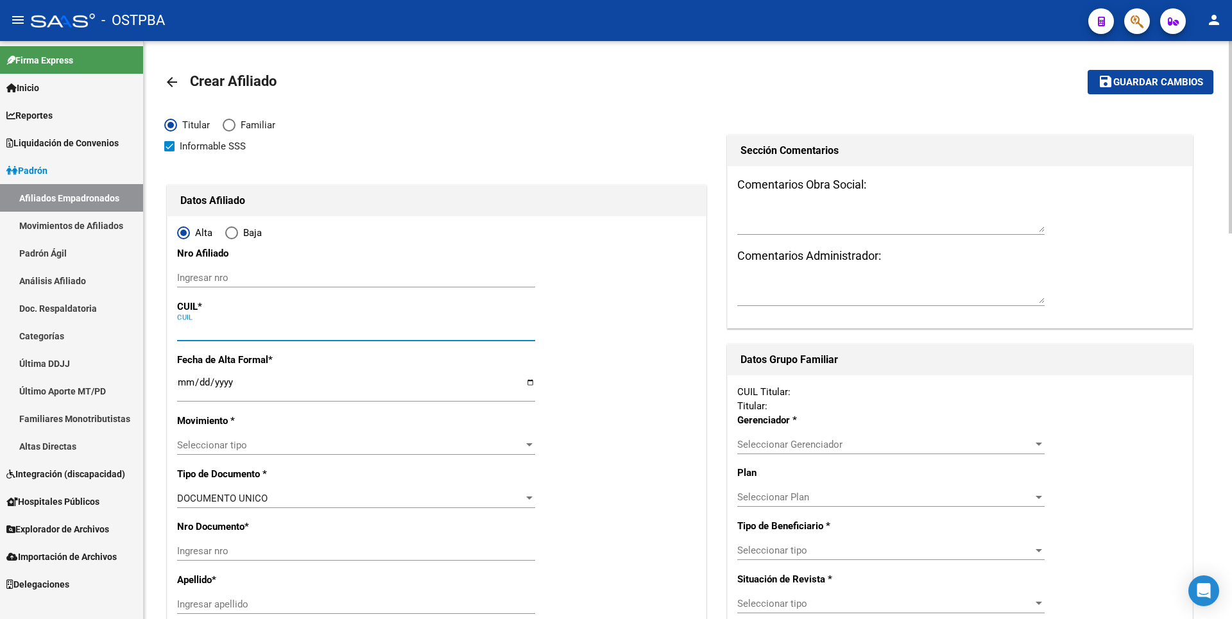
click at [189, 332] on input "CUIL" at bounding box center [356, 331] width 358 height 12
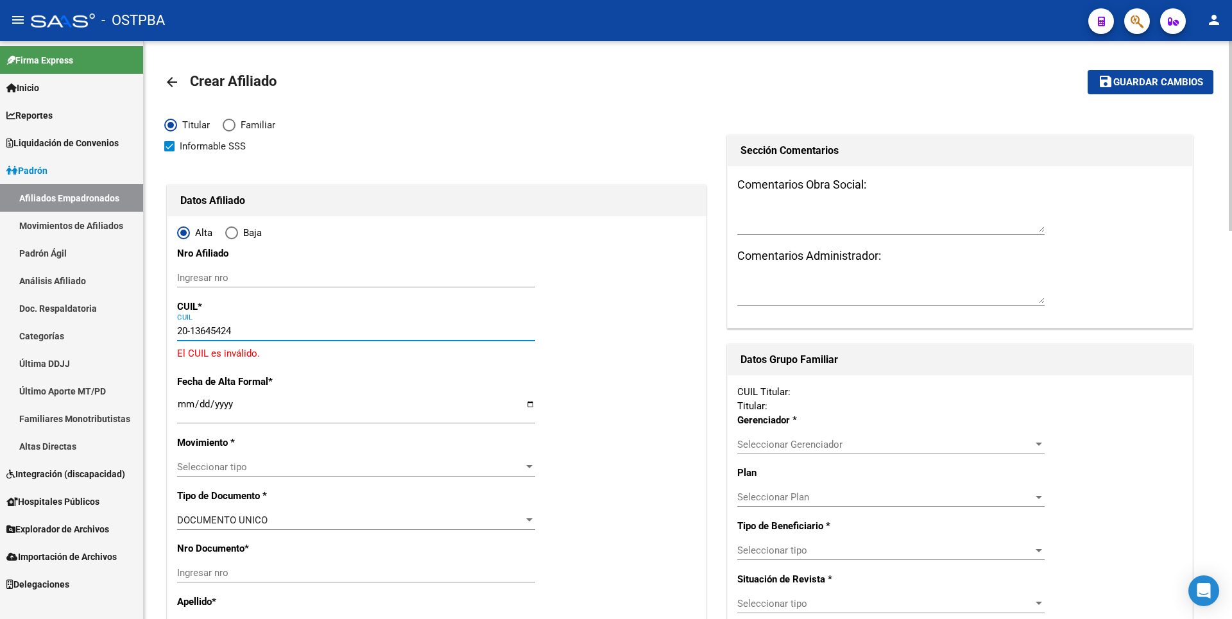
type input "20-13645424-3"
type input "13645424"
type input "MAC ALLISTER"
type input "ESTEBAN EDUARDO"
type input "1959-11-06"
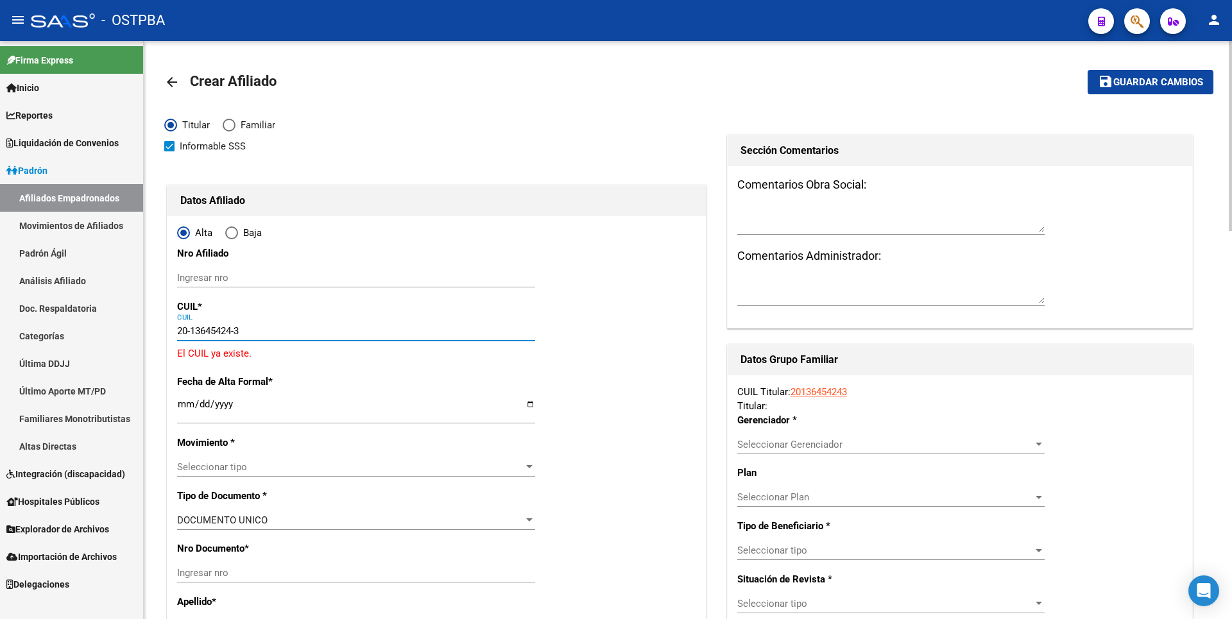
type input "[US_STATE]"
type input "1602"
type input "GOBERNADOR VALENTIN VERGARA"
type input "2701"
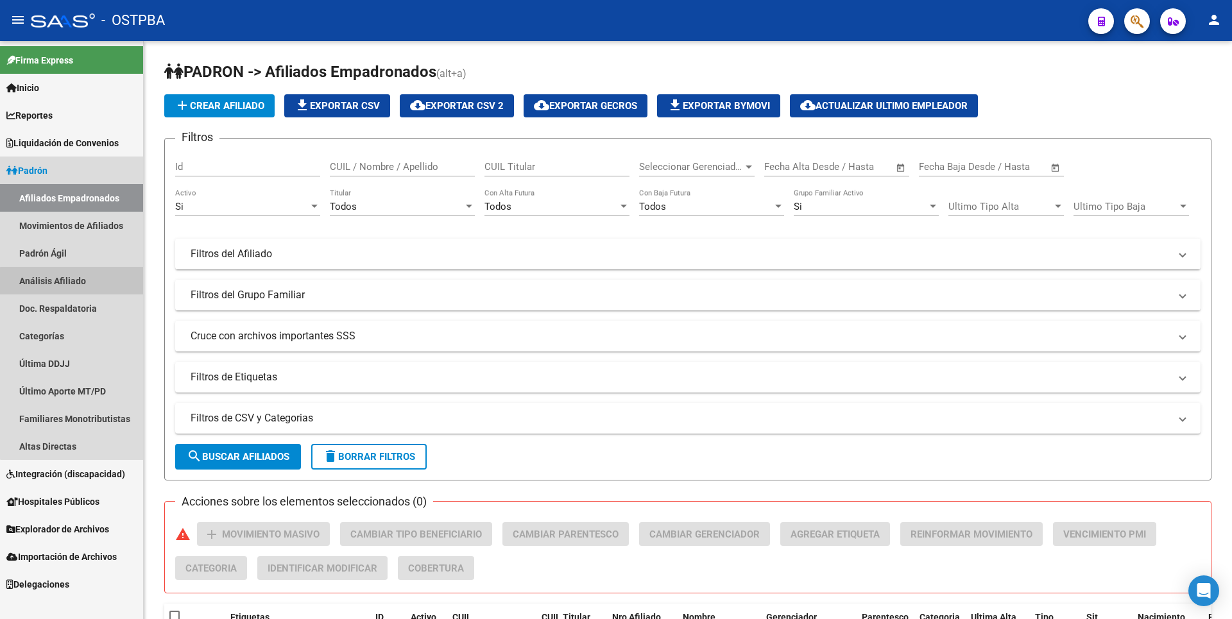
click at [76, 282] on link "Análisis Afiliado" at bounding box center [71, 281] width 143 height 28
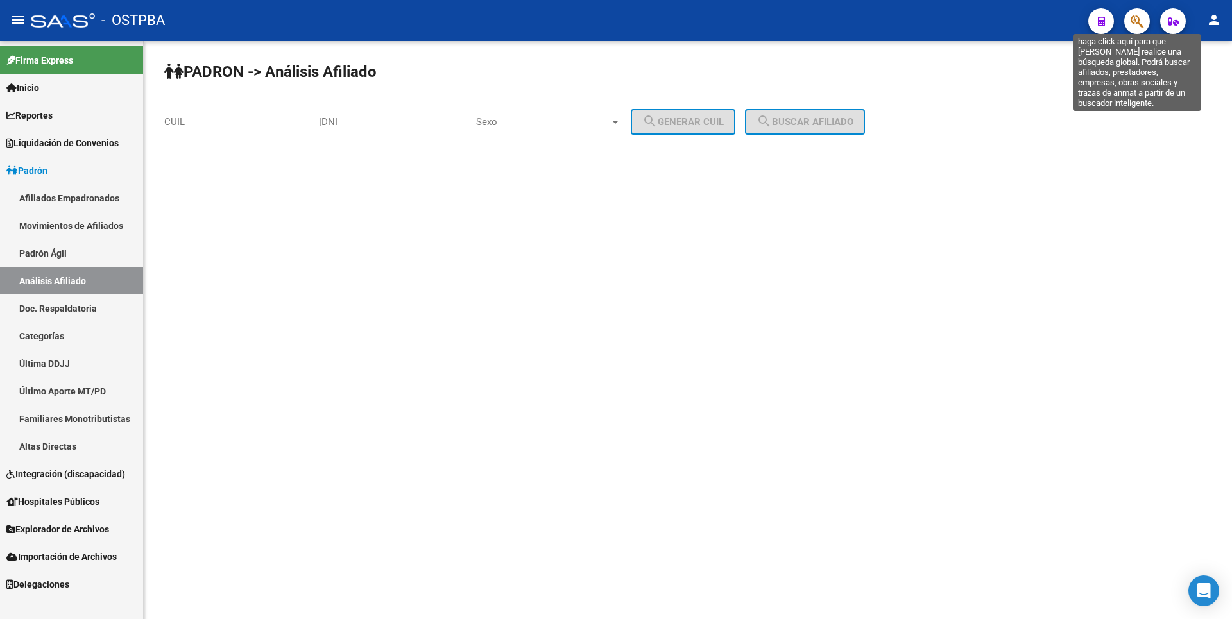
click at [1137, 17] on icon "button" at bounding box center [1137, 21] width 13 height 15
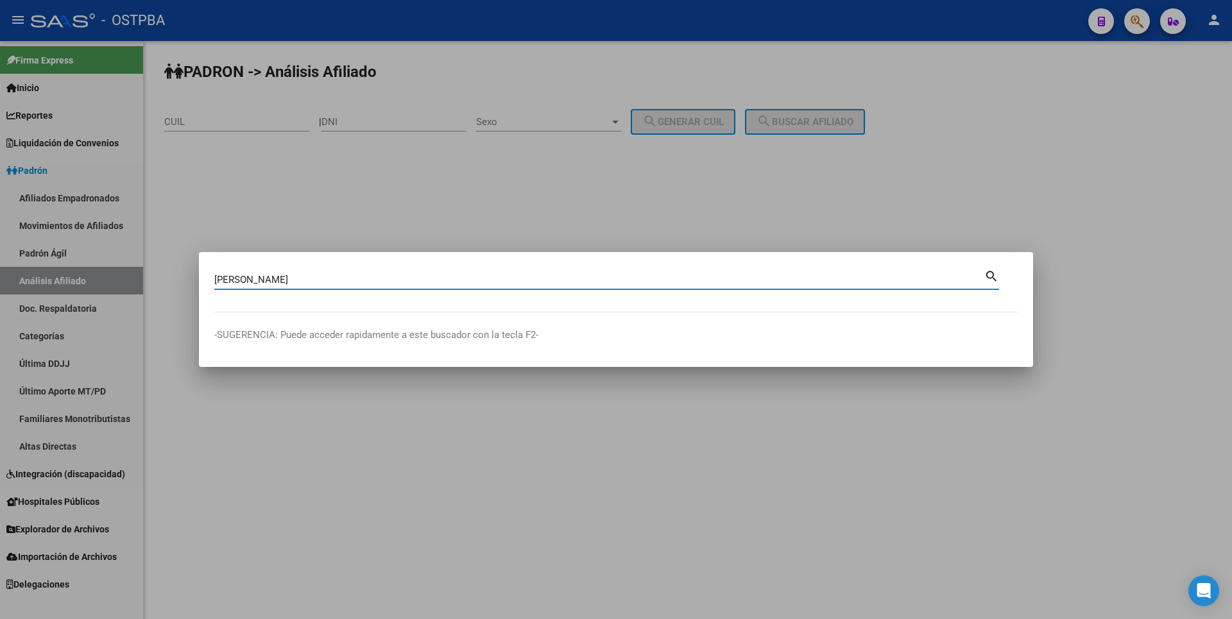
type input "pombo"
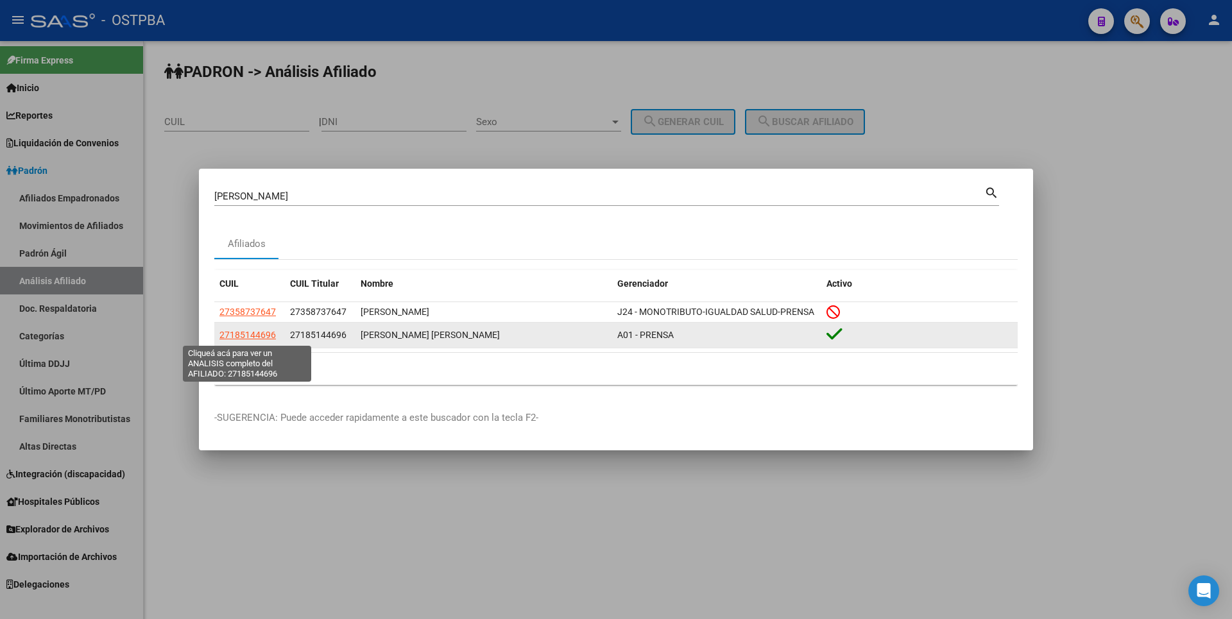
click at [259, 332] on span "27185144696" at bounding box center [247, 335] width 56 height 10
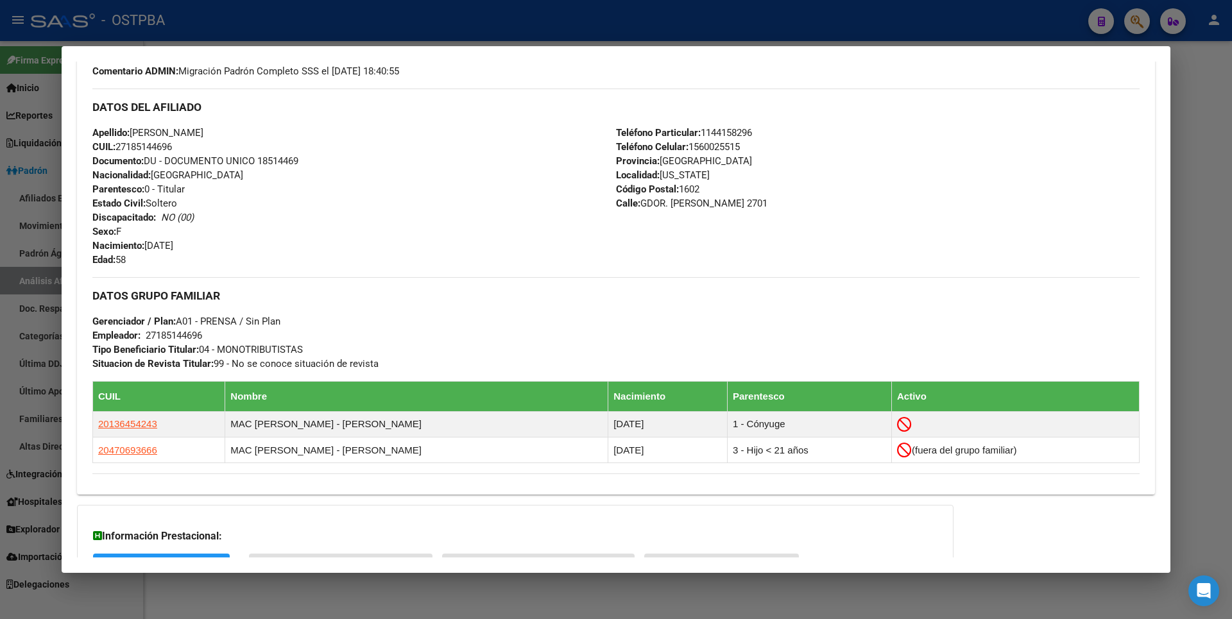
scroll to position [491, 0]
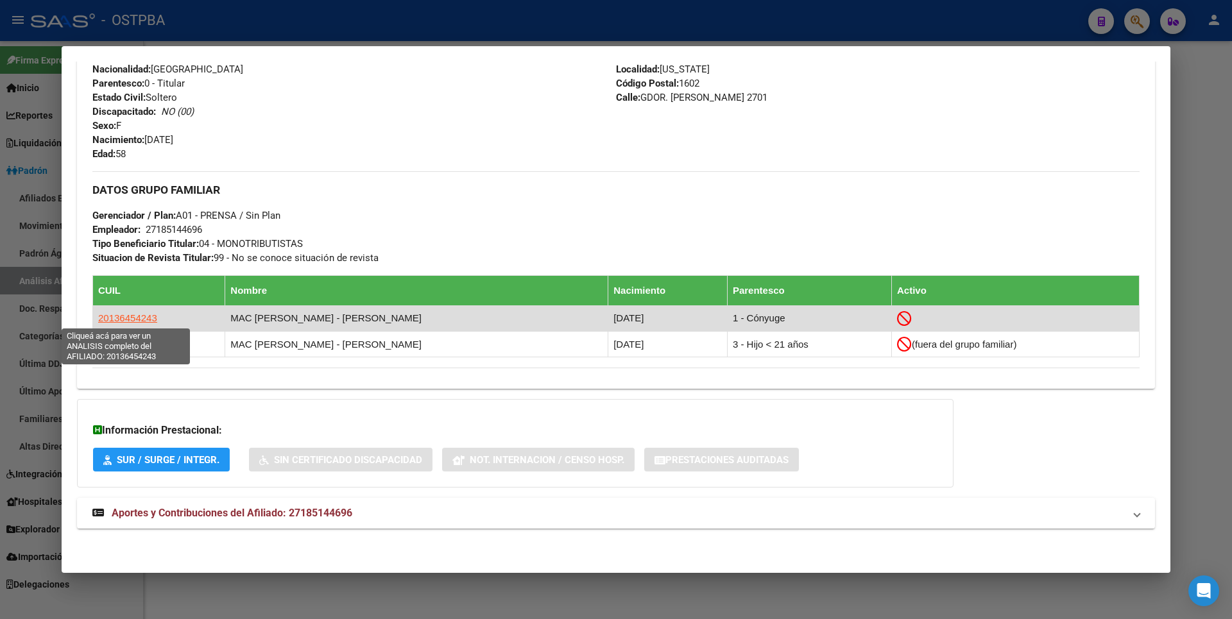
click at [128, 318] on span "20136454243" at bounding box center [127, 318] width 59 height 11
type textarea "20136454243"
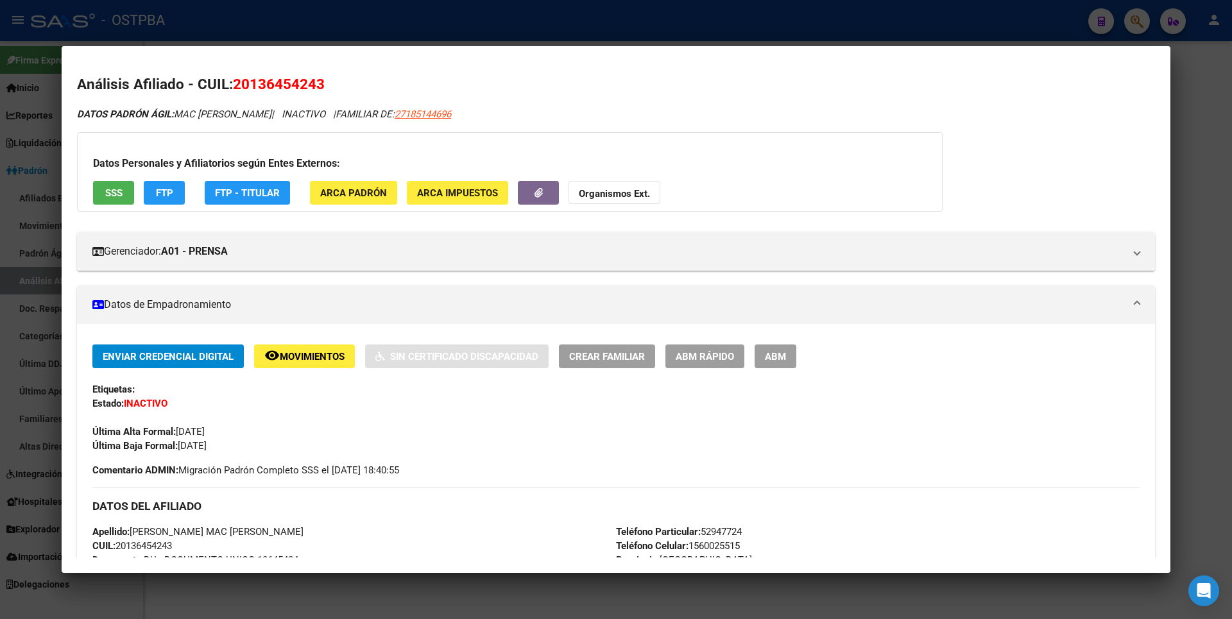
click at [771, 358] on span "ABM" at bounding box center [775, 357] width 21 height 12
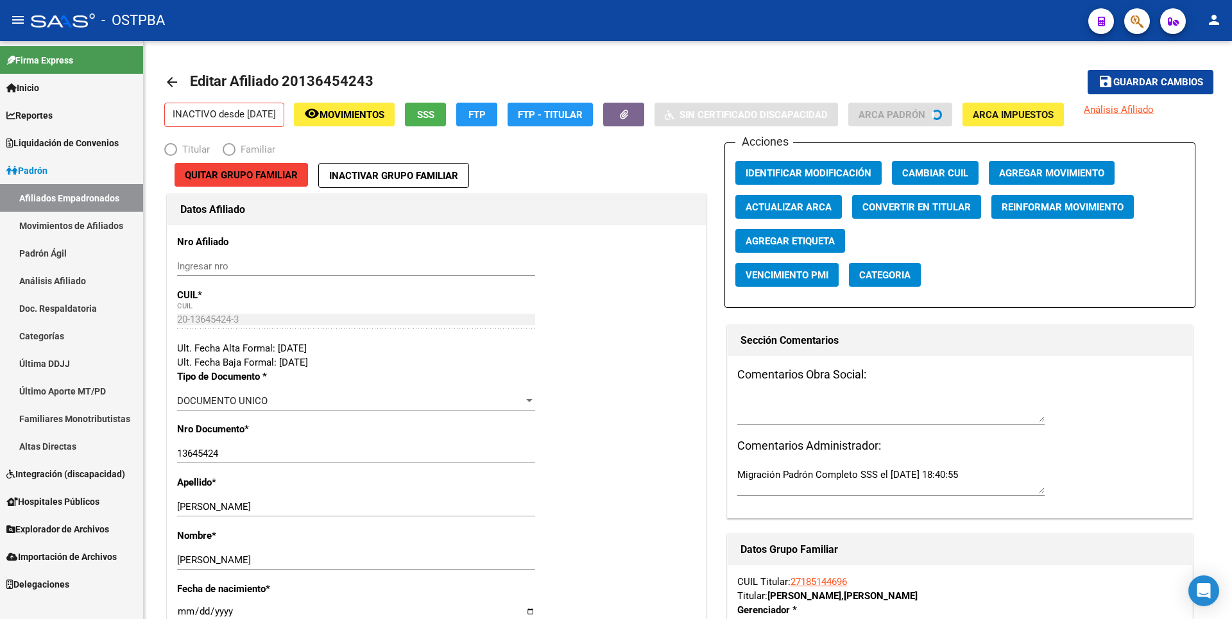
radio input "true"
type input "27-18514469-6"
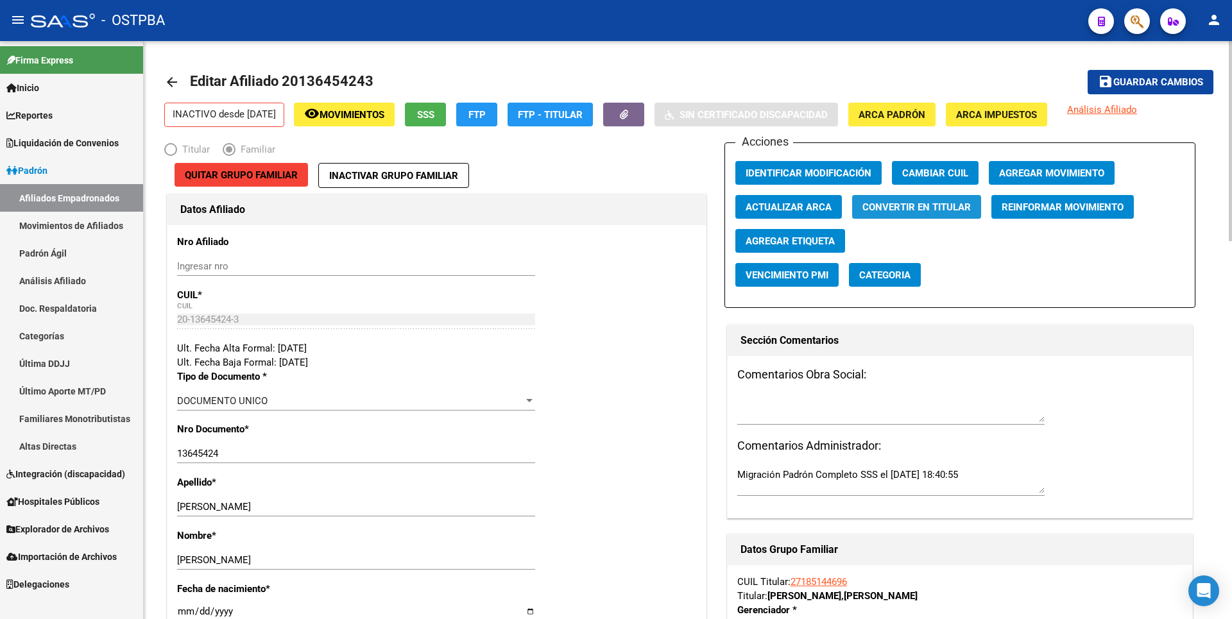
click at [951, 210] on span "Convertir en Titular" at bounding box center [917, 208] width 108 height 12
radio input "true"
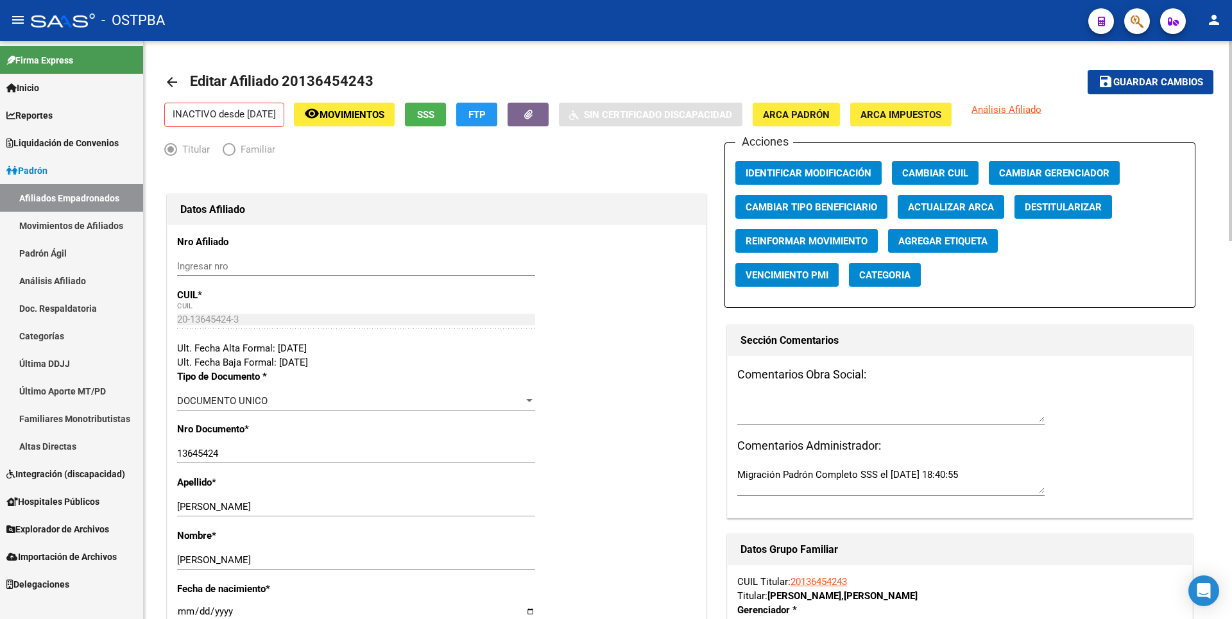
type input "30-70823302-8"
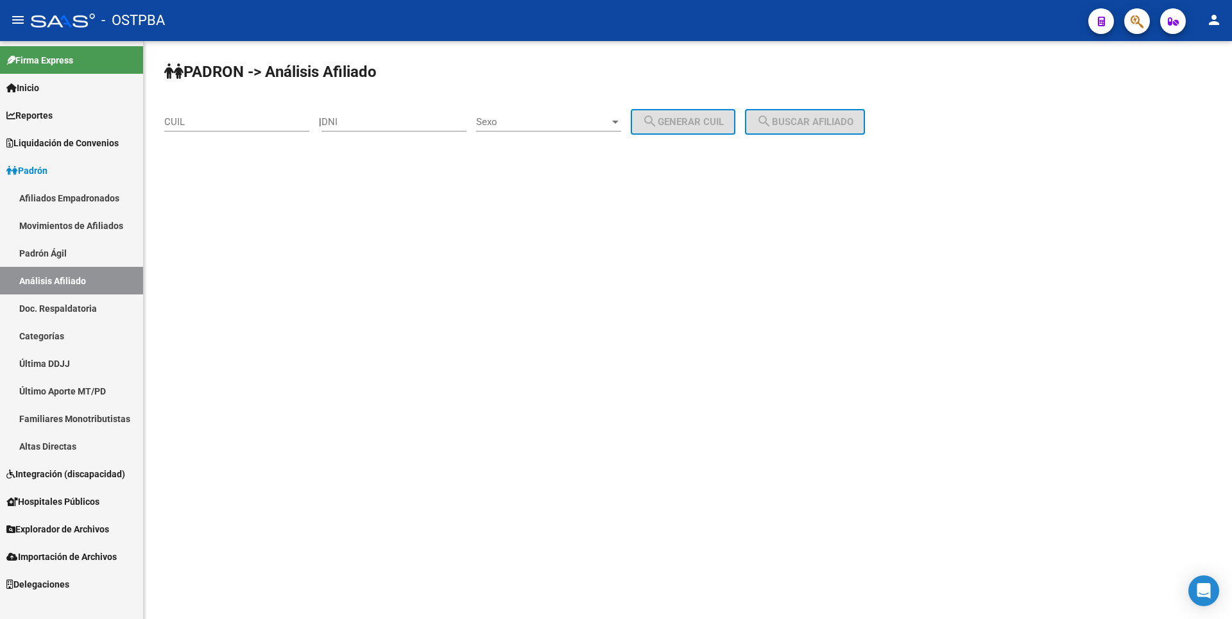
click at [191, 118] on input "CUIL" at bounding box center [236, 122] width 145 height 12
type input "20-13645424-3"
click at [847, 118] on span "search Buscar afiliado" at bounding box center [805, 122] width 97 height 12
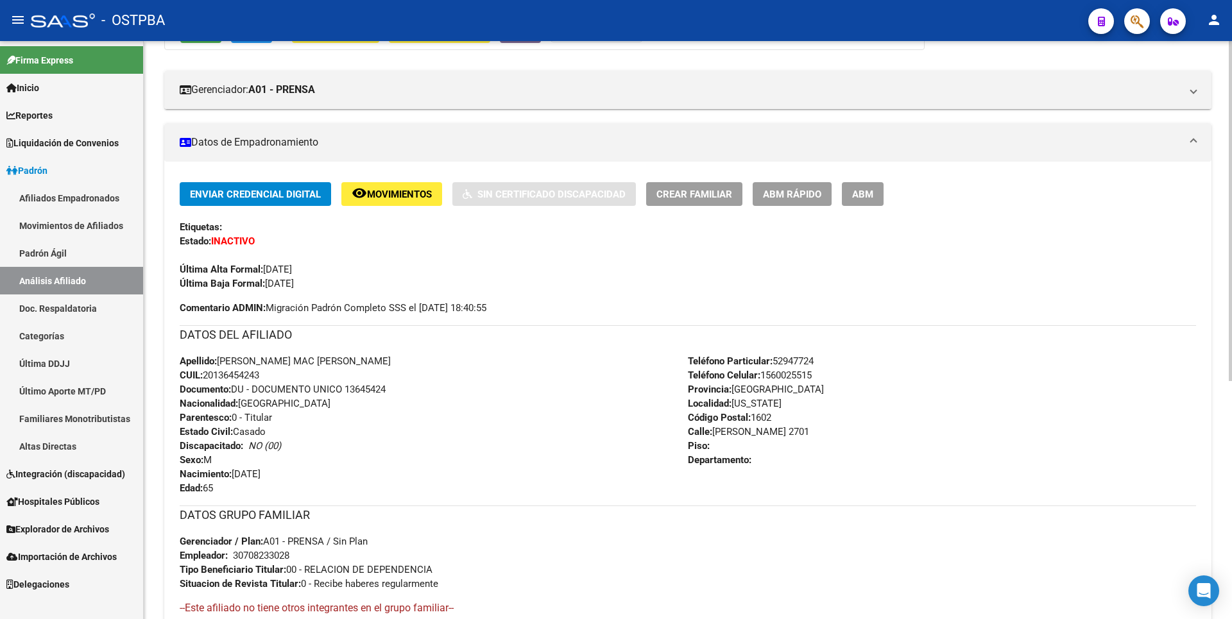
scroll to position [212, 0]
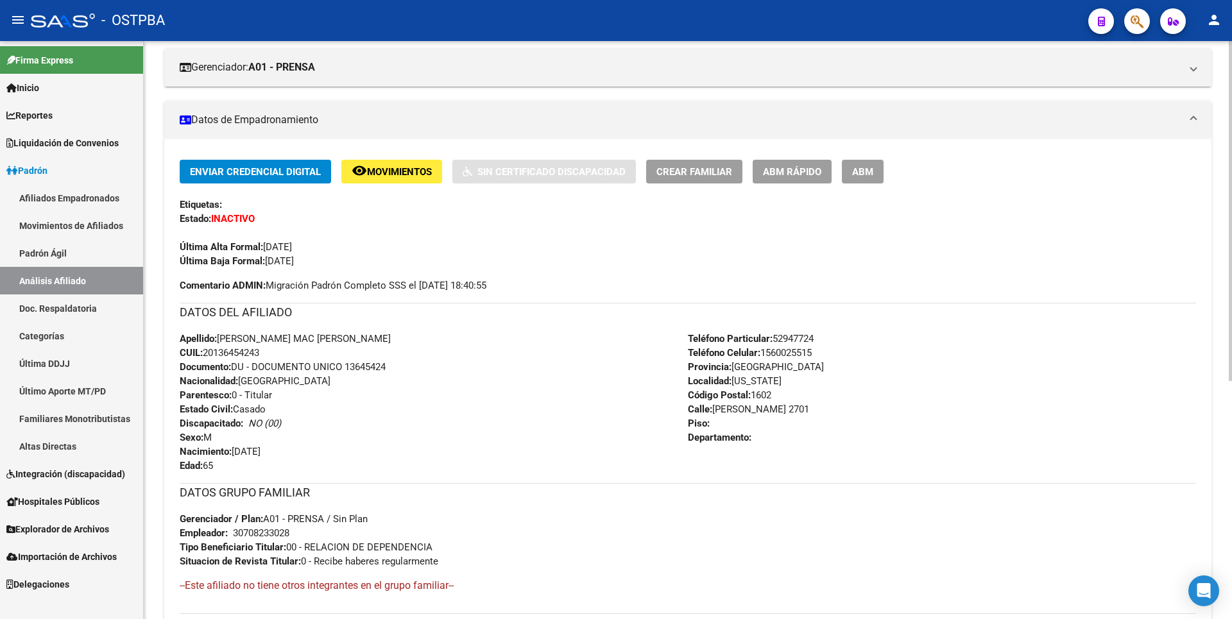
click at [865, 166] on span "ABM" at bounding box center [862, 172] width 21 height 12
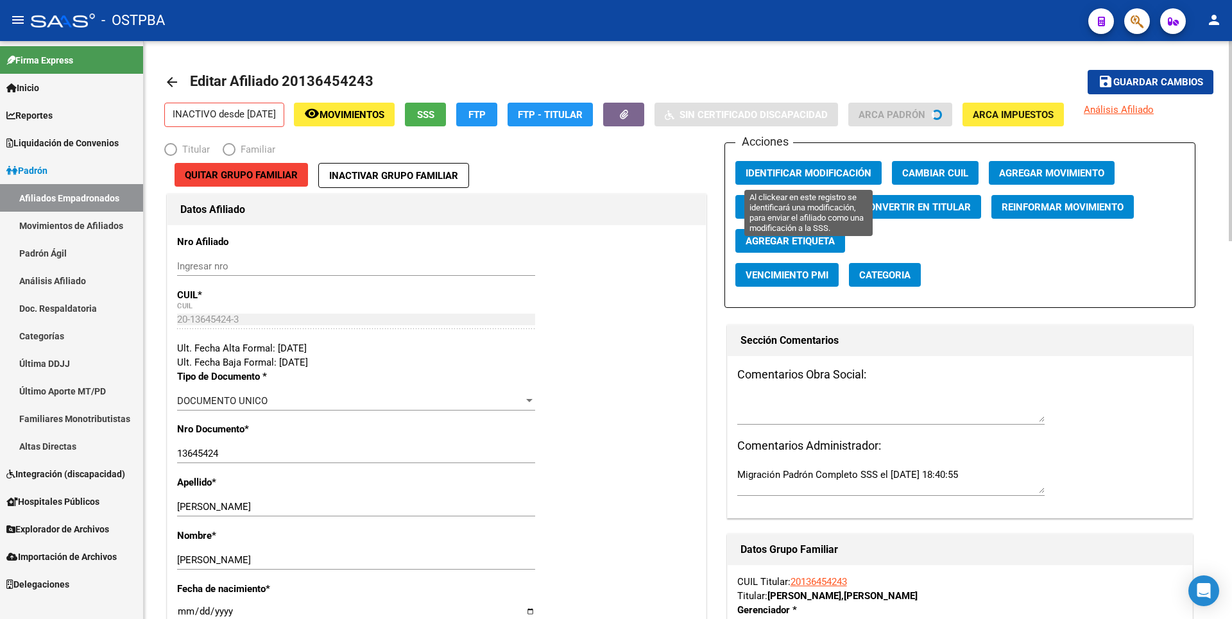
radio input "true"
type input "30-70823302-8"
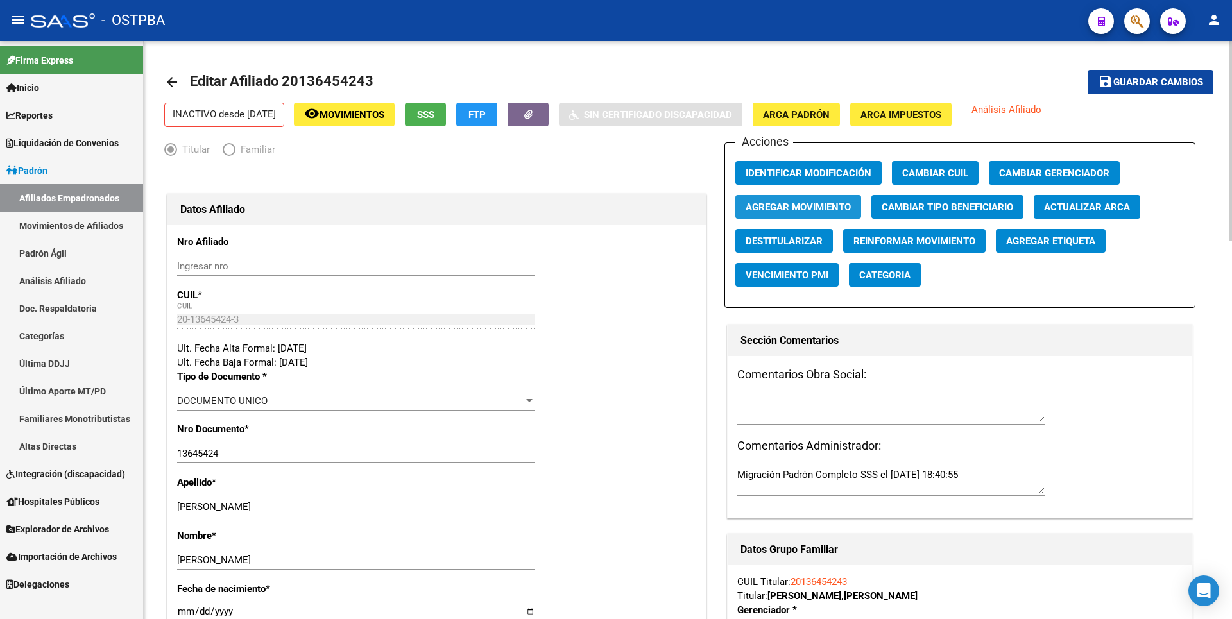
click at [815, 202] on span "Agregar Movimiento" at bounding box center [798, 208] width 105 height 12
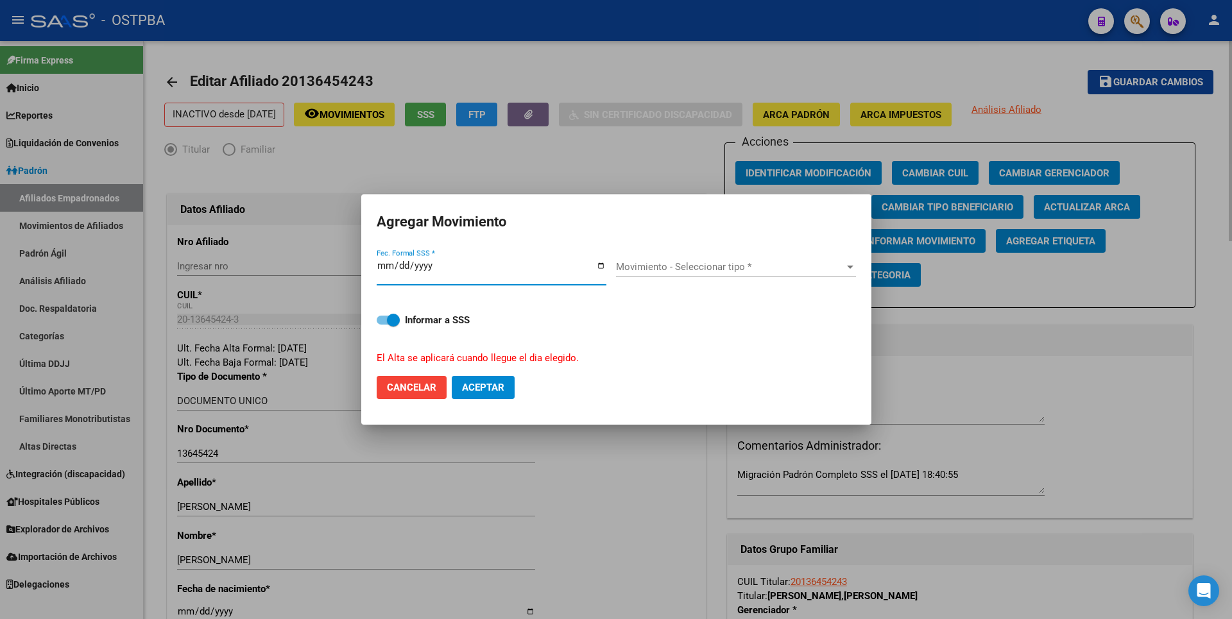
type input "2025-09-01"
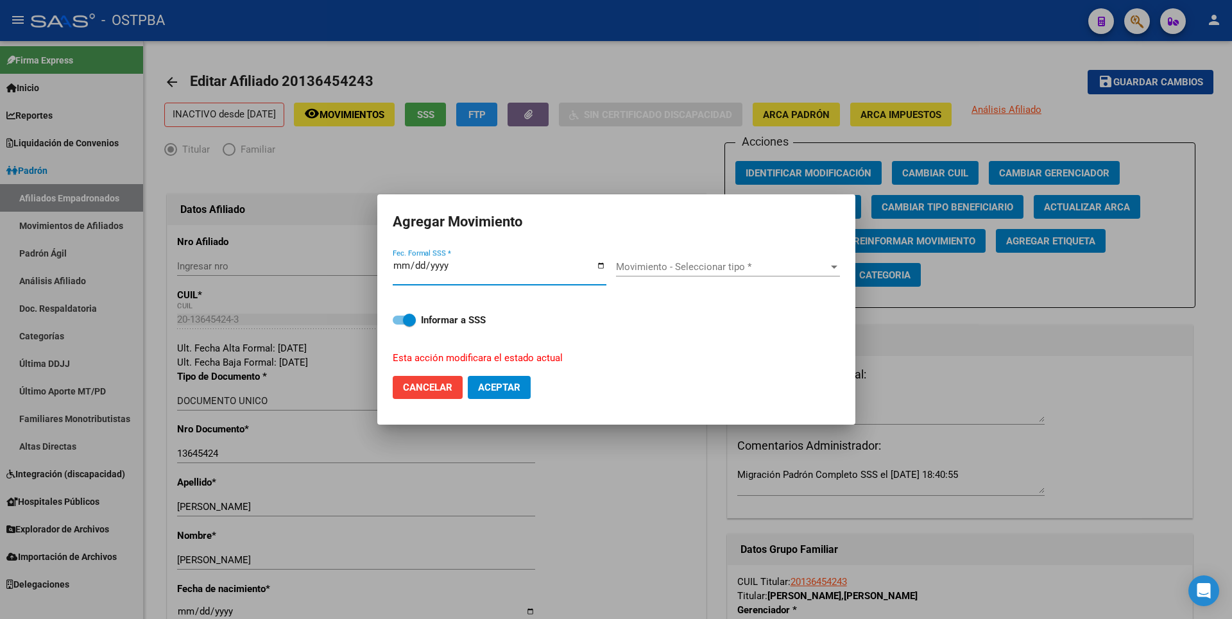
click at [836, 266] on div at bounding box center [834, 267] width 6 height 3
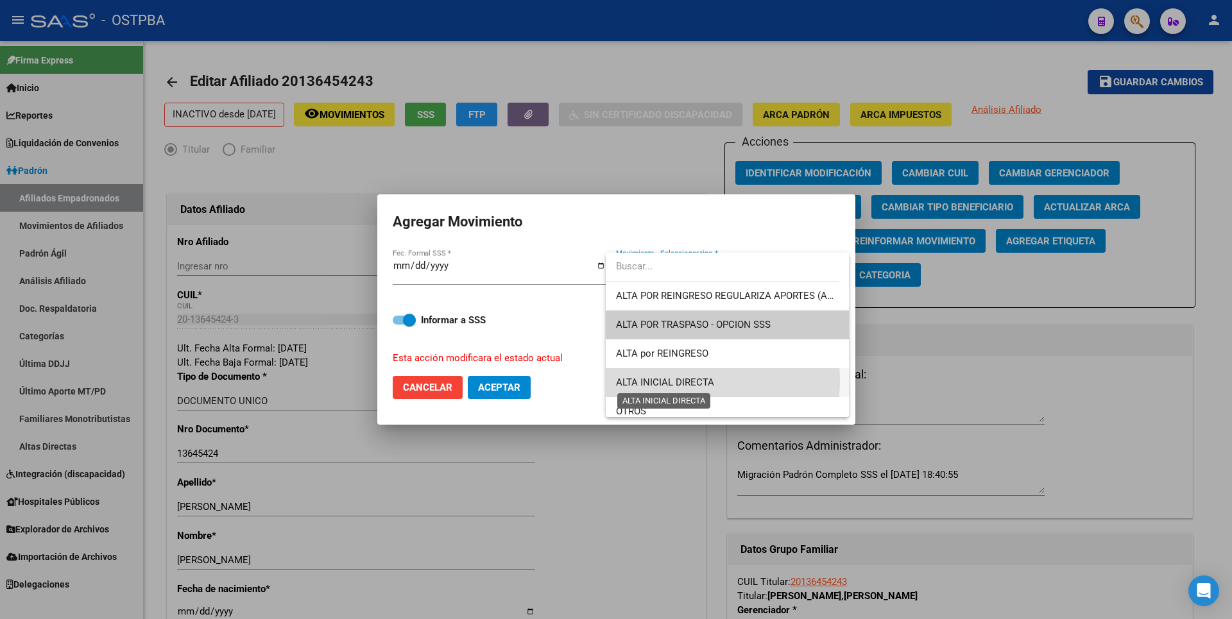
click at [673, 381] on span "ALTA INICIAL DIRECTA" at bounding box center [665, 383] width 98 height 12
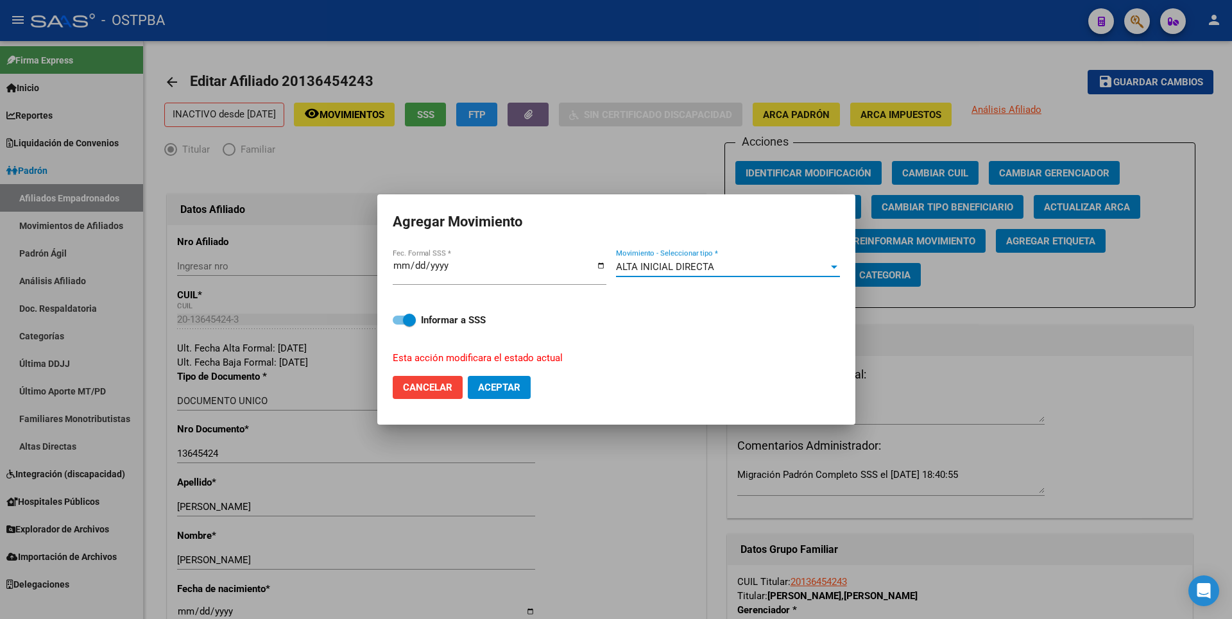
click at [522, 388] on button "Aceptar" at bounding box center [499, 387] width 63 height 23
checkbox input "false"
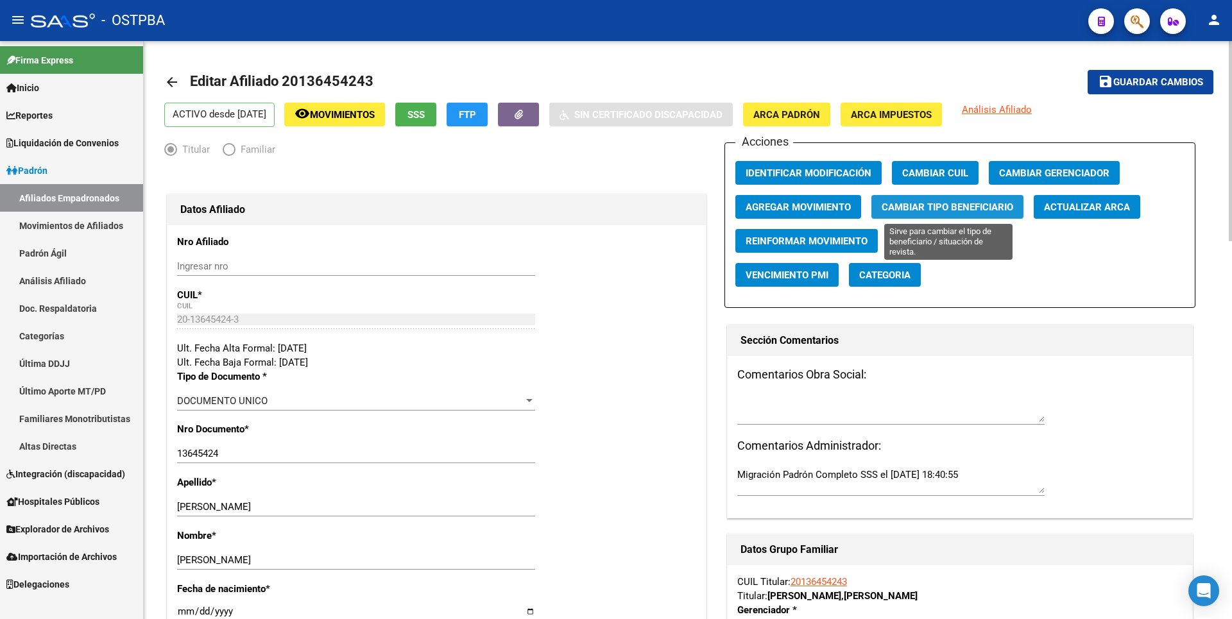
click at [944, 202] on span "Cambiar Tipo Beneficiario" at bounding box center [948, 208] width 132 height 12
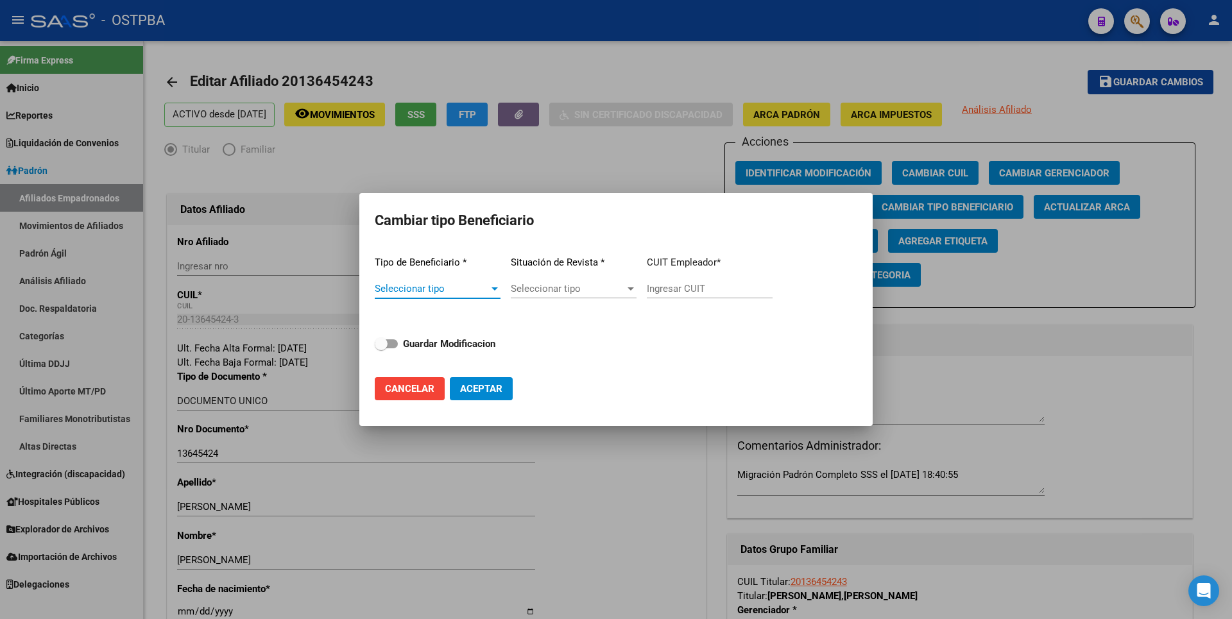
click at [492, 289] on div at bounding box center [495, 289] width 6 height 3
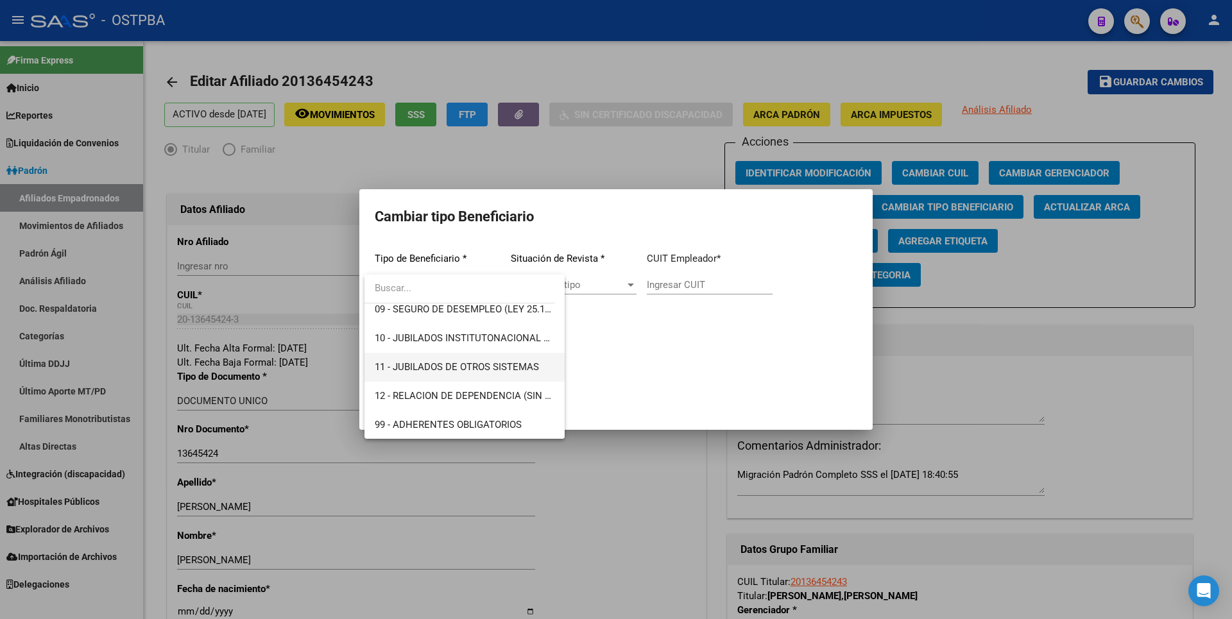
scroll to position [240, 0]
click at [514, 422] on span "99 - ADHERENTES OBLIGATORIOS" at bounding box center [448, 424] width 147 height 12
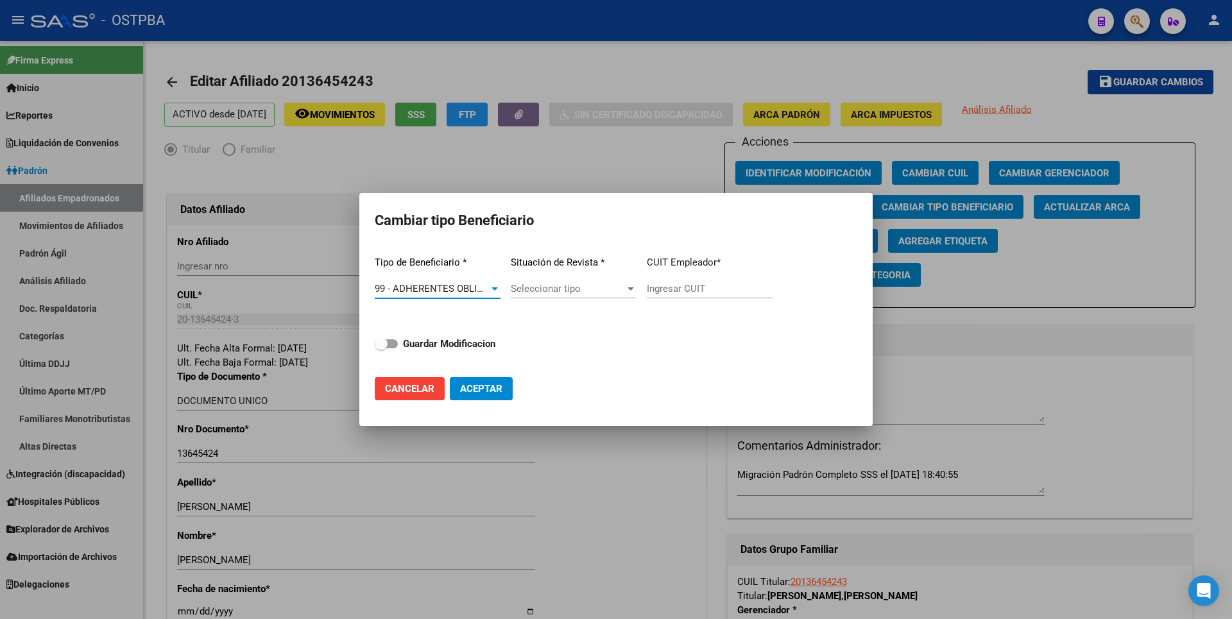
click at [630, 292] on div at bounding box center [631, 289] width 12 height 10
drag, startPoint x: 573, startPoint y: 417, endPoint x: 447, endPoint y: 402, distance: 126.7
click at [573, 415] on div at bounding box center [616, 309] width 1232 height 619
click at [394, 343] on span at bounding box center [386, 344] width 23 height 9
click at [381, 348] on input "Guardar Modificacion" at bounding box center [381, 348] width 1 height 1
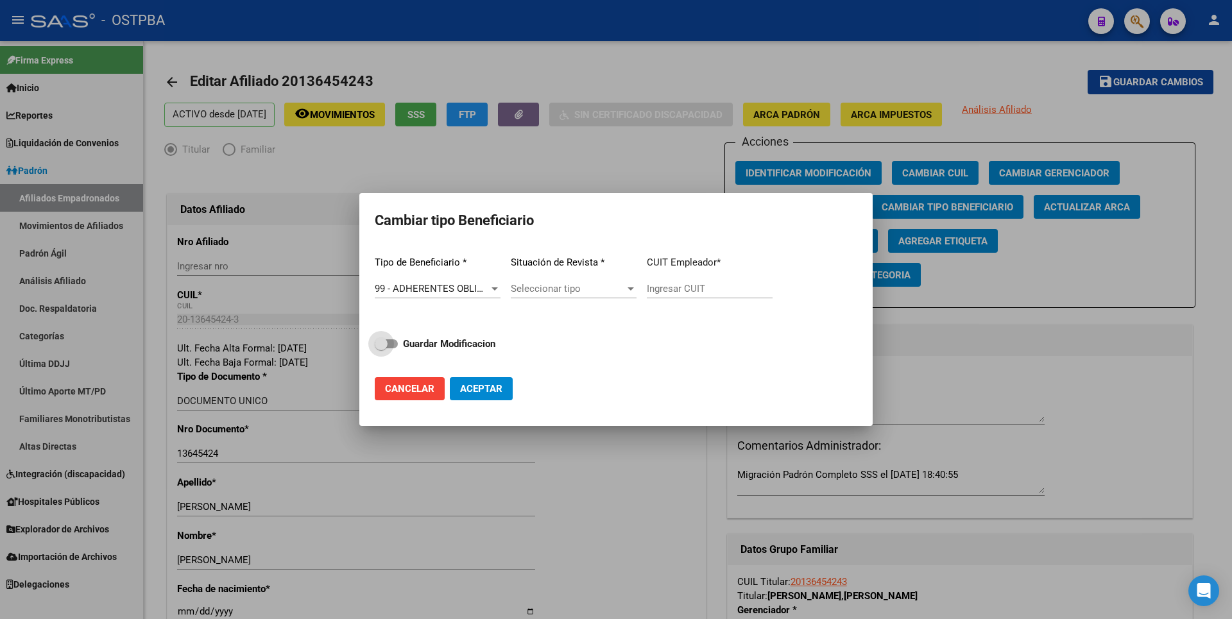
checkbox input "true"
click at [503, 387] on button "Aceptar" at bounding box center [481, 388] width 63 height 23
click at [634, 285] on div at bounding box center [631, 289] width 12 height 10
click at [634, 285] on input "dropdown search" at bounding box center [586, 288] width 170 height 29
click at [529, 375] on div at bounding box center [616, 309] width 1232 height 619
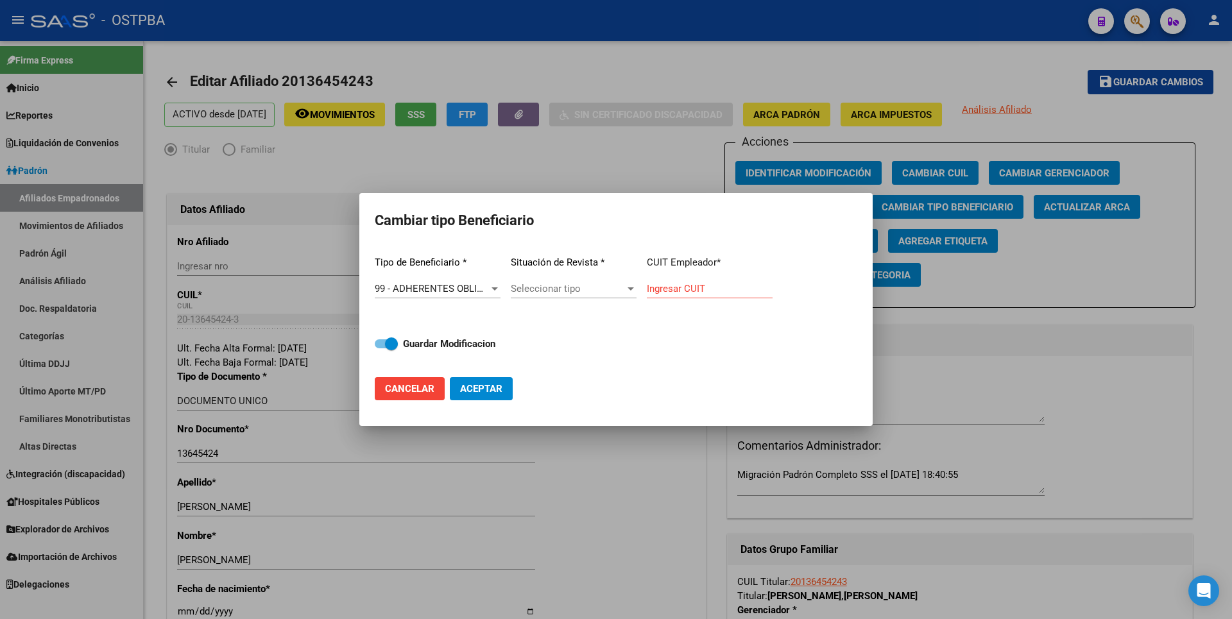
click at [687, 288] on input "Ingresar CUIT" at bounding box center [710, 289] width 126 height 12
type input "20-13645424-3"
click at [485, 394] on span "Aceptar" at bounding box center [481, 389] width 42 height 12
type input "20-13645424-3"
checkbox input "false"
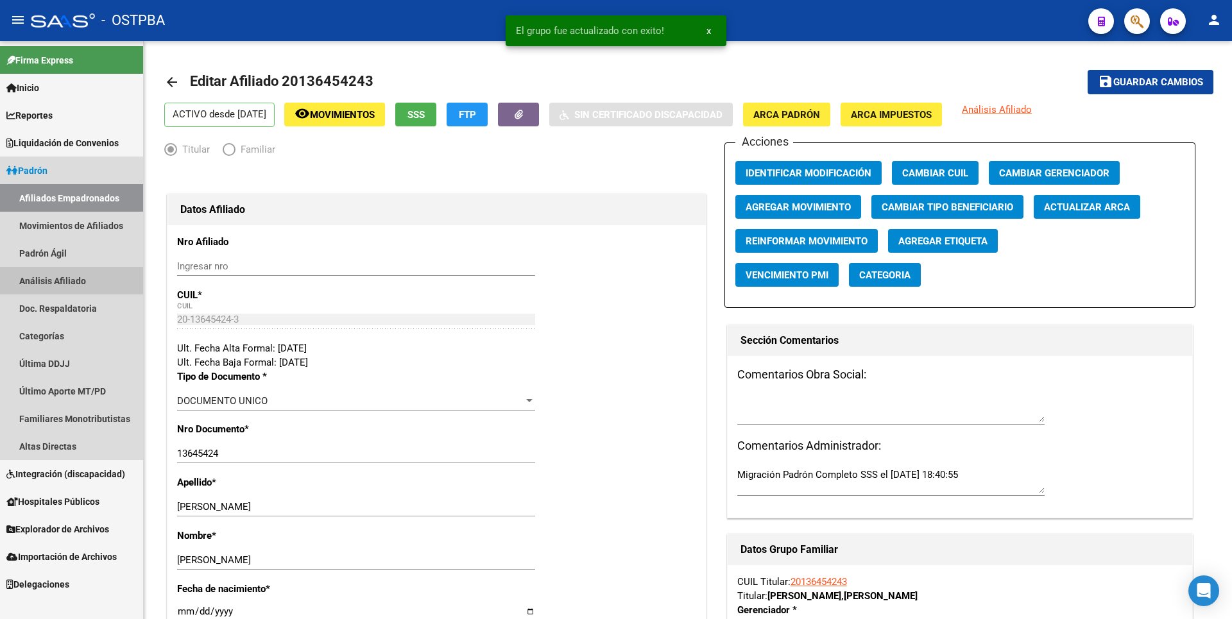
click at [73, 275] on link "Análisis Afiliado" at bounding box center [71, 281] width 143 height 28
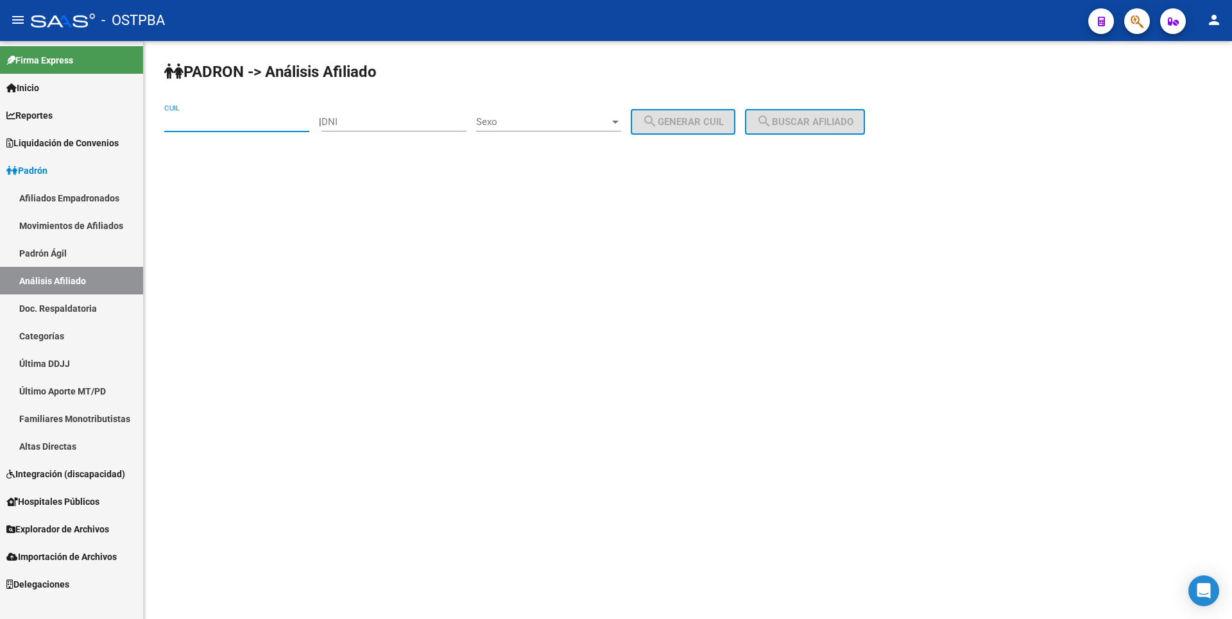
click at [277, 119] on input "CUIL" at bounding box center [236, 122] width 145 height 12
type input "20-13645424-3"
click at [825, 117] on span "search Buscar afiliado" at bounding box center [805, 122] width 97 height 12
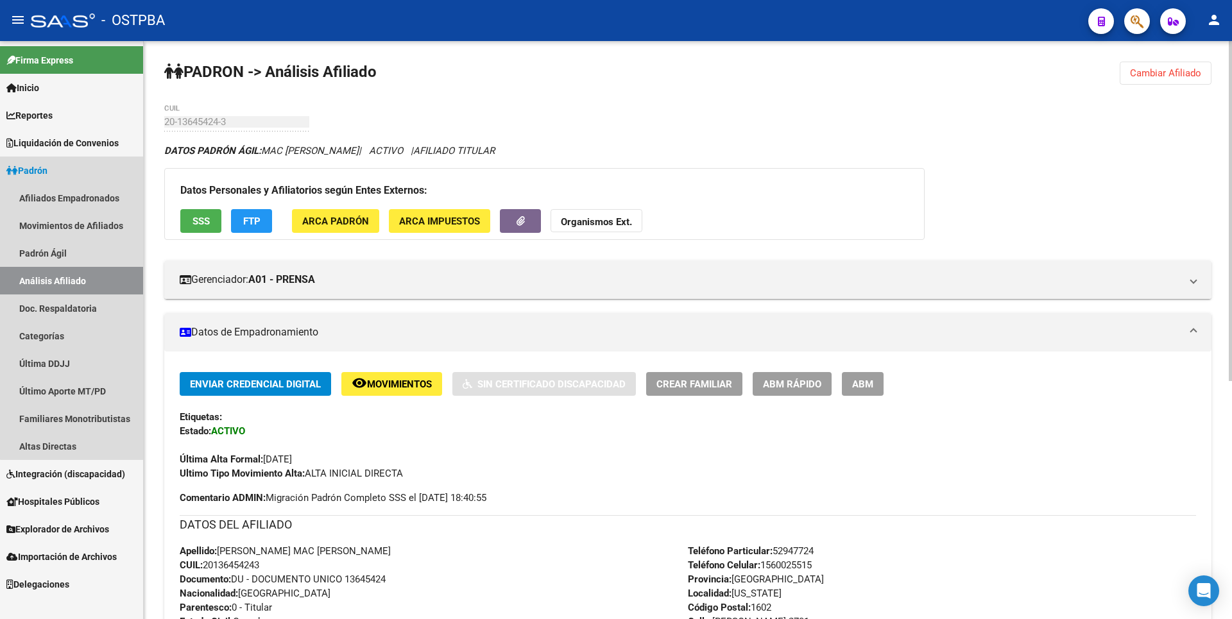
click at [72, 278] on link "Análisis Afiliado" at bounding box center [71, 281] width 143 height 28
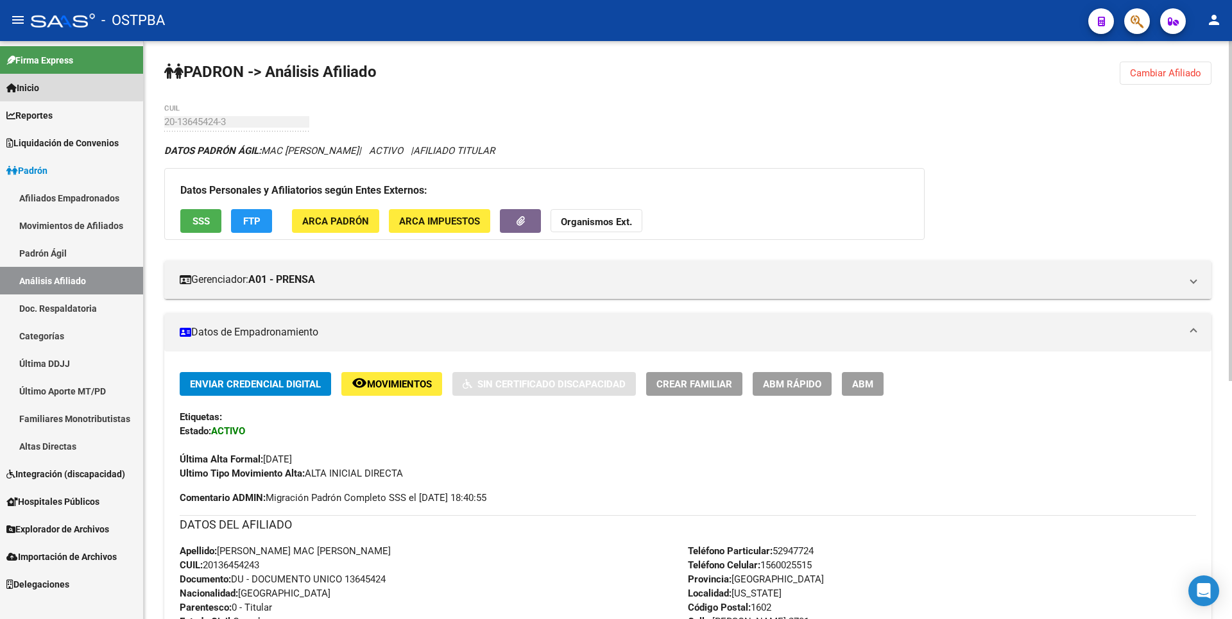
click at [34, 84] on span "Inicio" at bounding box center [22, 88] width 33 height 14
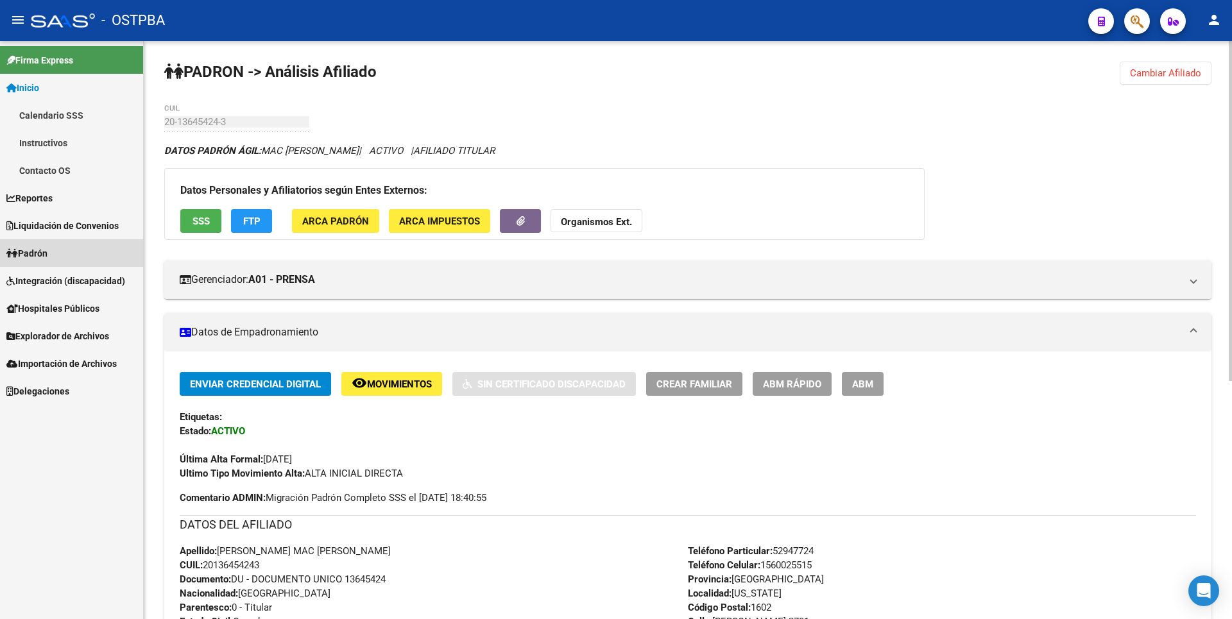
click at [27, 250] on span "Padrón" at bounding box center [26, 253] width 41 height 14
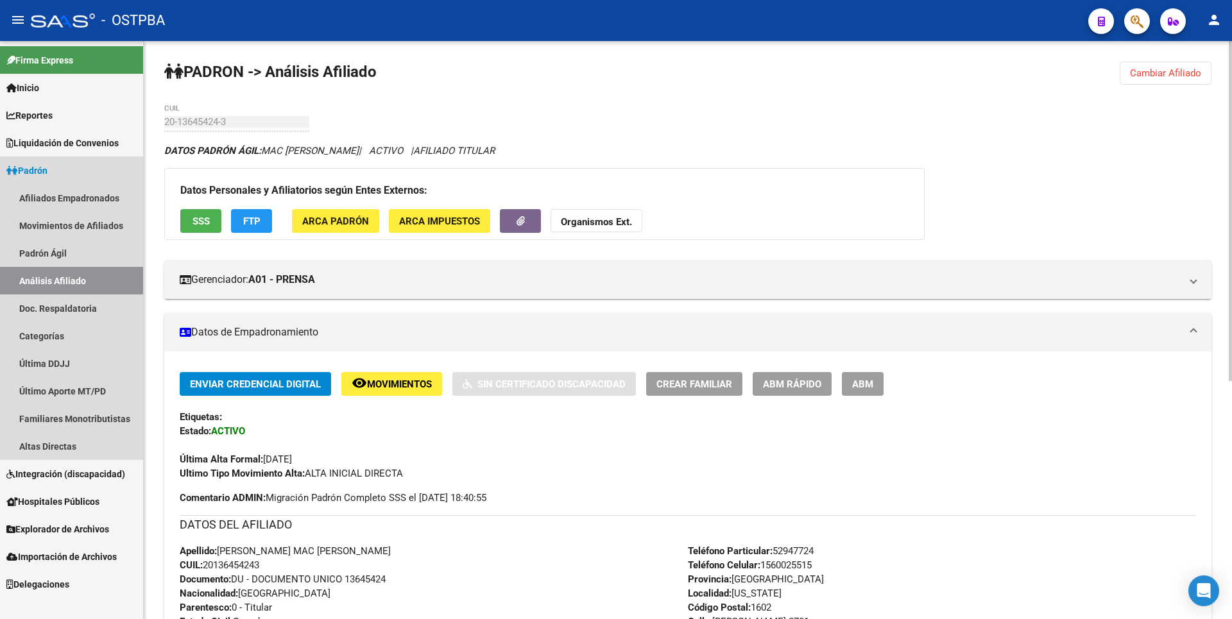
click at [44, 286] on link "Análisis Afiliado" at bounding box center [71, 281] width 143 height 28
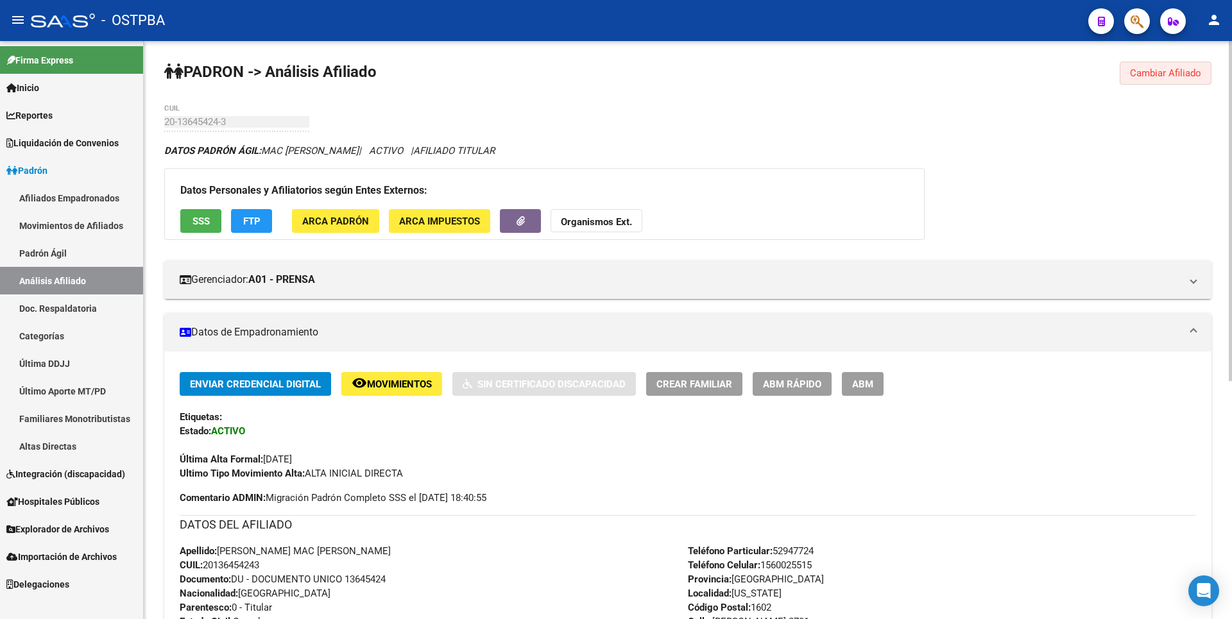
click at [1179, 71] on span "Cambiar Afiliado" at bounding box center [1165, 73] width 71 height 12
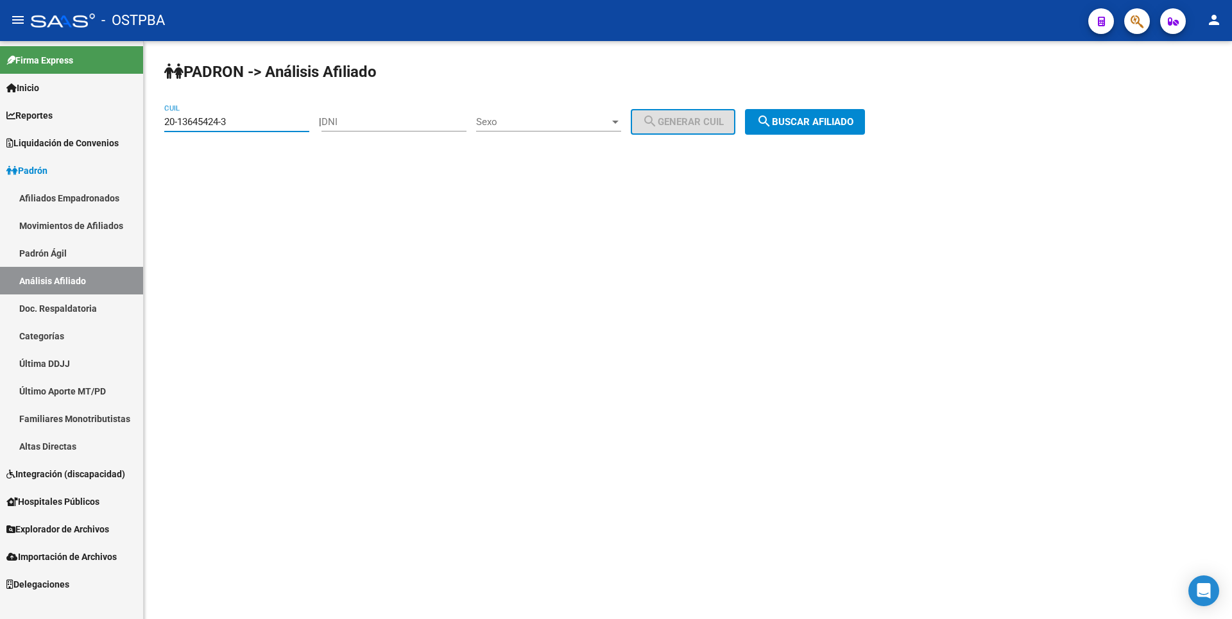
drag, startPoint x: 291, startPoint y: 118, endPoint x: 0, endPoint y: 132, distance: 291.1
click at [35, 150] on mat-sidenav-container "Firma Express Inicio Calendario SSS Instructivos Contacto OS Reportes Tablero d…" at bounding box center [616, 330] width 1232 height 578
click at [386, 125] on input "DNI" at bounding box center [394, 122] width 145 height 12
type input "10401049"
click at [621, 123] on div at bounding box center [616, 122] width 12 height 10
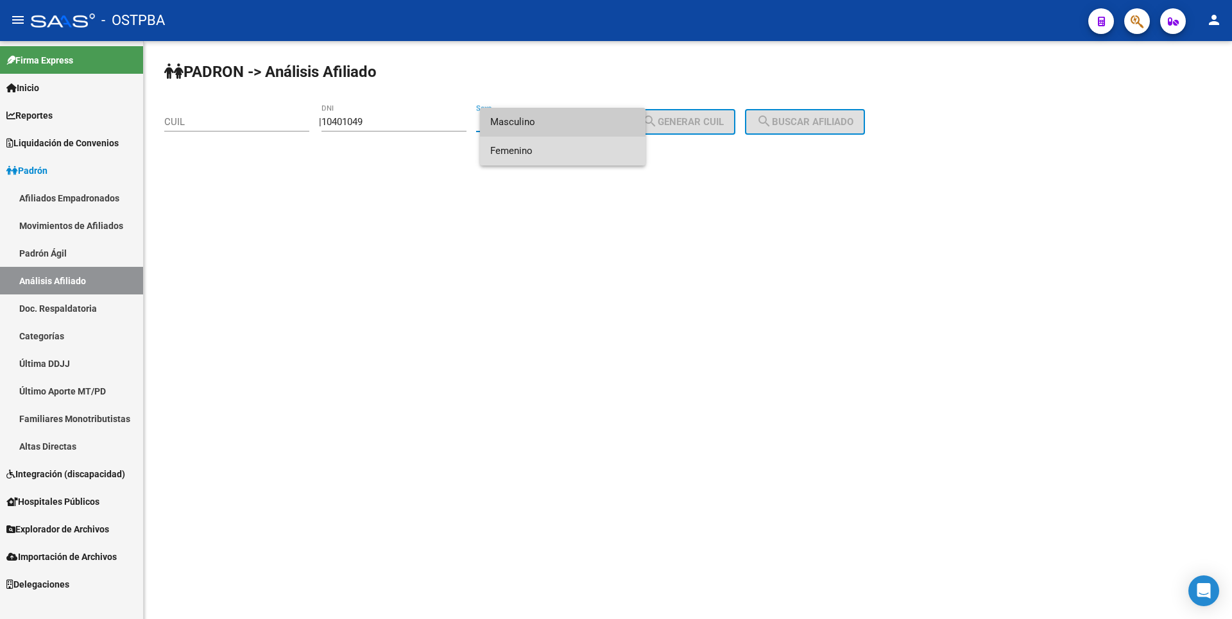
click at [611, 153] on span "Femenino" at bounding box center [562, 151] width 145 height 29
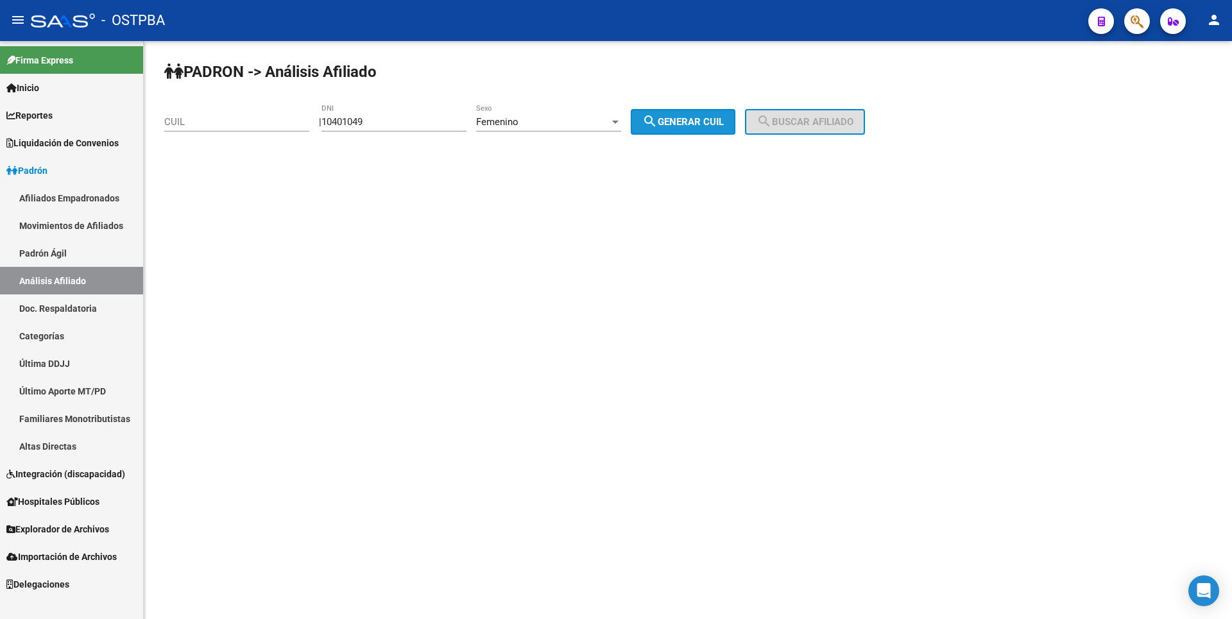
click at [713, 126] on span "search Generar CUIL" at bounding box center [683, 122] width 82 height 12
type input "27-10401049-6"
click at [830, 128] on button "search Buscar afiliado" at bounding box center [805, 122] width 120 height 26
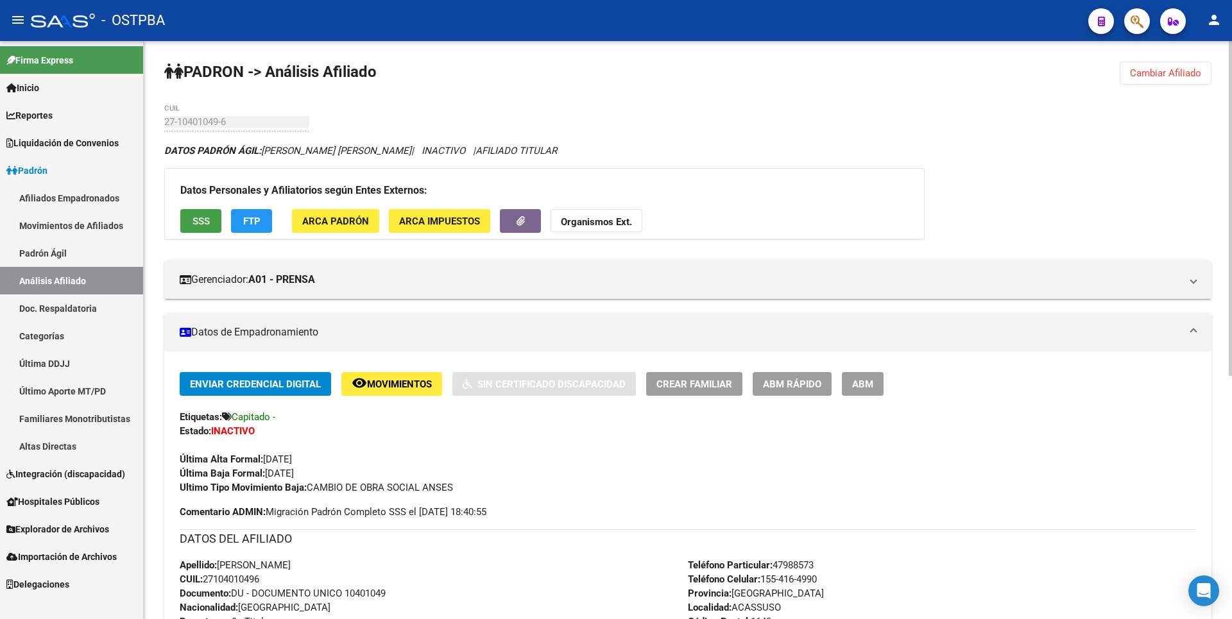
click at [201, 224] on span "SSS" at bounding box center [201, 222] width 17 height 12
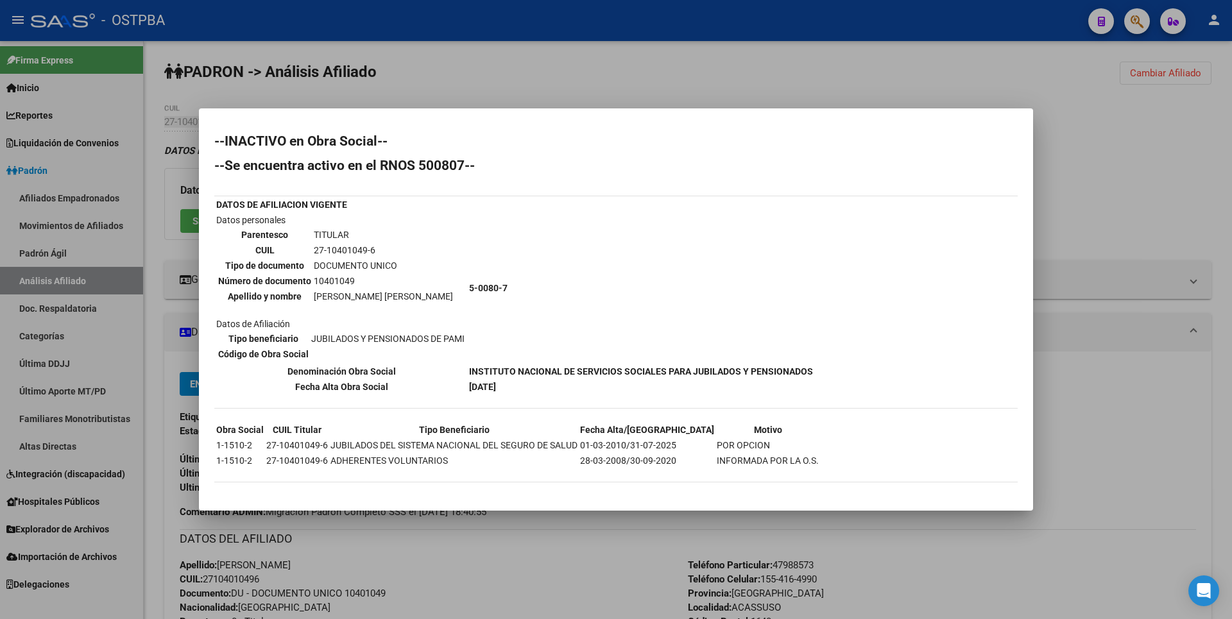
click at [1072, 279] on div at bounding box center [616, 309] width 1232 height 619
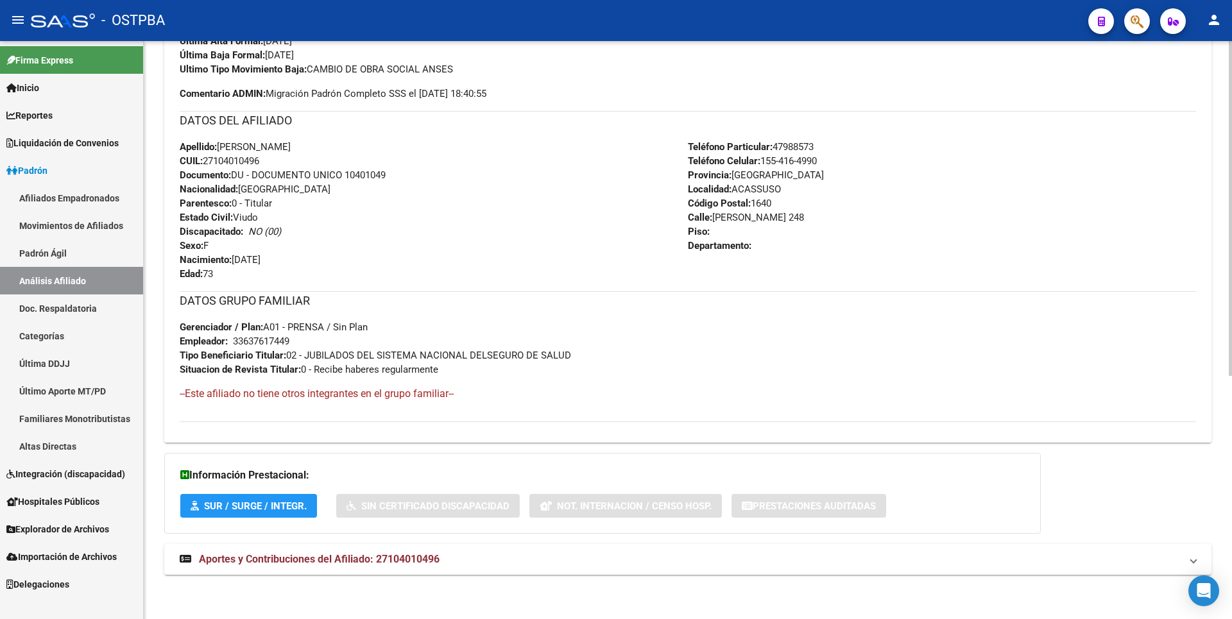
scroll to position [419, 0]
click at [409, 562] on span "Aportes y Contribuciones del Afiliado: 27104010496" at bounding box center [319, 559] width 241 height 12
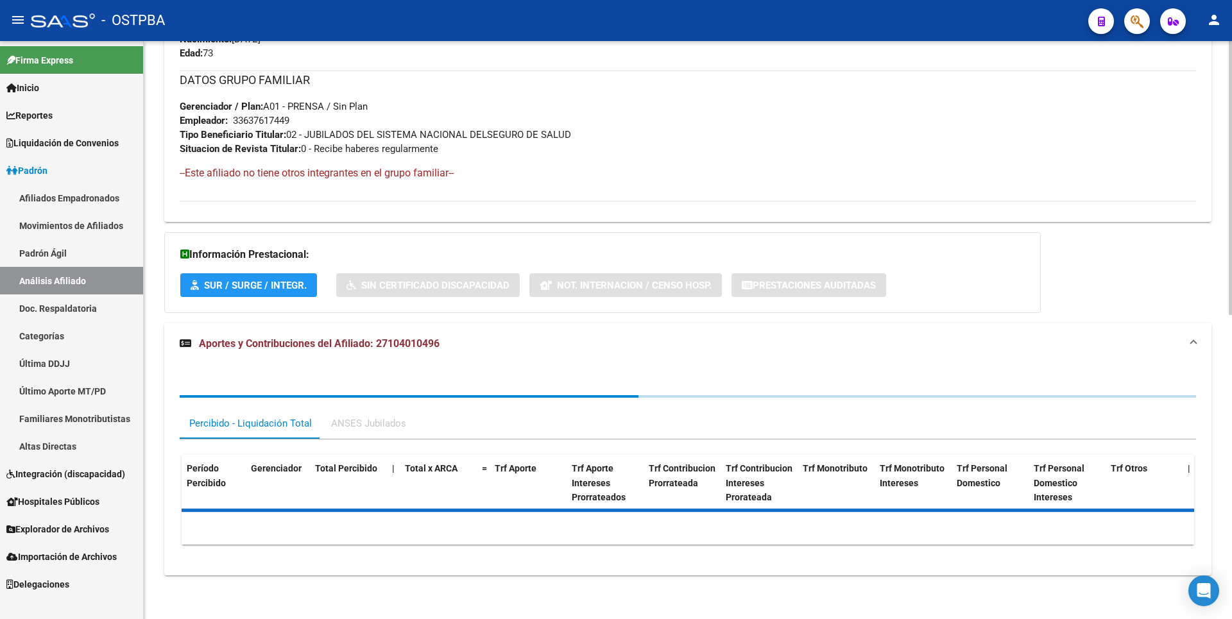
scroll to position [641, 0]
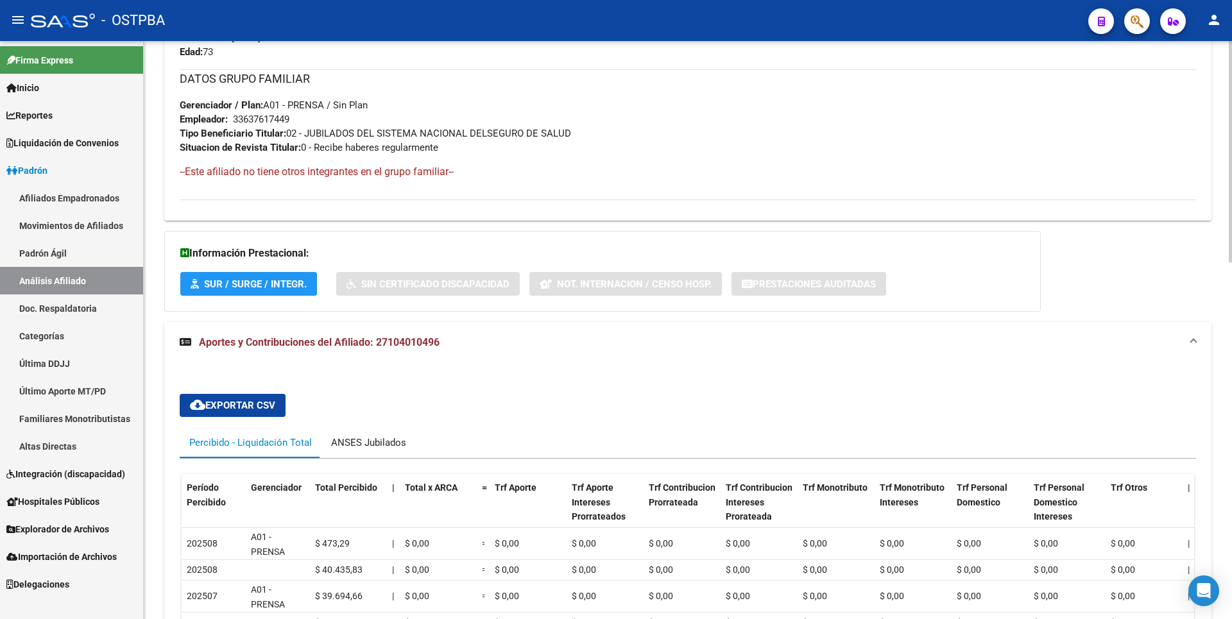
click at [399, 442] on div "ANSES Jubilados" at bounding box center [368, 443] width 75 height 14
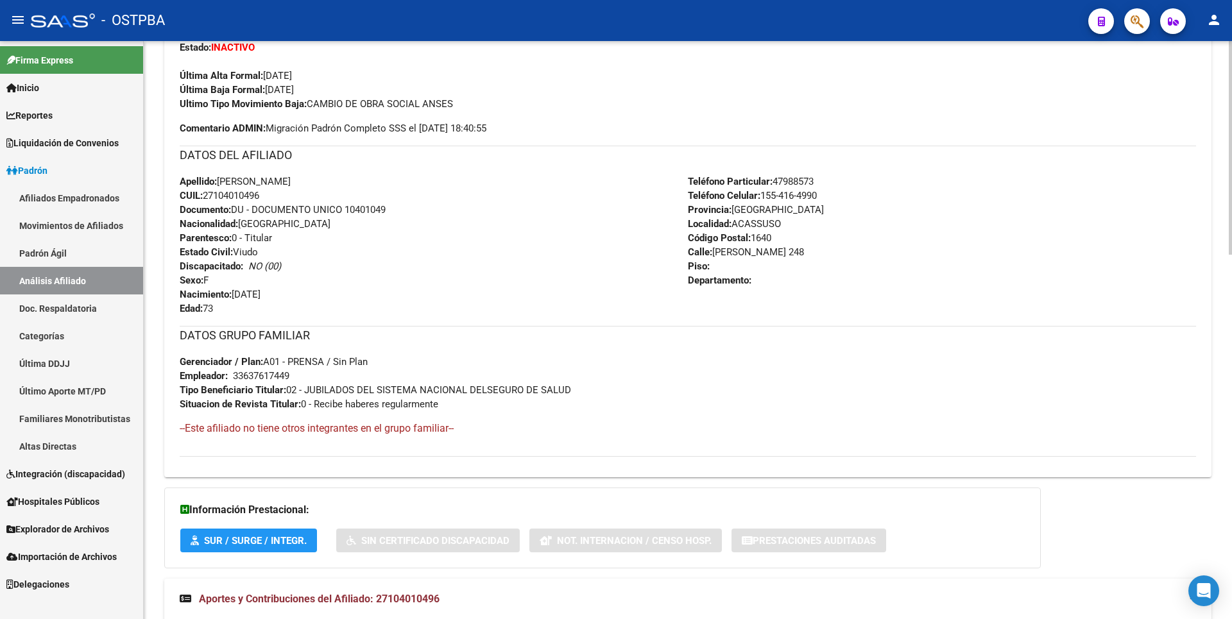
scroll to position [0, 0]
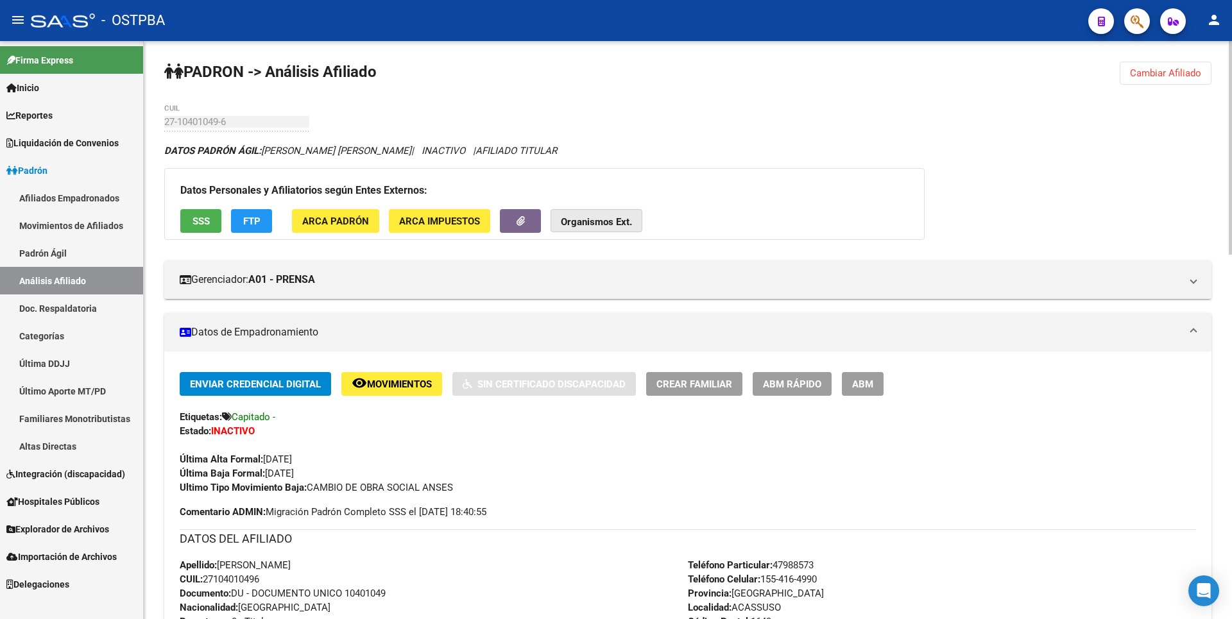
click at [626, 222] on strong "Organismos Ext." at bounding box center [596, 222] width 71 height 12
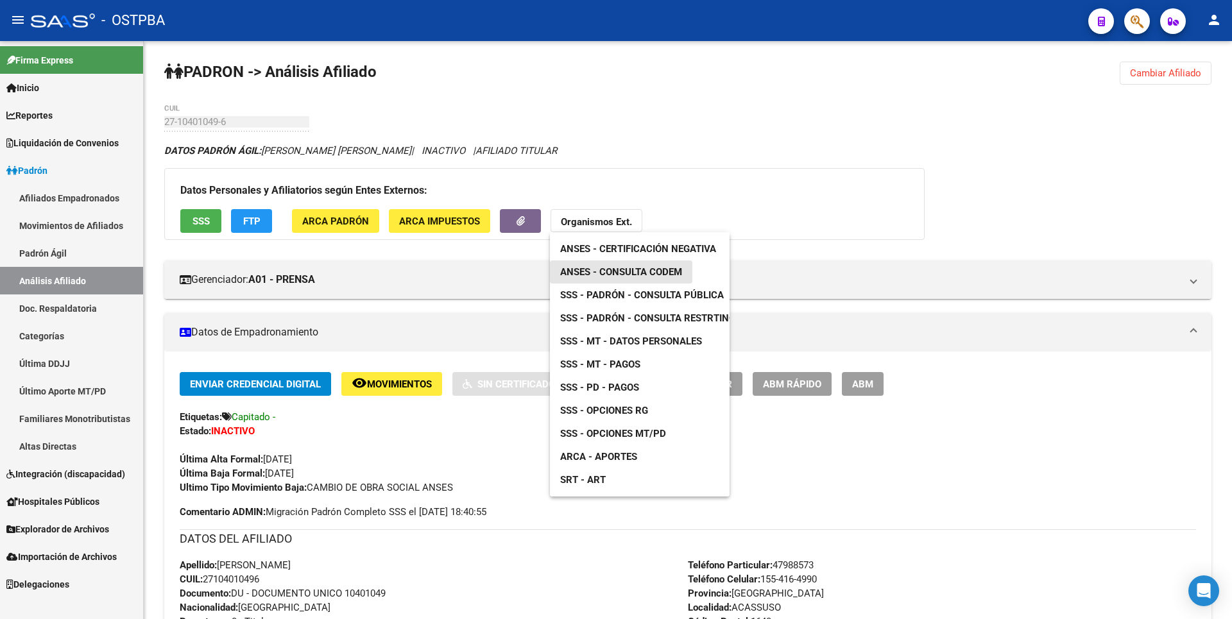
click at [651, 273] on span "ANSES - Consulta CODEM" at bounding box center [621, 272] width 122 height 12
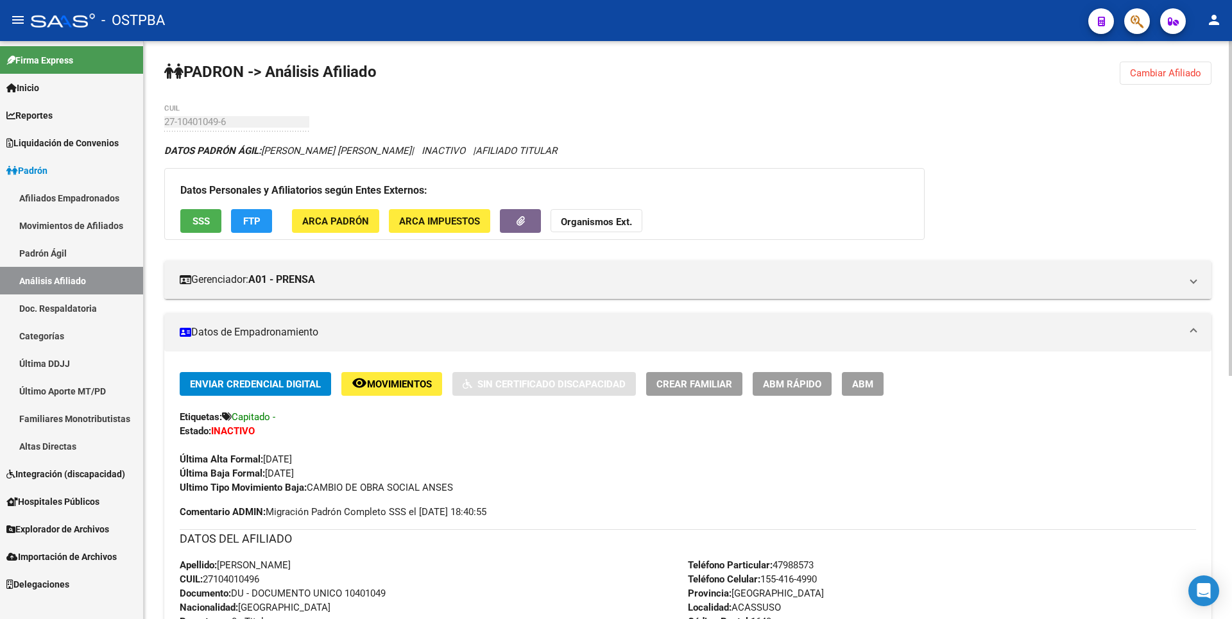
click at [583, 224] on strong "Organismos Ext." at bounding box center [596, 222] width 71 height 12
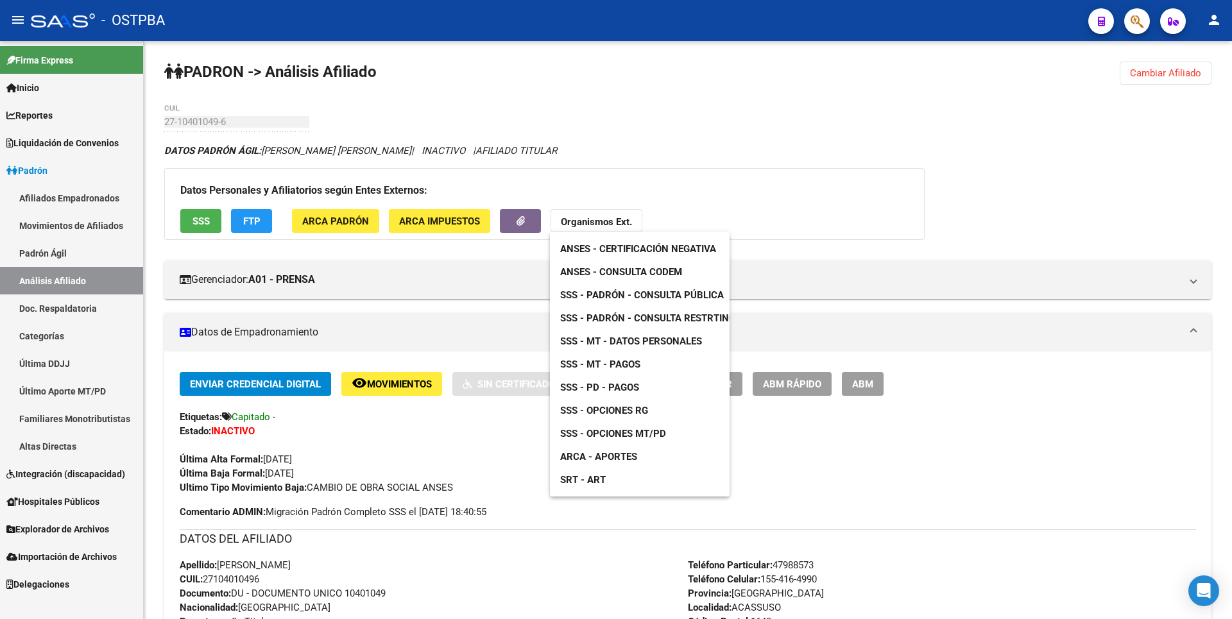
click at [636, 274] on span "ANSES - Consulta CODEM" at bounding box center [621, 272] width 122 height 12
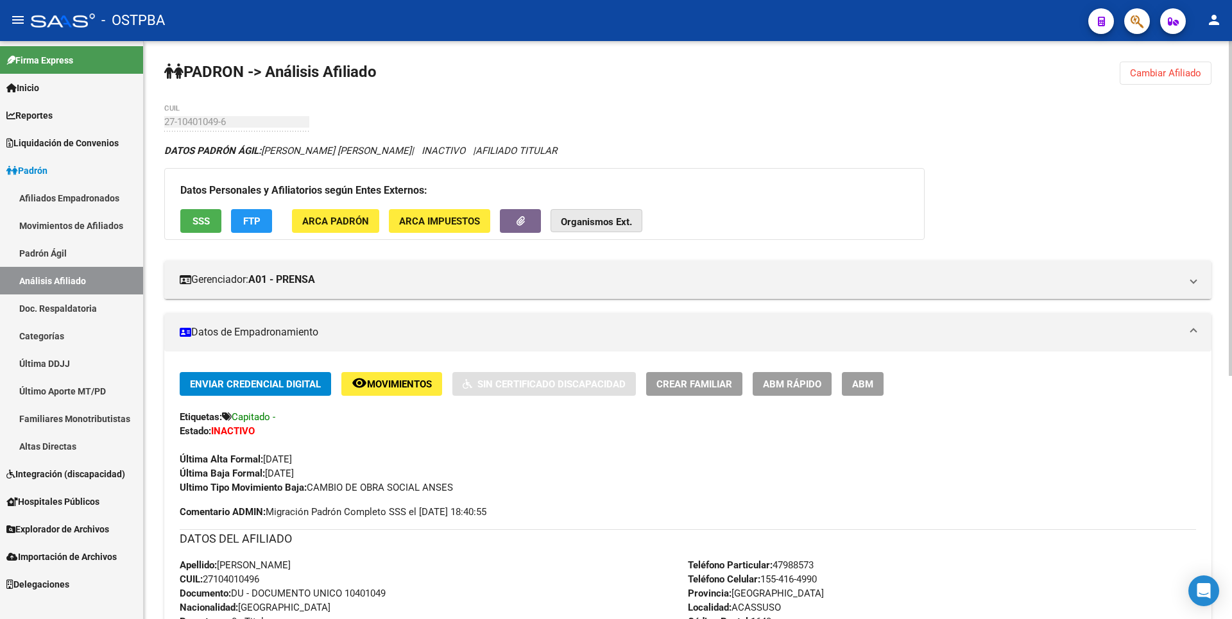
click at [610, 214] on button "Organismos Ext." at bounding box center [597, 221] width 92 height 24
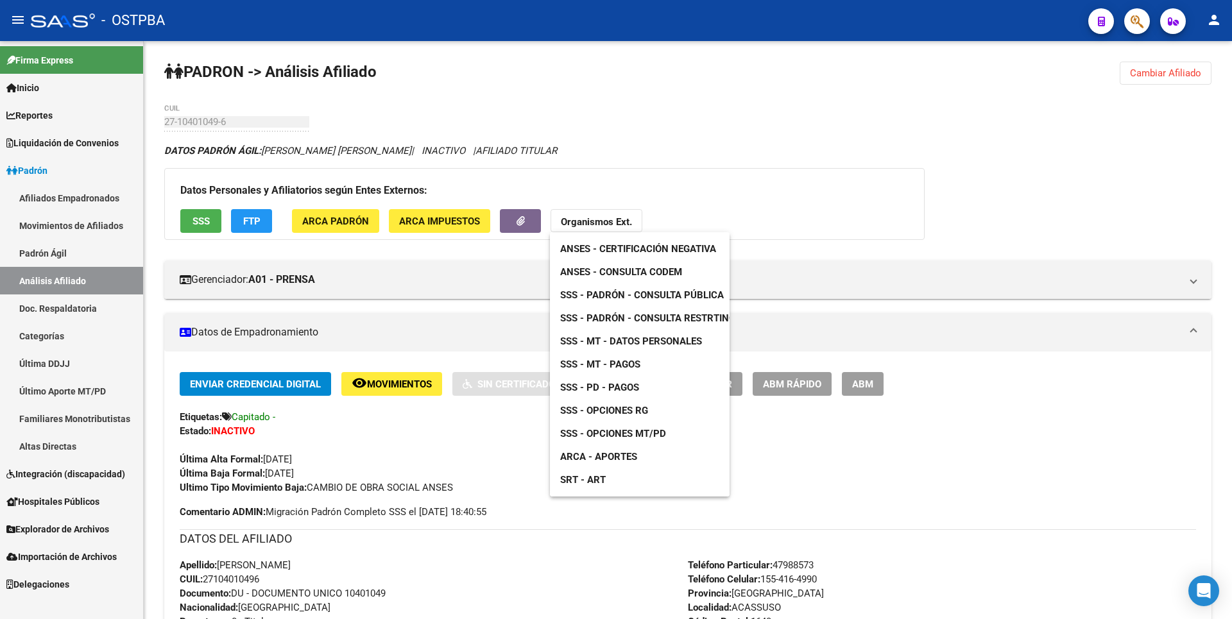
click at [660, 275] on span "ANSES - Consulta CODEM" at bounding box center [621, 272] width 122 height 12
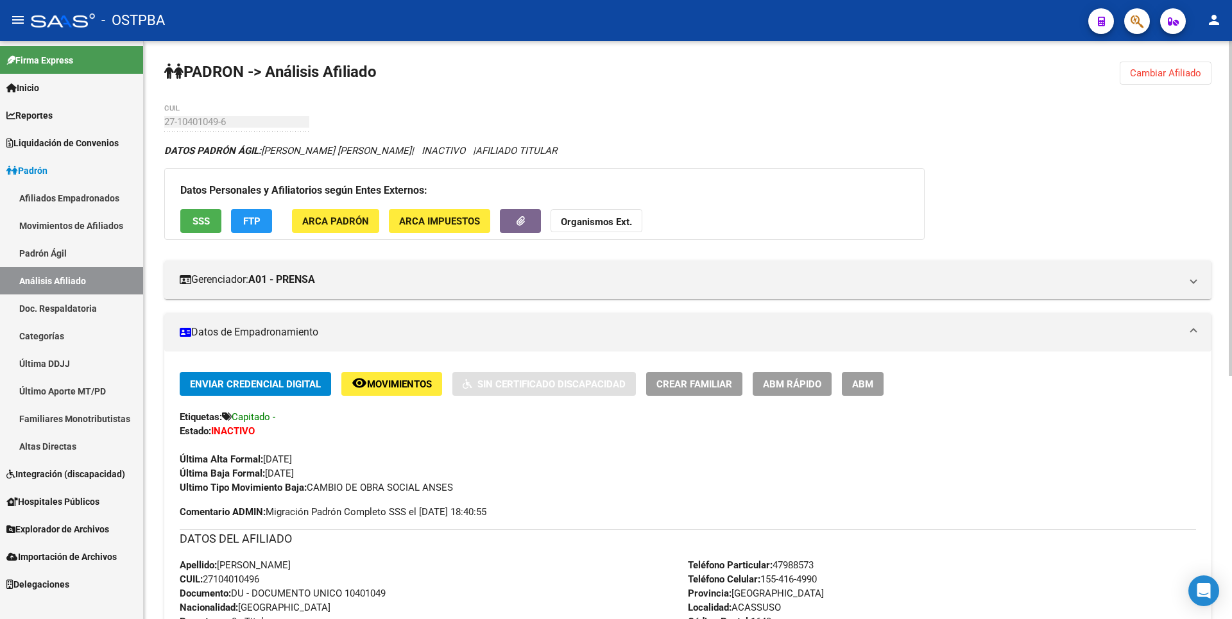
copy span "27104010496"
drag, startPoint x: 206, startPoint y: 578, endPoint x: 270, endPoint y: 576, distance: 64.2
click at [270, 576] on div "Apellido: [PERSON_NAME] CUIL: 27104010496 Documento: DU - DOCUMENTO UNICO 10401…" at bounding box center [434, 628] width 508 height 141
click at [610, 214] on button "Organismos Ext." at bounding box center [597, 221] width 92 height 24
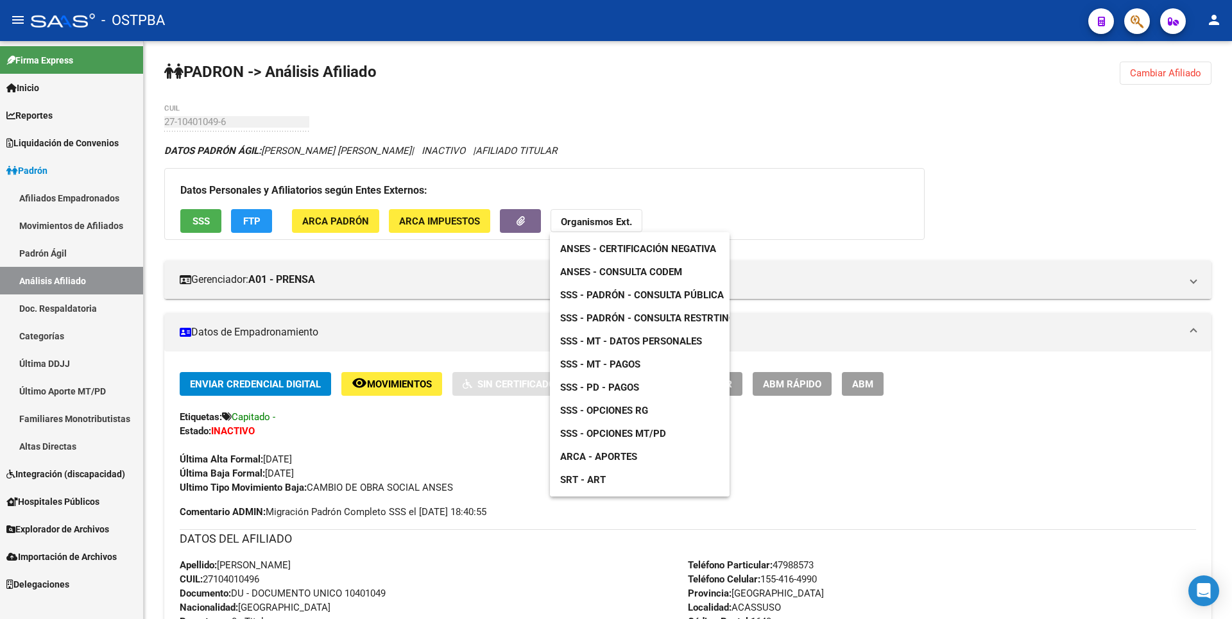
click at [637, 279] on link "ANSES - Consulta CODEM" at bounding box center [621, 272] width 142 height 23
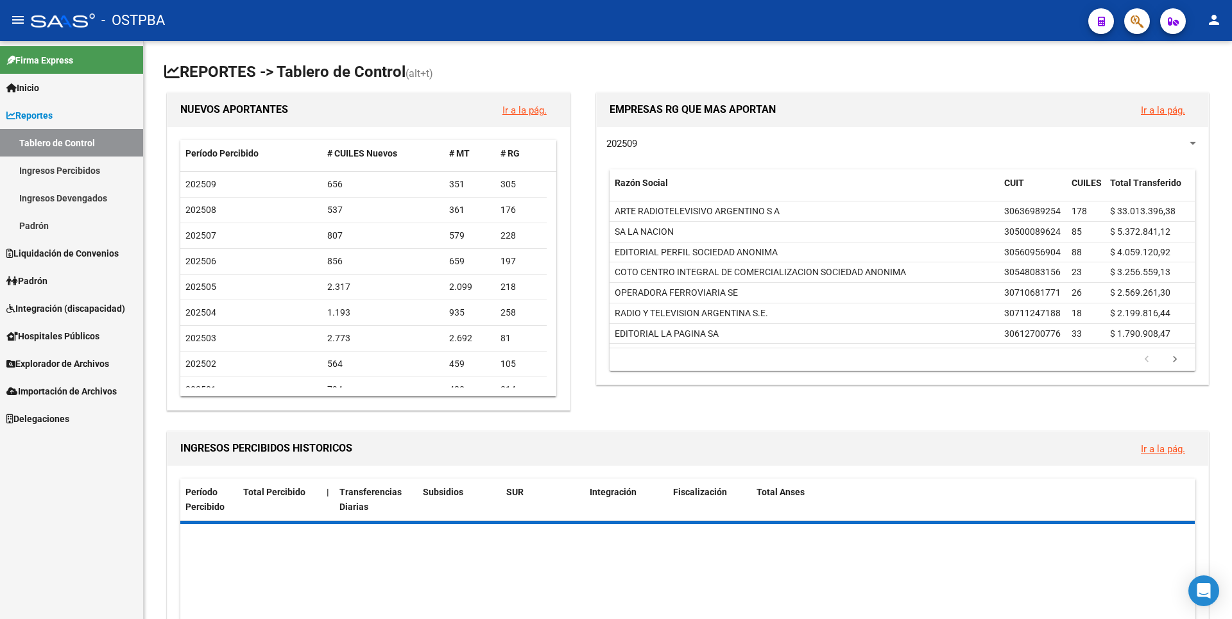
click at [55, 284] on link "Padrón" at bounding box center [71, 281] width 143 height 28
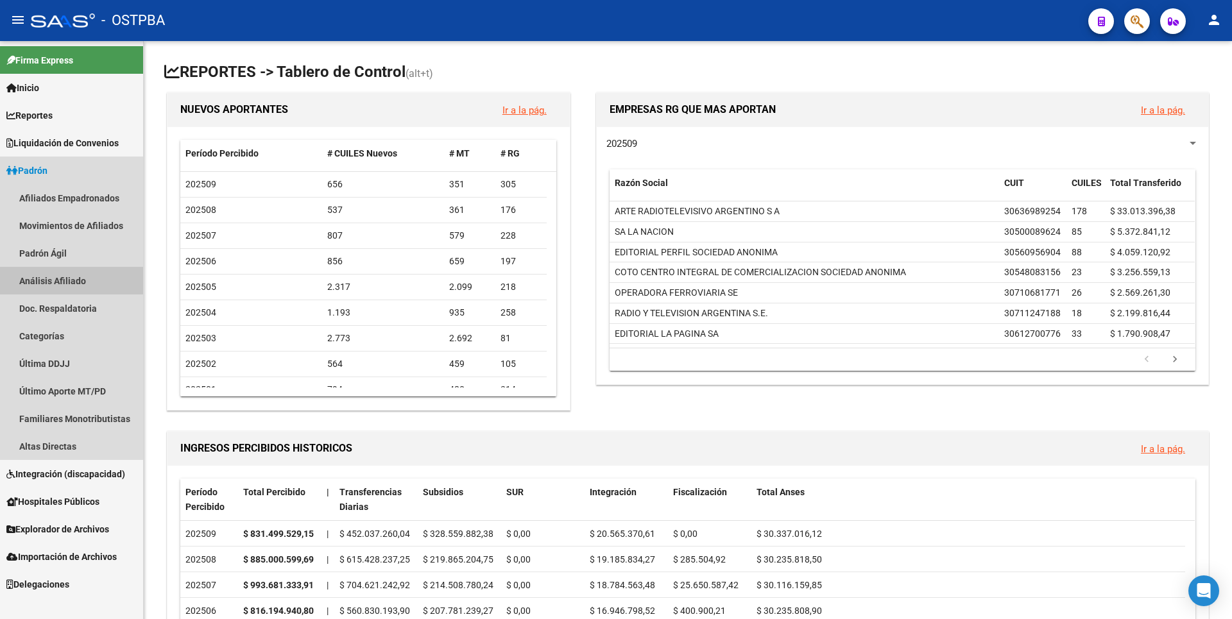
click at [71, 275] on link "Análisis Afiliado" at bounding box center [71, 281] width 143 height 28
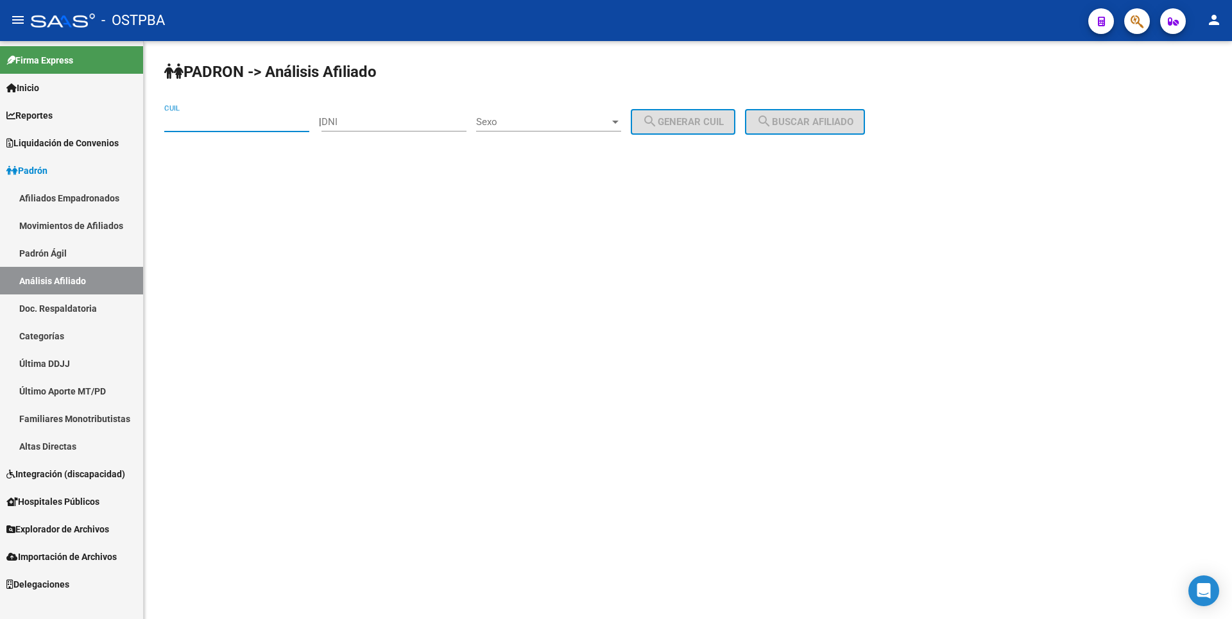
click at [208, 119] on input "CUIL" at bounding box center [236, 122] width 145 height 12
type input "20-13645424-3"
click at [847, 126] on span "search Buscar afiliado" at bounding box center [805, 122] width 97 height 12
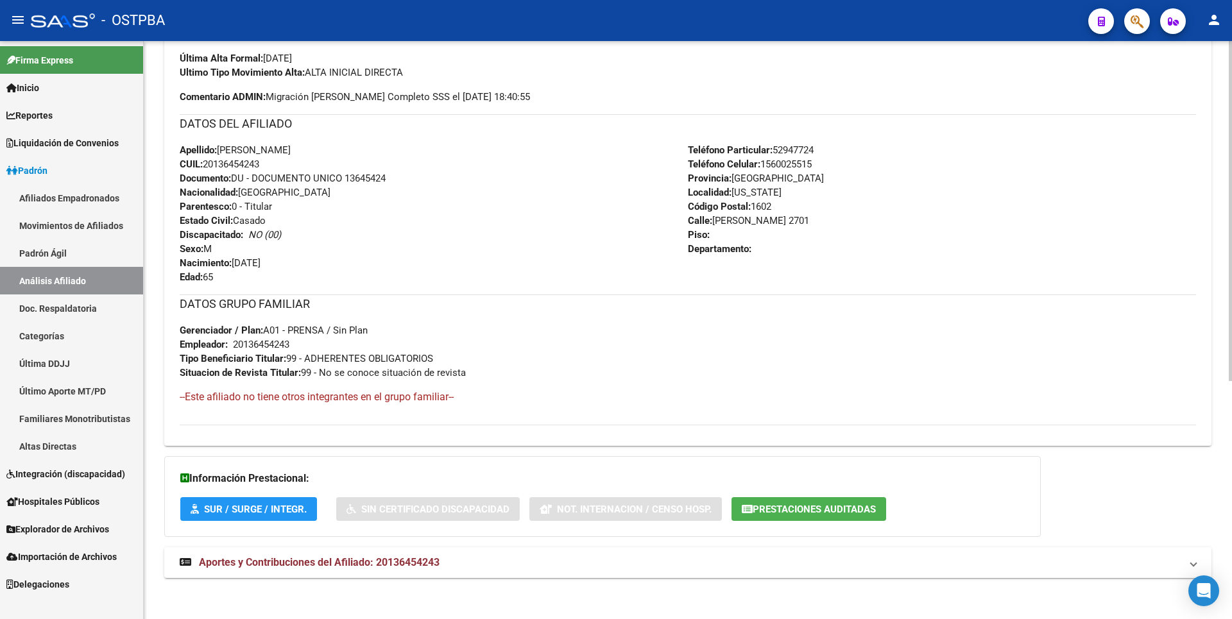
scroll to position [405, 0]
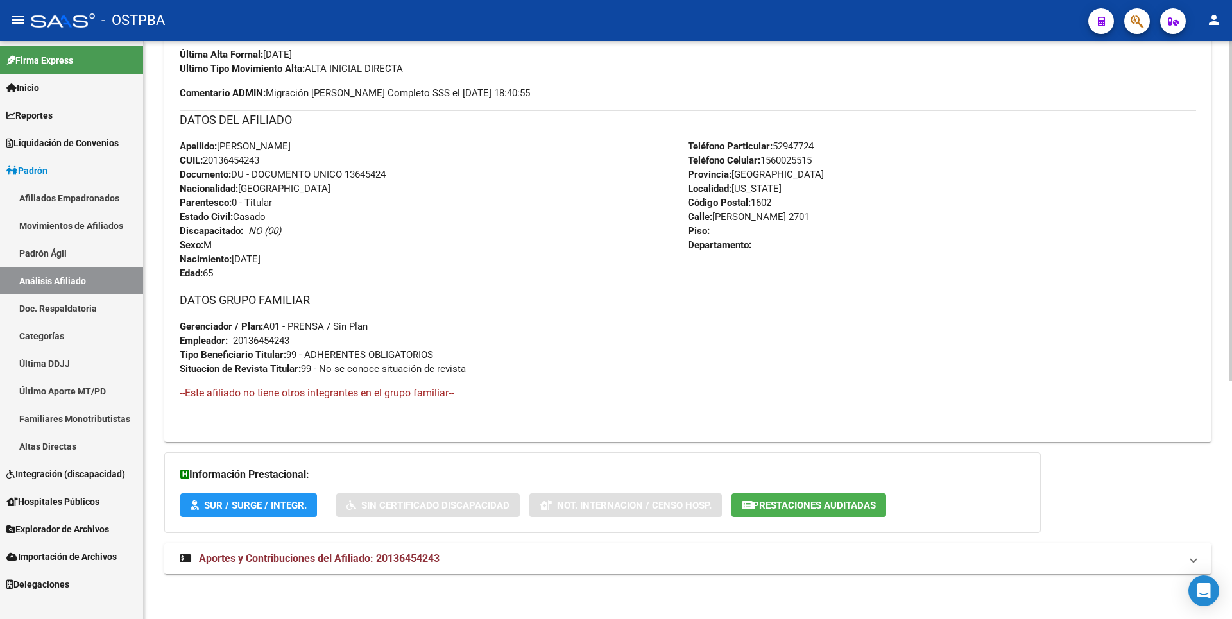
click at [431, 555] on span "Aportes y Contribuciones del Afiliado: 20136454243" at bounding box center [319, 559] width 241 height 12
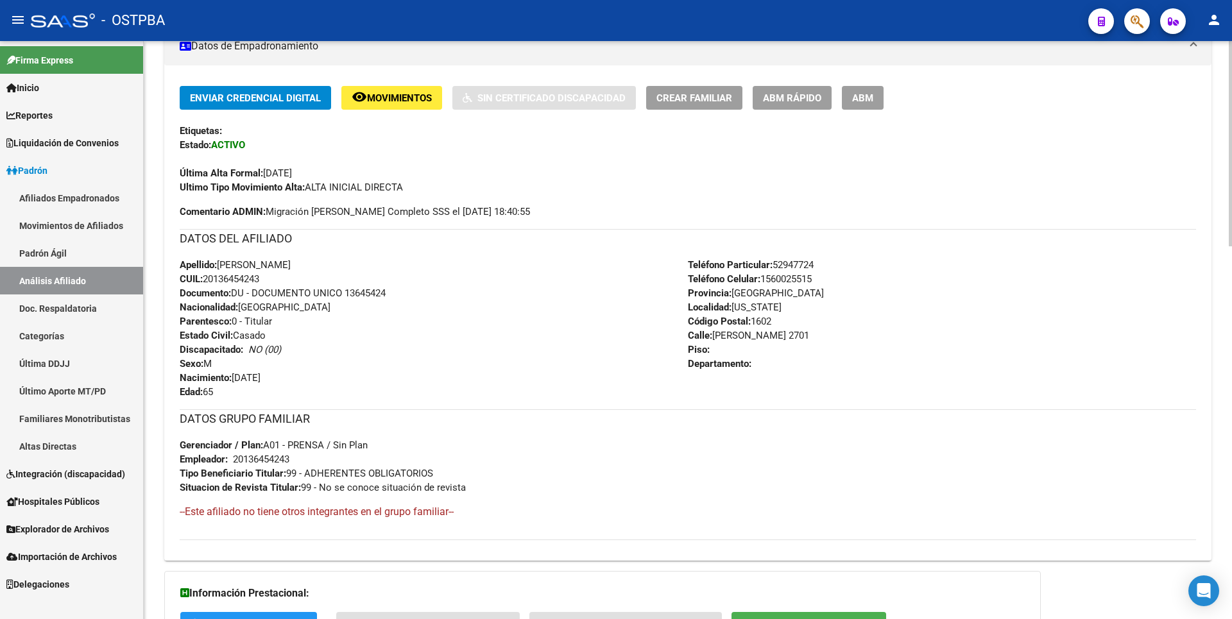
scroll to position [0, 0]
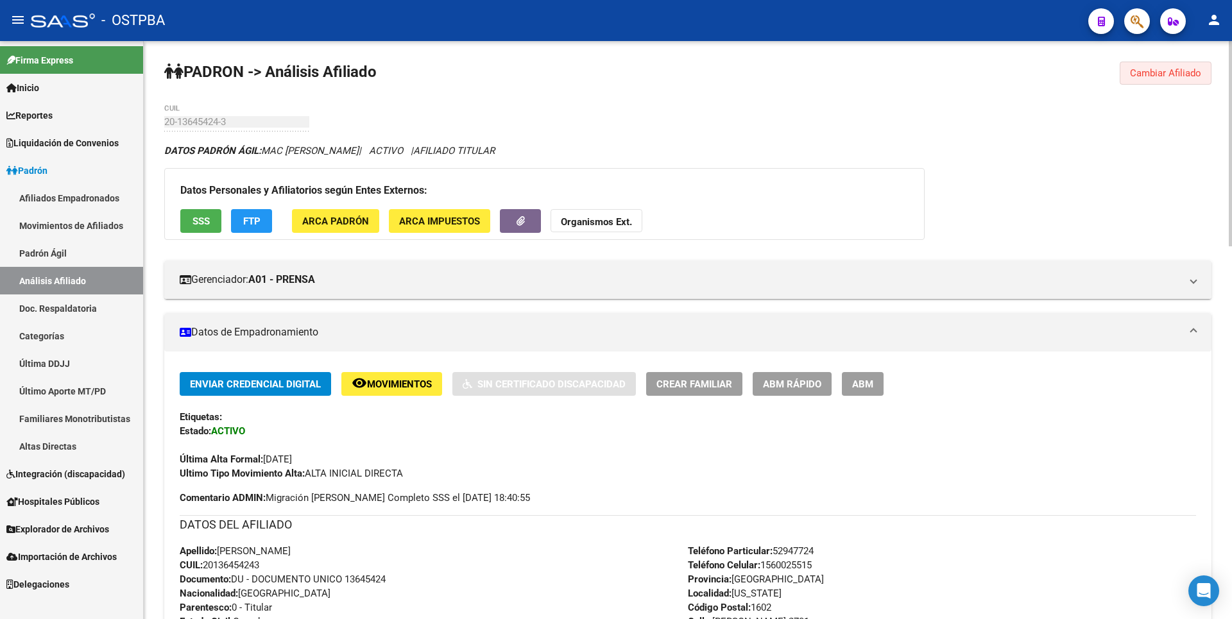
click at [1198, 74] on span "Cambiar Afiliado" at bounding box center [1165, 73] width 71 height 12
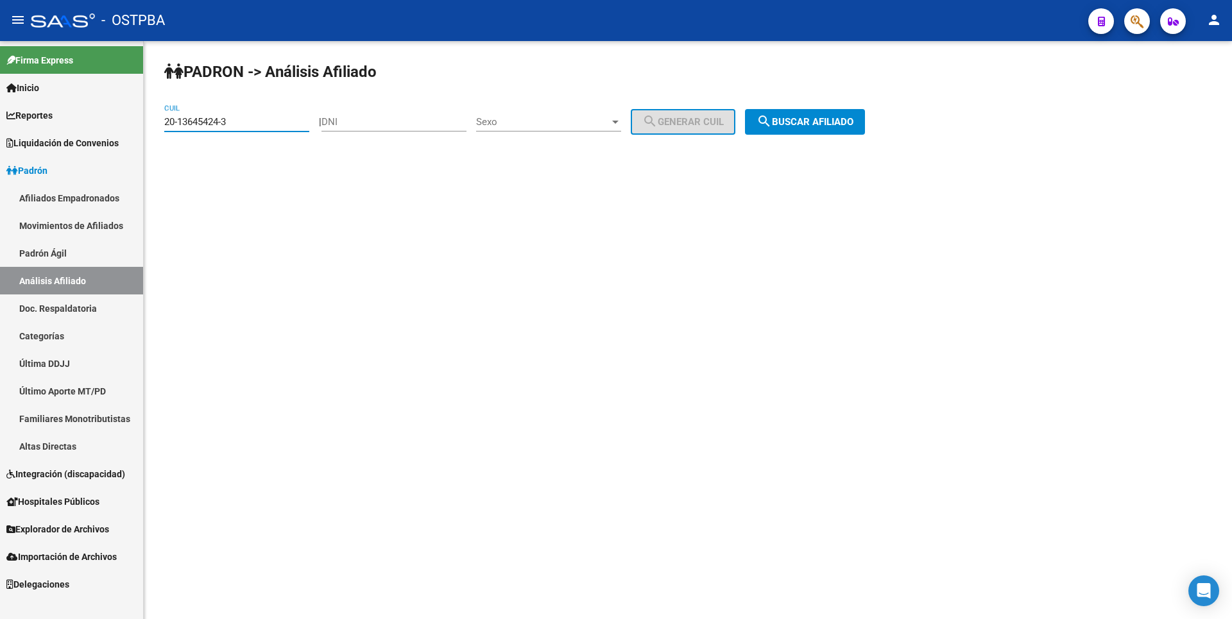
drag, startPoint x: 261, startPoint y: 122, endPoint x: 0, endPoint y: 174, distance: 265.7
click at [0, 174] on mat-sidenav-container "Firma Express Inicio Calendario SSS Instructivos Contacto OS Reportes Tablero d…" at bounding box center [616, 330] width 1232 height 578
type input "27-38012535-3"
click at [854, 127] on span "search Buscar afiliado" at bounding box center [805, 122] width 97 height 12
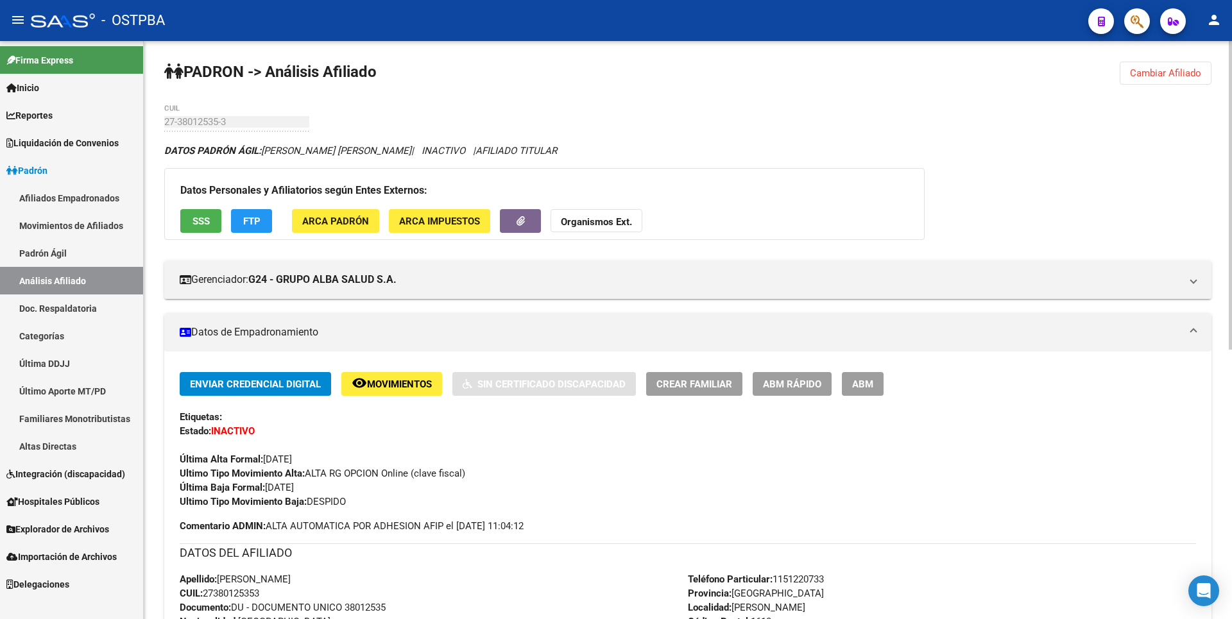
click at [203, 216] on span "SSS" at bounding box center [201, 222] width 17 height 12
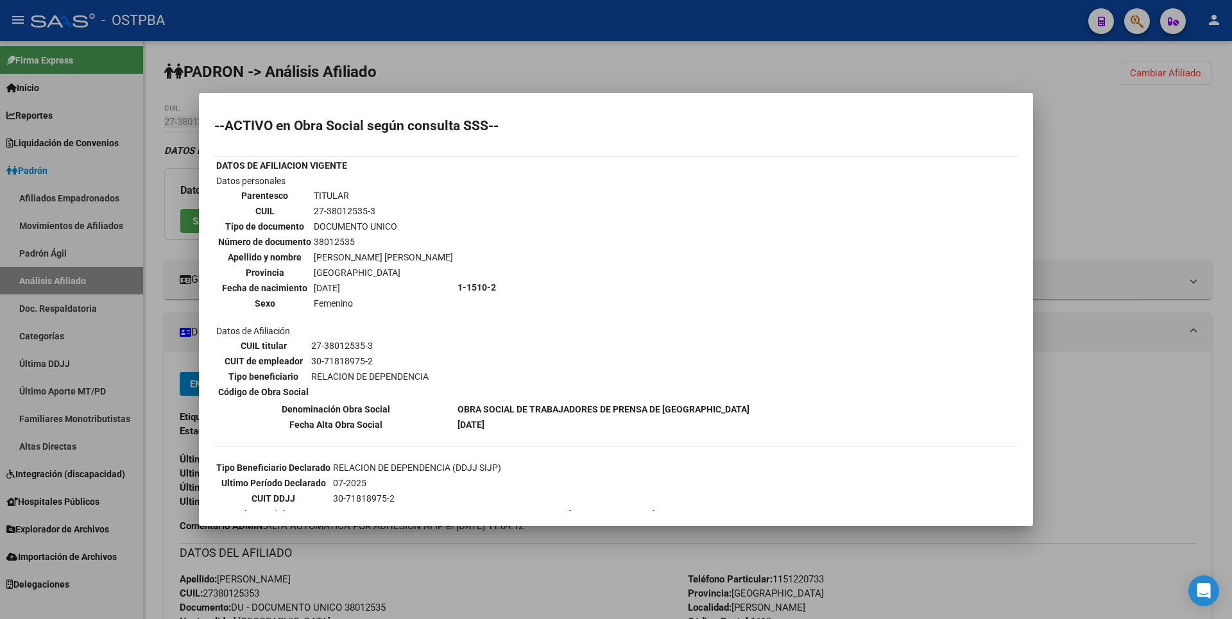
scroll to position [321, 0]
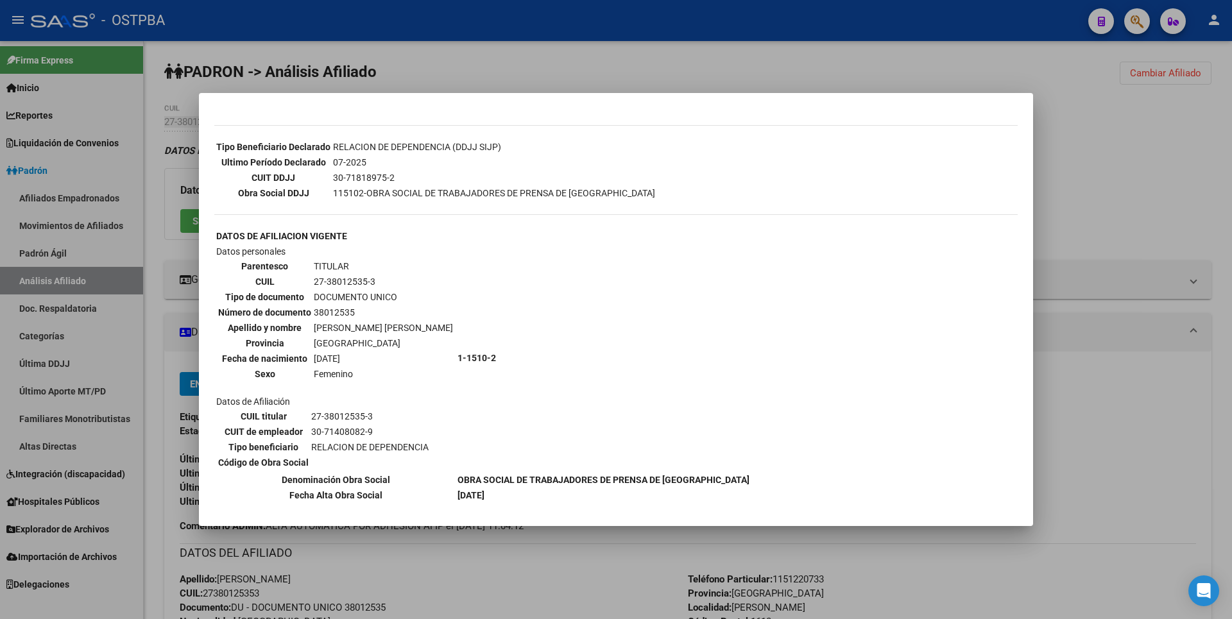
click at [1022, 302] on mat-dialog-content "--ACTIVO en Obra Social según consulta SSS-- DATOS DE AFILIACION VIGENTE Datos …" at bounding box center [616, 309] width 834 height 402
click at [567, 512] on mat-dialog-container "--ACTIVO en Obra Social según consulta SSS-- DATOS DE AFILIACION VIGENTE Datos …" at bounding box center [616, 309] width 834 height 433
click at [542, 565] on div at bounding box center [616, 309] width 1232 height 619
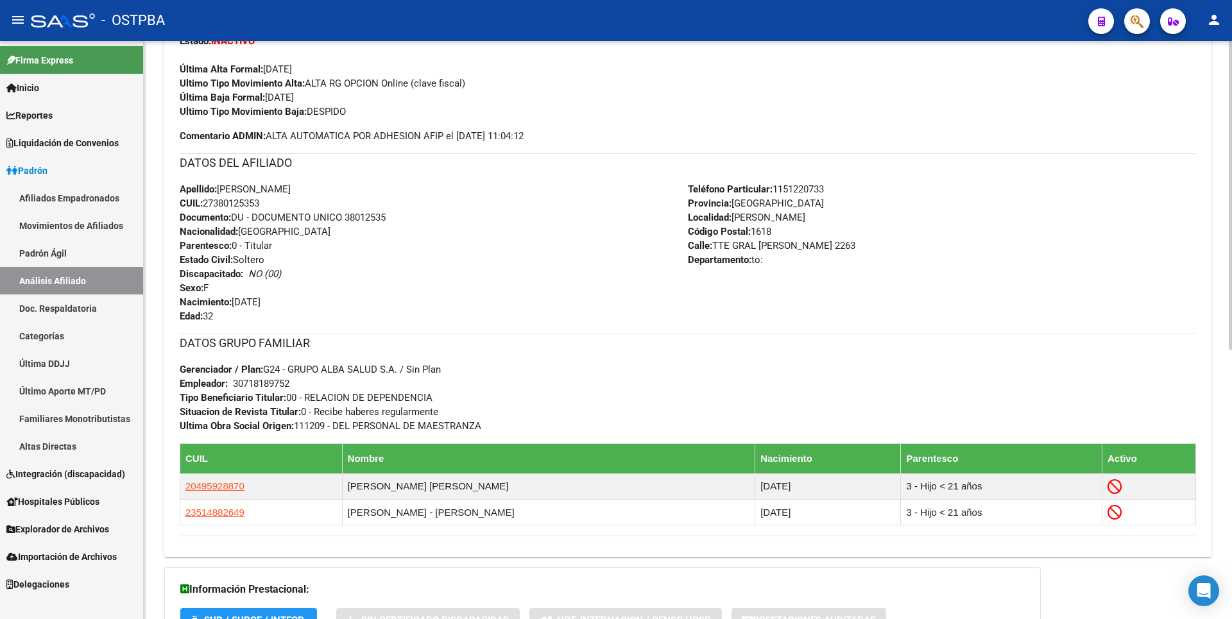
scroll to position [505, 0]
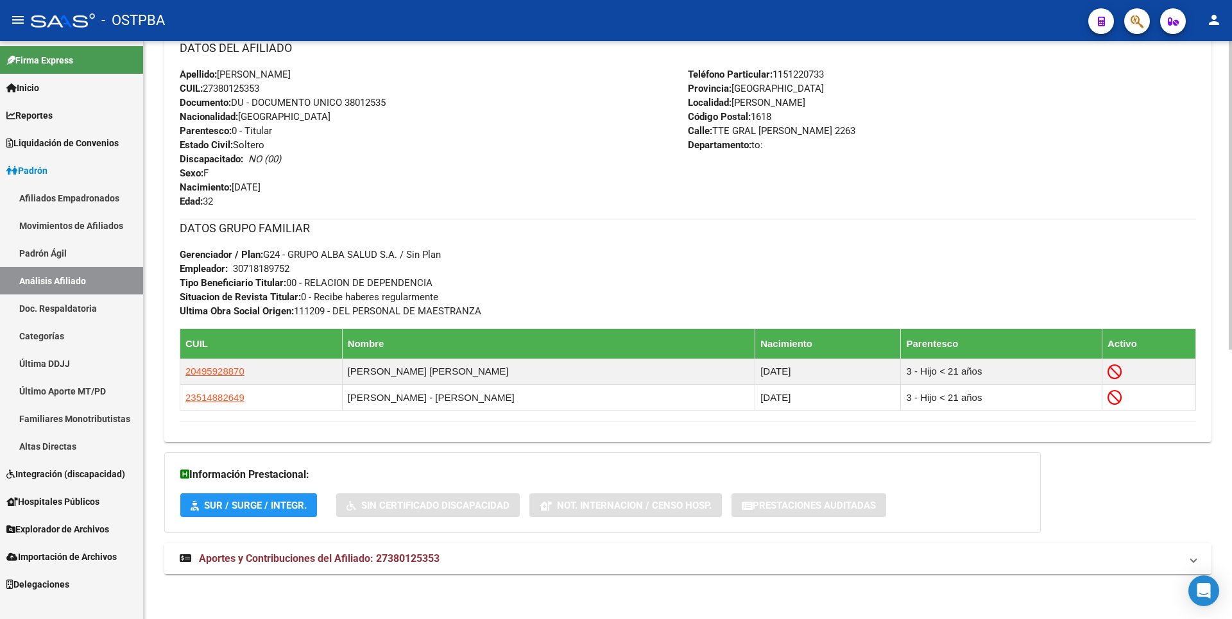
click at [360, 569] on mat-expansion-panel-header "Aportes y Contribuciones del Afiliado: 27380125353" at bounding box center [687, 559] width 1047 height 31
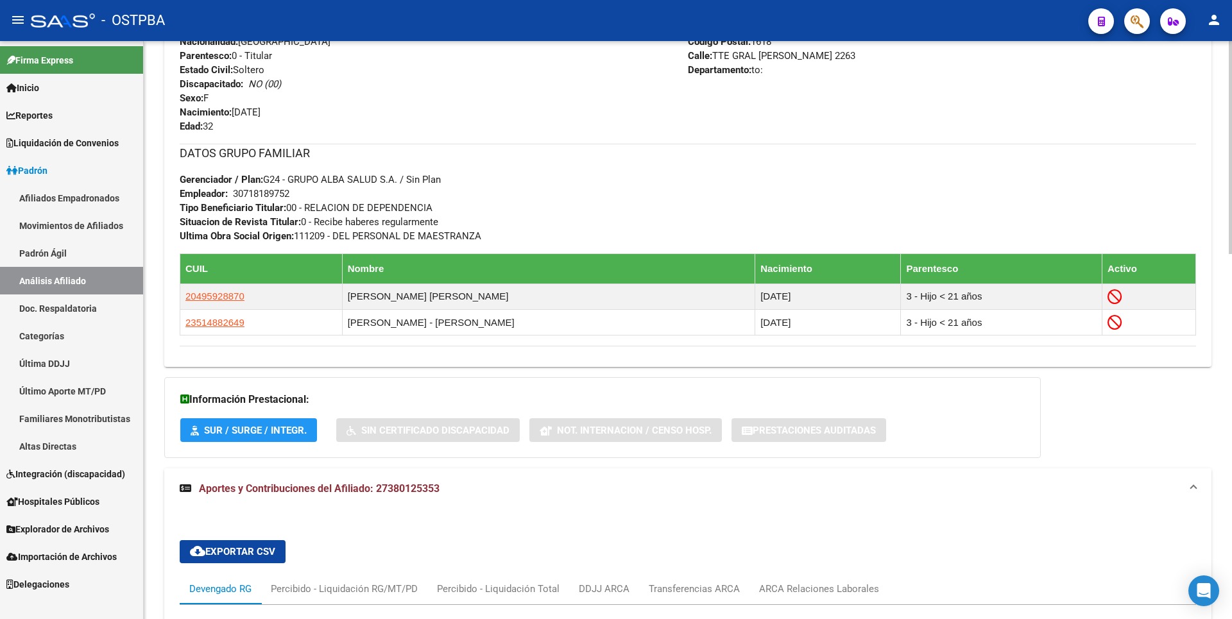
scroll to position [901, 0]
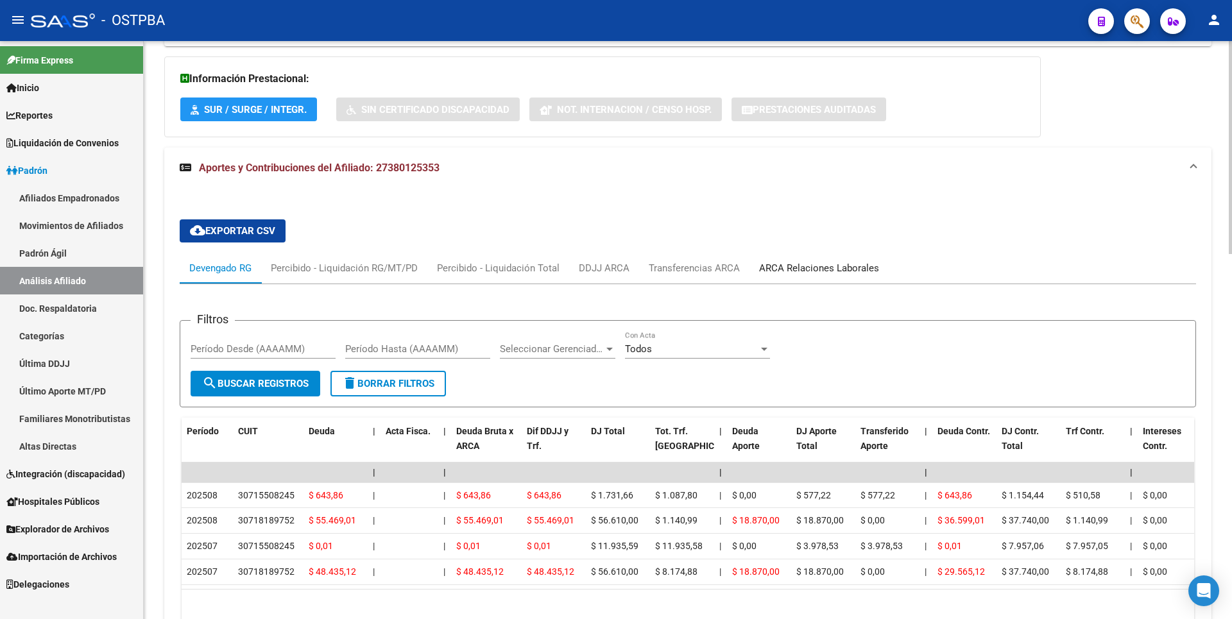
click at [814, 270] on div "ARCA Relaciones Laborales" at bounding box center [819, 268] width 120 height 14
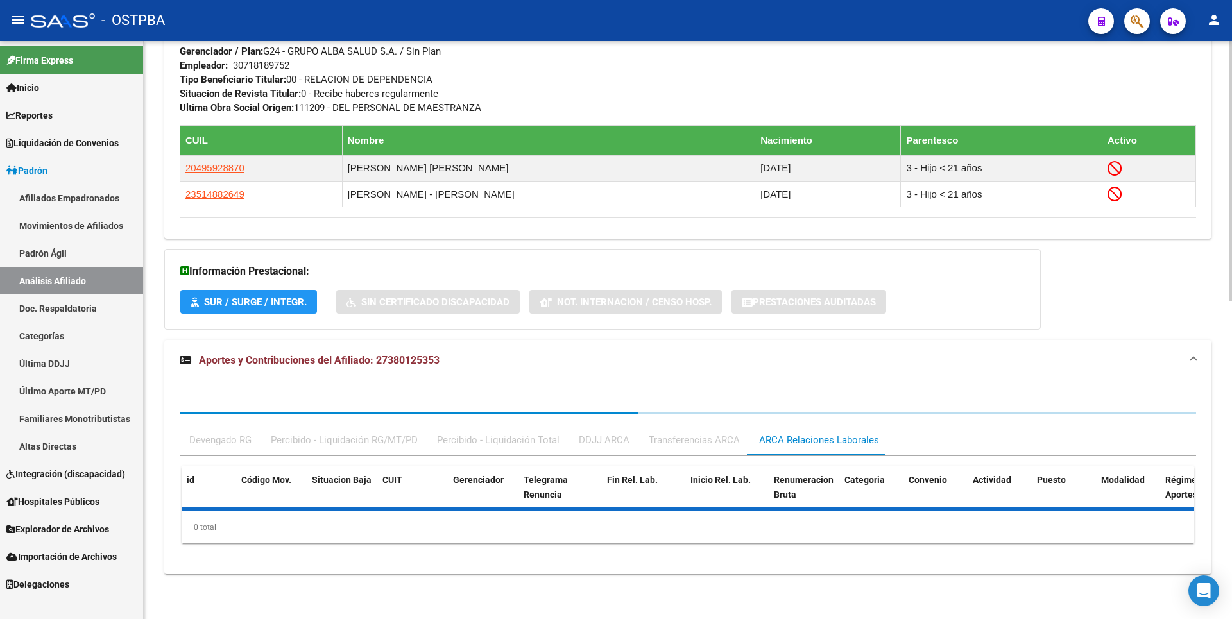
scroll to position [804, 0]
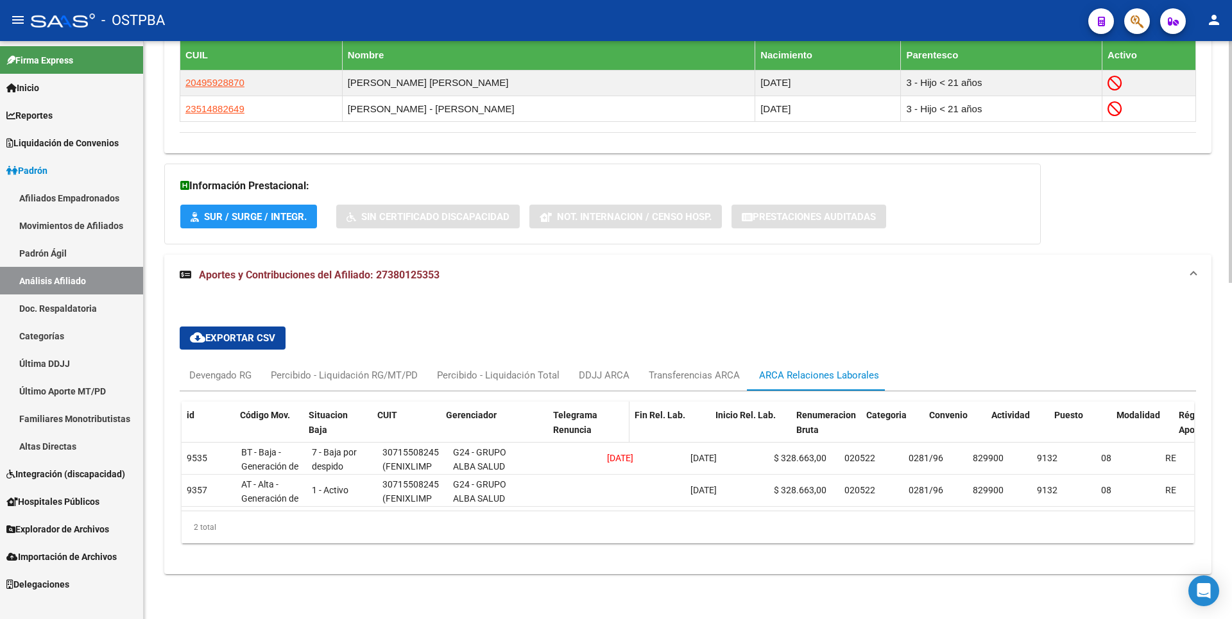
drag, startPoint x: 513, startPoint y: 407, endPoint x: 553, endPoint y: 402, distance: 40.0
click at [553, 402] on div "id Código Mov. Situacion Baja CUIT Gerenciador Telegrama Renuncia Fin Rel. Lab.…" at bounding box center [979, 430] width 1595 height 56
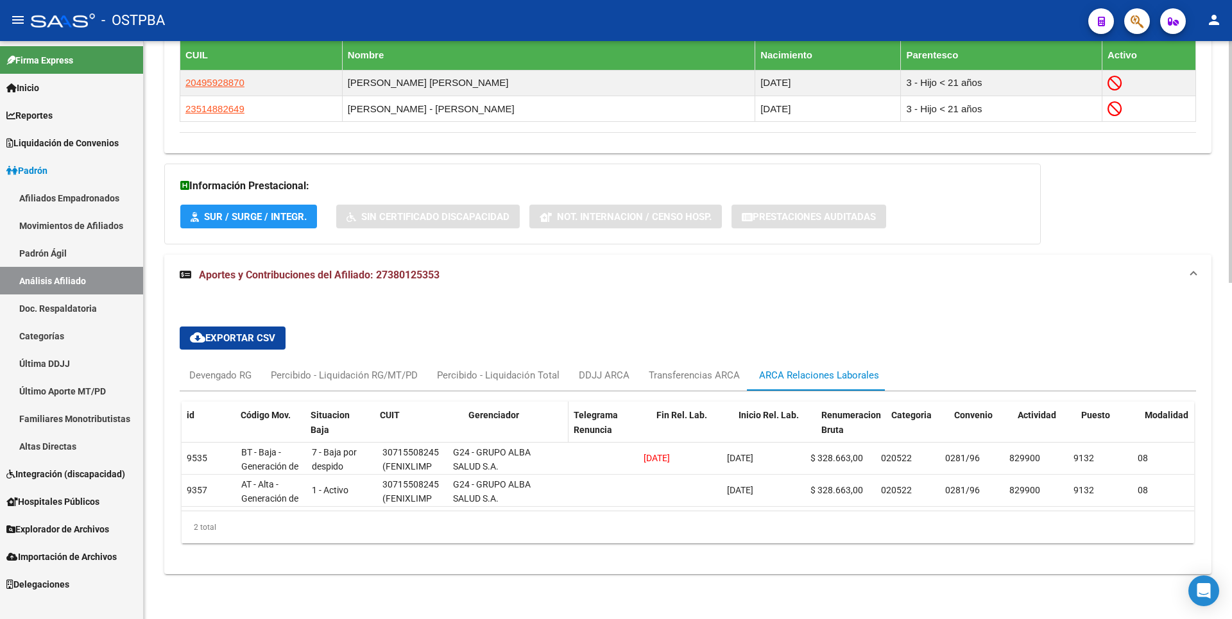
drag, startPoint x: 447, startPoint y: 408, endPoint x: 465, endPoint y: 408, distance: 18.6
click at [465, 408] on div "id Código Mov. Situacion Baja CUIT Gerenciador Telegrama Renuncia Fin Rel. Lab.…" at bounding box center [997, 430] width 1631 height 56
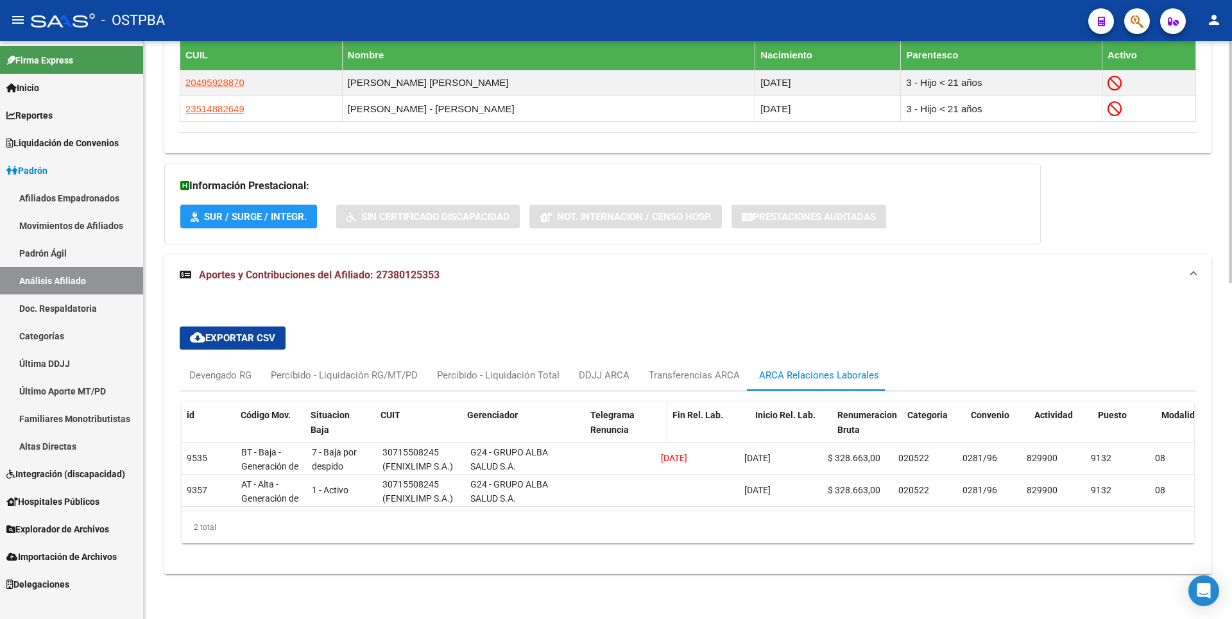
drag, startPoint x: 568, startPoint y: 411, endPoint x: 585, endPoint y: 408, distance: 17.6
click at [585, 408] on div "id Código Mov. Situacion Baja CUIT Gerenciador Telegrama Renuncia Fin Rel. Lab.…" at bounding box center [1006, 430] width 1649 height 56
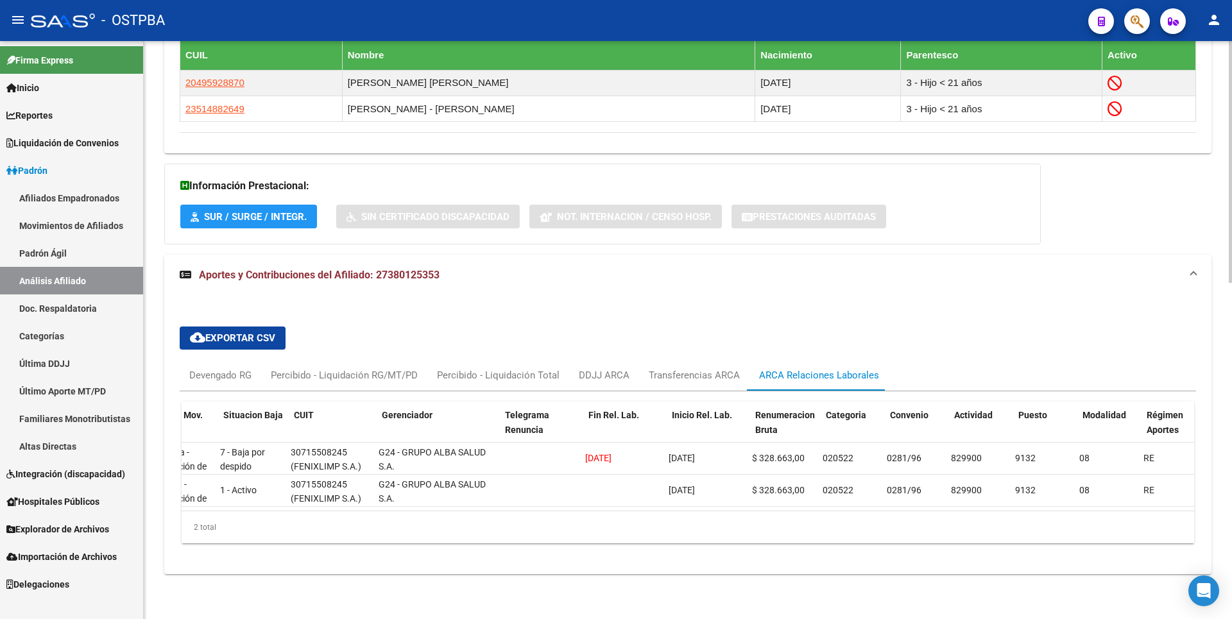
scroll to position [0, 0]
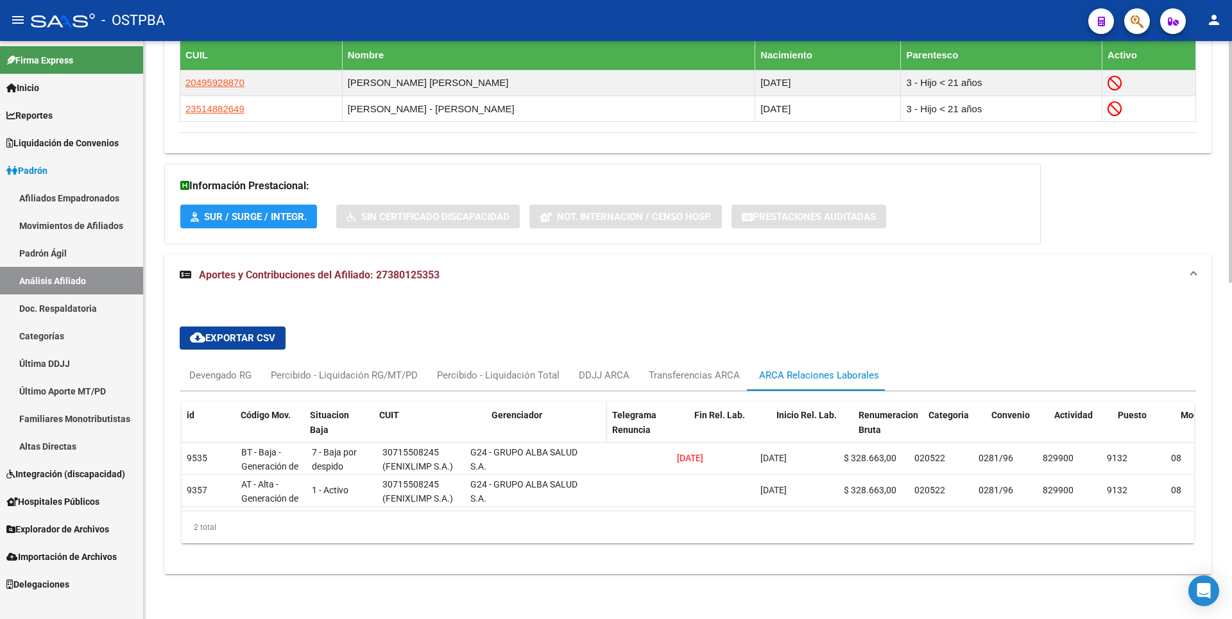
drag, startPoint x: 461, startPoint y: 411, endPoint x: 488, endPoint y: 408, distance: 27.1
click at [488, 408] on div "id Código Mov. Situacion Baja CUIT Gerenciador Telegrama Renuncia Fin Rel. Lab.…" at bounding box center [1014, 430] width 1665 height 56
